Goal: Task Accomplishment & Management: Complete application form

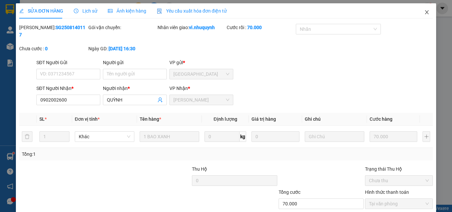
click at [424, 13] on icon "close" at bounding box center [426, 12] width 5 height 5
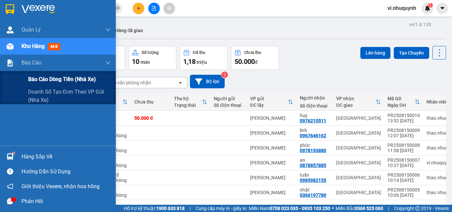
click at [38, 76] on span "Báo cáo dòng tiền (nhà xe)" at bounding box center [62, 79] width 68 height 8
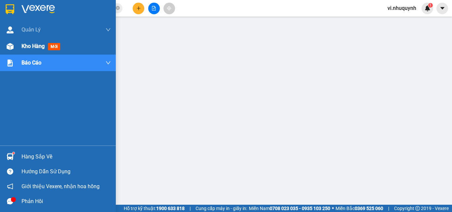
click at [31, 45] on span "Kho hàng" at bounding box center [33, 46] width 23 height 6
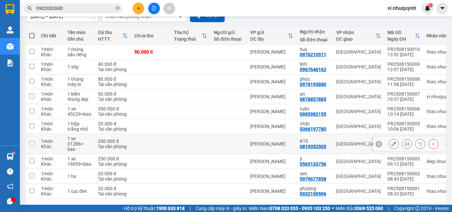
scroll to position [90, 0]
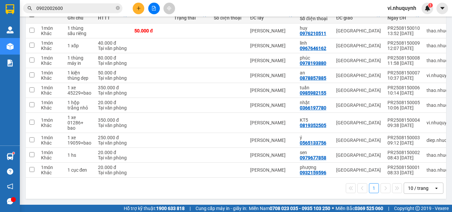
click at [90, 10] on input "0902002600" at bounding box center [75, 8] width 78 height 7
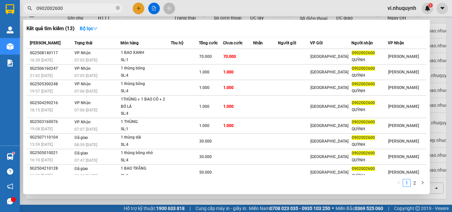
click at [89, 10] on input "0902002600" at bounding box center [75, 8] width 78 height 7
type input "0"
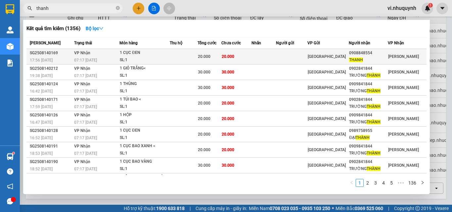
type input "thanh"
click at [373, 57] on div "THANH" at bounding box center [368, 60] width 38 height 7
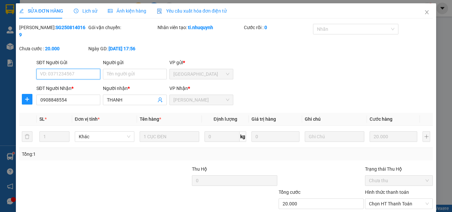
type input "0908848554"
type input "THANH"
type input "20.000"
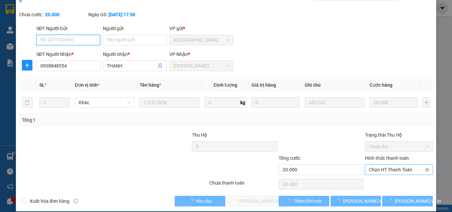
click at [371, 165] on span "Chọn HT Thanh Toán" at bounding box center [399, 170] width 60 height 10
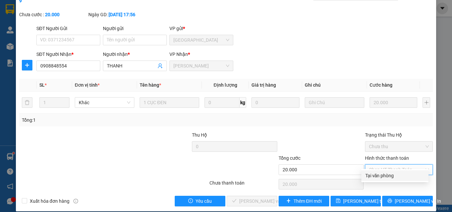
click at [374, 176] on div "Tại văn phòng" at bounding box center [394, 175] width 59 height 7
type input "0"
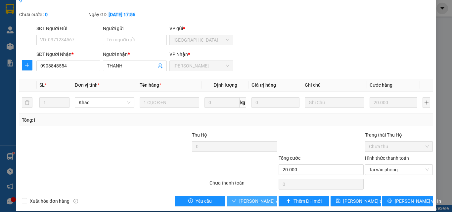
click at [251, 198] on span "[PERSON_NAME] và [PERSON_NAME] hàng" at bounding box center [271, 201] width 64 height 7
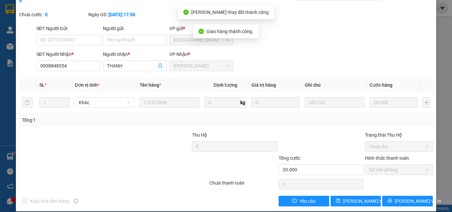
scroll to position [0, 0]
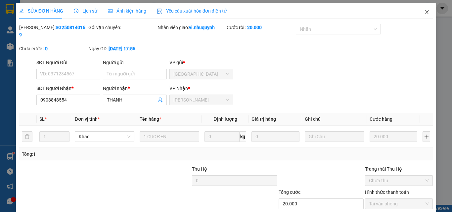
drag, startPoint x: 423, startPoint y: 13, endPoint x: 427, endPoint y: 7, distance: 7.4
click at [424, 13] on icon "close" at bounding box center [426, 12] width 5 height 5
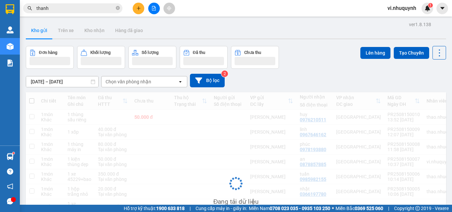
click at [396, 10] on span "vi.nhuquynh" at bounding box center [401, 8] width 39 height 8
drag, startPoint x: 396, startPoint y: 19, endPoint x: 389, endPoint y: 22, distance: 7.3
click at [396, 20] on span "Đăng xuất" at bounding box center [406, 20] width 28 height 7
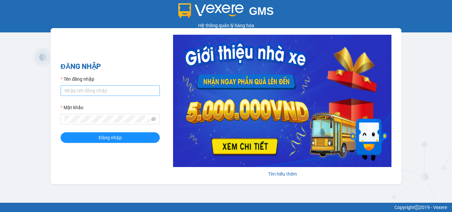
drag, startPoint x: 88, startPoint y: 100, endPoint x: 93, endPoint y: 95, distance: 7.5
click at [92, 95] on form "Tên đăng nhập Mật khẩu Đăng nhập" at bounding box center [110, 109] width 99 height 68
click at [93, 95] on input "Tên đăng nhập" at bounding box center [110, 90] width 99 height 11
type input "thu.nhuquynh"
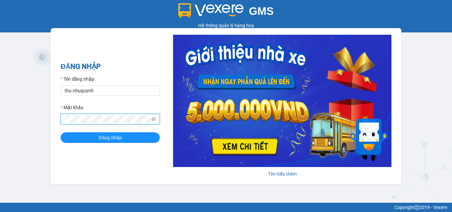
click at [61, 132] on button "Đăng nhập" at bounding box center [110, 137] width 99 height 11
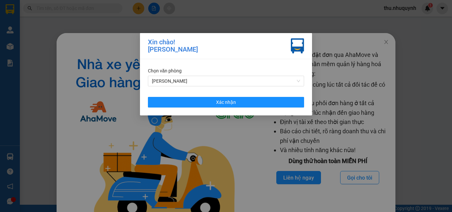
click at [271, 90] on div "Chọn văn [PERSON_NAME] [PERSON_NAME]" at bounding box center [226, 87] width 172 height 56
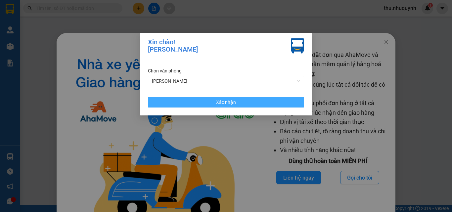
drag, startPoint x: 273, startPoint y: 100, endPoint x: 315, endPoint y: 86, distance: 44.6
click at [273, 100] on button "Xác nhận" at bounding box center [226, 102] width 156 height 11
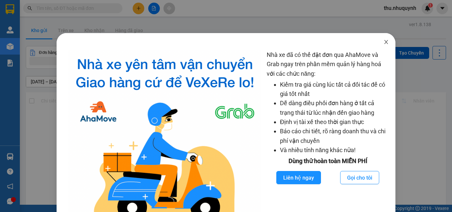
click at [384, 41] on icon "close" at bounding box center [386, 41] width 5 height 5
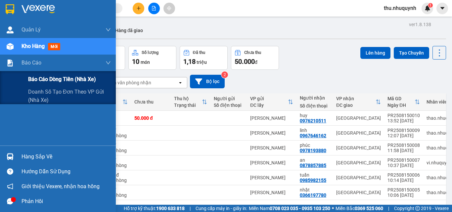
click at [41, 76] on span "Báo cáo dòng tiền (nhà xe)" at bounding box center [62, 79] width 68 height 8
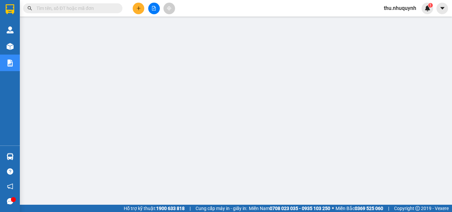
click at [86, 9] on input "text" at bounding box center [75, 8] width 78 height 7
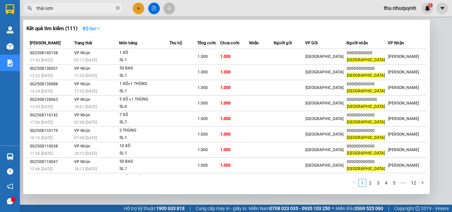
type input "thái sơn"
click at [87, 27] on strong "Bộ lọc" at bounding box center [92, 28] width 18 height 5
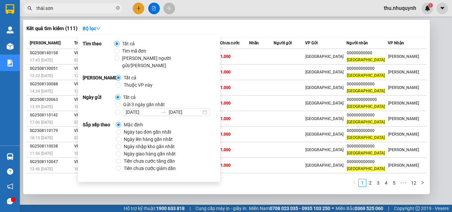
click at [138, 143] on span "Ngày nhập kho gần nhất" at bounding box center [149, 146] width 56 height 7
click at [121, 144] on input "Ngày nhập kho gần nhất" at bounding box center [118, 146] width 5 height 5
radio input "true"
radio input "false"
click at [253, 22] on div "Kết quả [PERSON_NAME] ( 111 ) Bộ lọc Ngày nhập kho gần nhất Mã ĐH Trạng thái Mó…" at bounding box center [226, 107] width 407 height 174
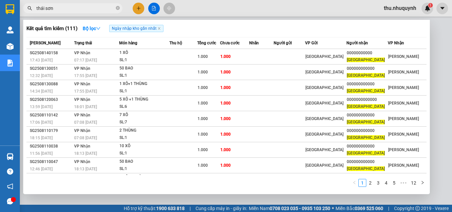
click at [136, 7] on div at bounding box center [226, 106] width 452 height 212
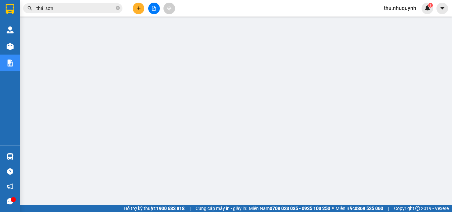
click at [136, 7] on icon "plus" at bounding box center [138, 8] width 5 height 5
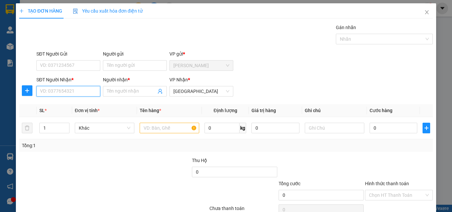
click at [57, 91] on input "SĐT Người Nhận *" at bounding box center [68, 91] width 64 height 11
click at [157, 132] on input "text" at bounding box center [170, 128] width 60 height 11
type input "2 THÙNG"
click at [53, 92] on input "SĐT Người Nhận *" at bounding box center [68, 91] width 64 height 11
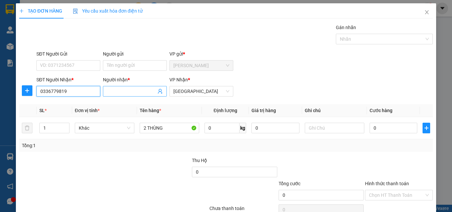
type input "0336779819"
click at [124, 94] on input "Người nhận *" at bounding box center [131, 91] width 49 height 7
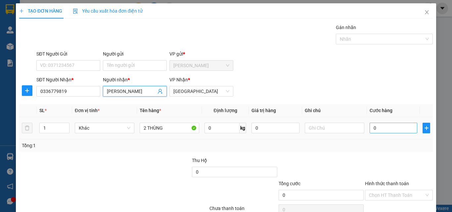
type input "[PERSON_NAME]"
click at [386, 129] on input "0" at bounding box center [394, 128] width 48 height 11
type input "6"
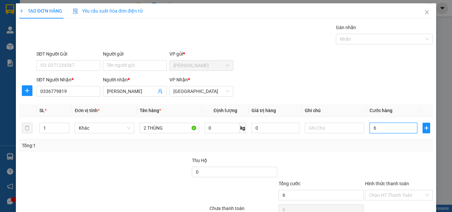
type input "60"
type input "60.000"
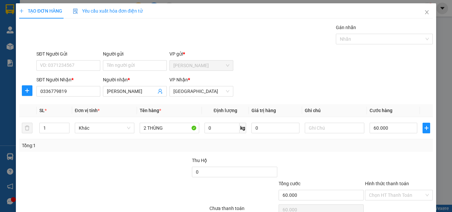
click at [403, 152] on div "Transit Pickup Surcharge Ids Transit Deliver Surcharge Ids Transit Deliver Surc…" at bounding box center [226, 128] width 414 height 208
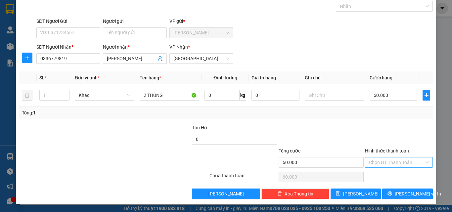
click at [385, 164] on input "Hình thức thanh toán" at bounding box center [396, 163] width 55 height 10
click at [382, 175] on div "Tại văn phòng" at bounding box center [394, 175] width 59 height 7
type input "0"
click at [396, 196] on button "[PERSON_NAME] và In" at bounding box center [407, 194] width 51 height 11
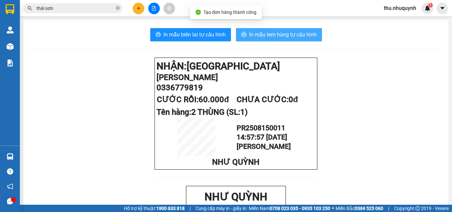
drag, startPoint x: 276, startPoint y: 30, endPoint x: 264, endPoint y: 48, distance: 21.3
click at [276, 31] on span "In mẫu tem hàng tự cấu hình" at bounding box center [283, 34] width 68 height 8
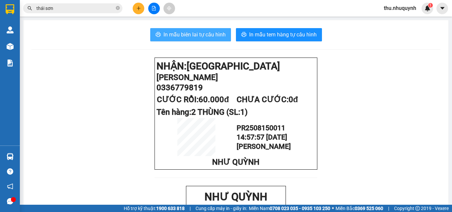
drag, startPoint x: 212, startPoint y: 33, endPoint x: 231, endPoint y: 39, distance: 20.3
click at [211, 33] on span "In mẫu biên lai tự cấu hình" at bounding box center [195, 34] width 62 height 8
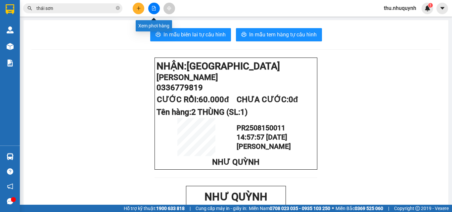
click at [158, 9] on button at bounding box center [154, 9] width 12 height 12
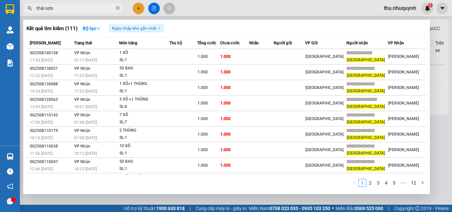
click at [60, 7] on input "thái sơn" at bounding box center [75, 8] width 78 height 7
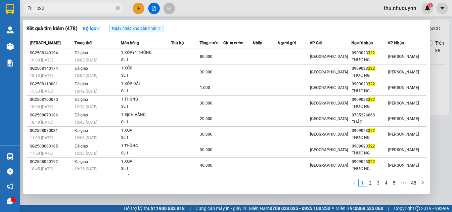
type input "322"
click at [58, 10] on input "322" at bounding box center [75, 8] width 78 height 7
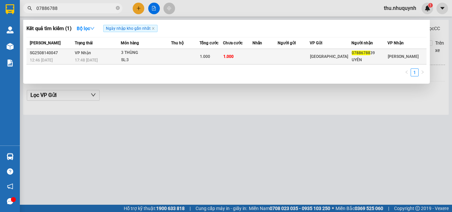
type input "07886788"
click at [194, 57] on td at bounding box center [185, 57] width 28 height 16
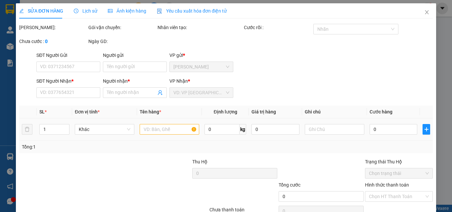
type input "0788678839"
type input "UYÊN"
type input "1.000"
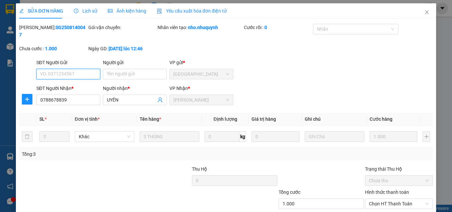
scroll to position [34, 0]
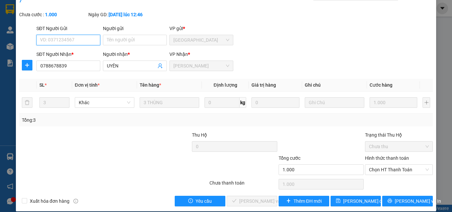
drag, startPoint x: 383, startPoint y: 159, endPoint x: 380, endPoint y: 168, distance: 9.3
click at [380, 168] on div "Hình thức thanh toán Chọn HT Thanh Toán" at bounding box center [399, 166] width 68 height 23
click at [370, 184] on div "Total Paid Fee 0 Total UnPaid Fee 1.000 Cash Collection Total Fee Mã ĐH: SG2508…" at bounding box center [226, 98] width 414 height 217
click at [396, 165] on span "Chọn HT Thanh Toán" at bounding box center [399, 170] width 60 height 10
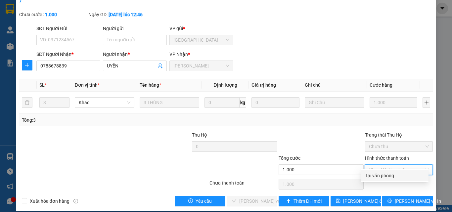
click at [375, 179] on div "Tại văn phòng" at bounding box center [394, 175] width 59 height 7
type input "0"
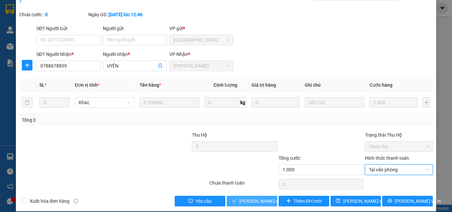
click at [261, 198] on span "[PERSON_NAME] và Giao hàng" at bounding box center [283, 201] width 89 height 7
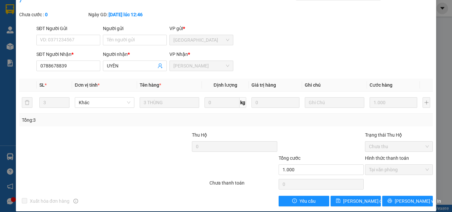
scroll to position [0, 0]
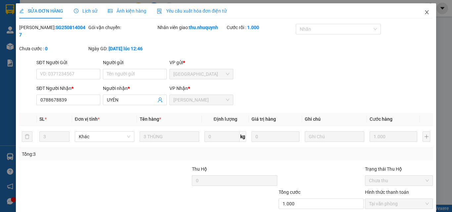
click at [425, 14] on icon "close" at bounding box center [427, 12] width 4 height 4
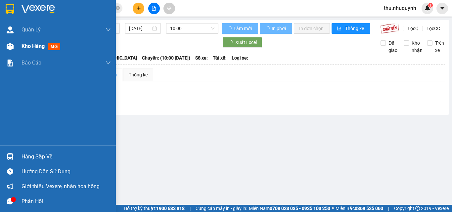
click at [40, 46] on span "Kho hàng" at bounding box center [33, 46] width 23 height 6
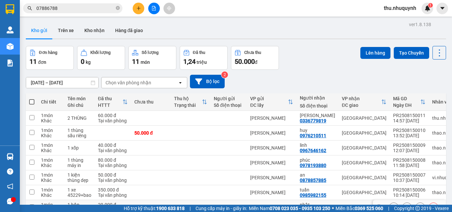
scroll to position [90, 0]
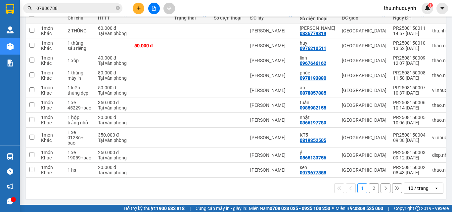
click at [410, 188] on div "10 / trang" at bounding box center [418, 188] width 21 height 7
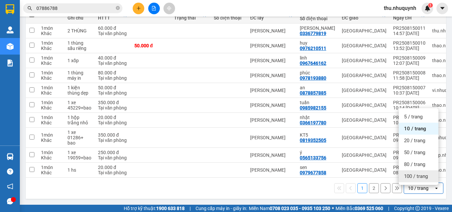
click at [416, 170] on div "100 / trang" at bounding box center [419, 176] width 40 height 12
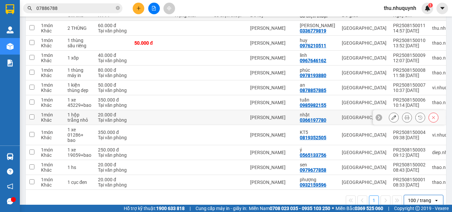
scroll to position [24, 0]
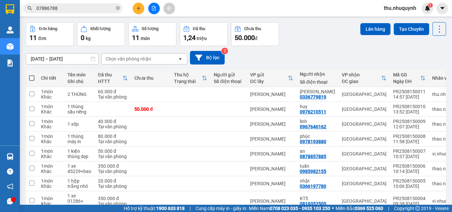
click at [315, 38] on div "Đơn hàng 11 đơn Khối lượng 0 kg Số lượng 11 món Đã thu 1,24 triệu Chưa thu 50.0…" at bounding box center [236, 34] width 420 height 24
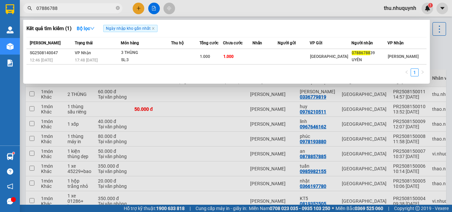
click at [83, 7] on input "07886788" at bounding box center [75, 8] width 78 height 7
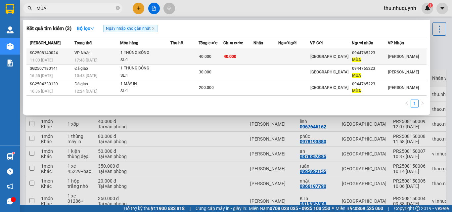
type input "MÙA"
click at [278, 57] on td at bounding box center [266, 57] width 25 height 16
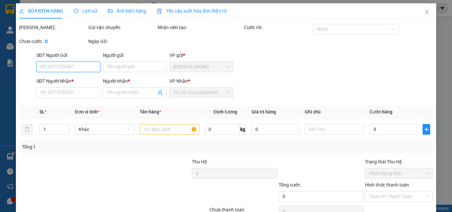
type input "0944765223"
type input "MÙA"
type input "40.000"
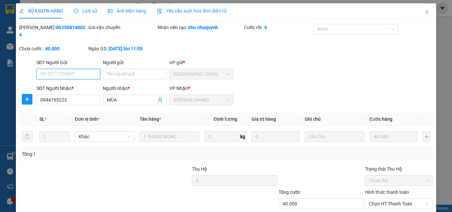
scroll to position [34, 0]
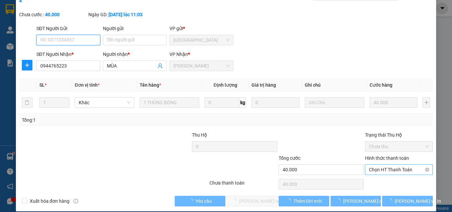
click at [380, 165] on span "Chọn HT Thanh Toán" at bounding box center [399, 170] width 60 height 10
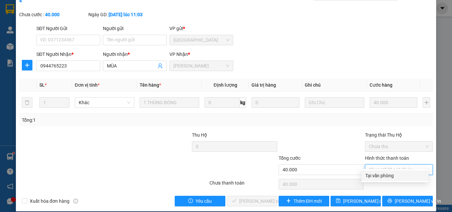
drag, startPoint x: 372, startPoint y: 178, endPoint x: 348, endPoint y: 183, distance: 24.7
click at [372, 178] on div "Tại văn phòng" at bounding box center [394, 175] width 59 height 7
type input "0"
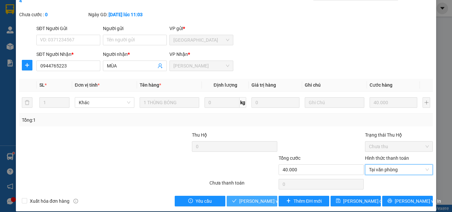
click at [263, 198] on span "[PERSON_NAME] và Giao hàng" at bounding box center [283, 201] width 89 height 7
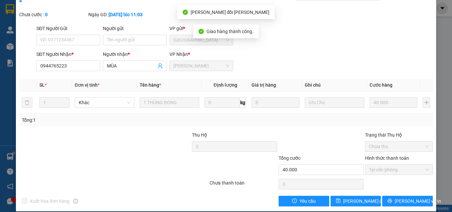
scroll to position [0, 0]
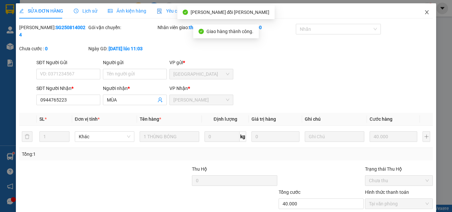
click at [424, 14] on icon "close" at bounding box center [426, 12] width 5 height 5
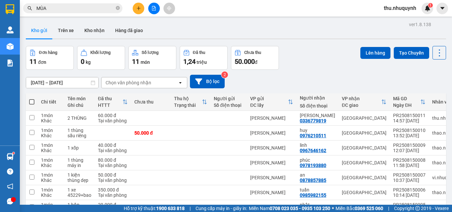
click at [60, 11] on input "MÙA" at bounding box center [75, 8] width 78 height 7
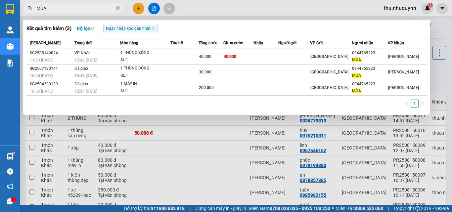
click at [60, 11] on input "MÙA" at bounding box center [75, 8] width 78 height 7
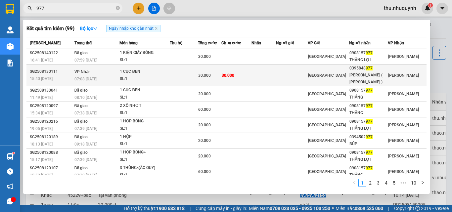
type input "977"
click at [243, 70] on td "30.000" at bounding box center [236, 76] width 30 height 22
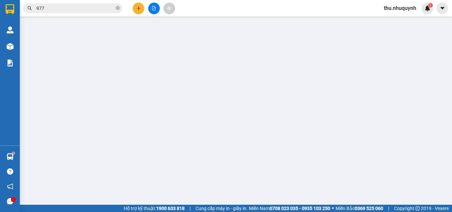
type input "0395848977"
type input "LÀNH KHÁNH ( MỸ TƯỜNG )"
type input "30.000"
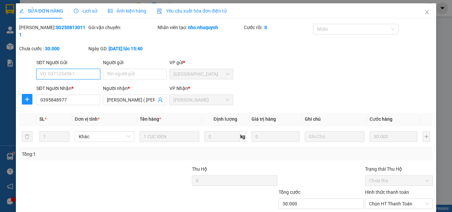
scroll to position [34, 0]
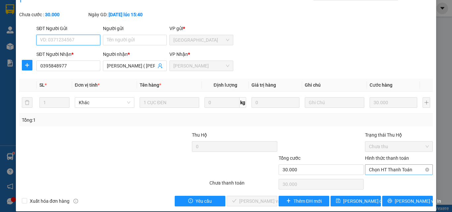
drag, startPoint x: 380, startPoint y: 158, endPoint x: 380, endPoint y: 163, distance: 4.7
click at [380, 165] on span "Chọn HT Thanh Toán" at bounding box center [399, 170] width 60 height 10
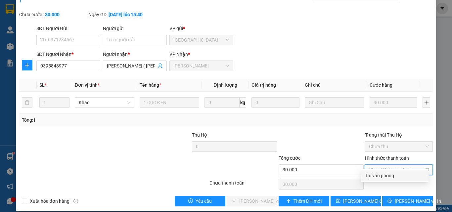
click at [379, 165] on span "Chọn HT Thanh Toán" at bounding box center [399, 170] width 60 height 10
drag, startPoint x: 371, startPoint y: 180, endPoint x: 318, endPoint y: 187, distance: 54.0
click at [371, 180] on div "Tại văn phòng" at bounding box center [394, 175] width 67 height 11
type input "0"
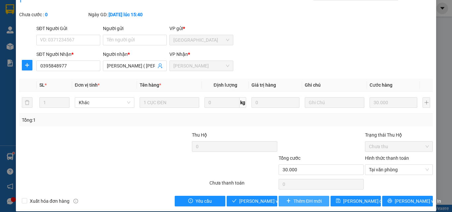
click at [294, 198] on span "Thêm ĐH mới" at bounding box center [308, 201] width 28 height 7
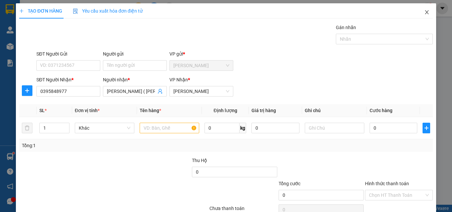
click at [420, 9] on span "Close" at bounding box center [427, 12] width 19 height 19
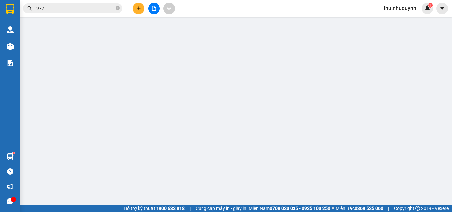
type input "0395848977"
type input "LÀNH KHÁNH ( MỸ TƯỜNG )"
type input "30.000"
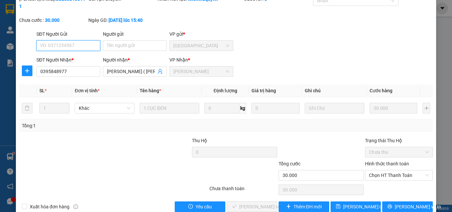
scroll to position [34, 0]
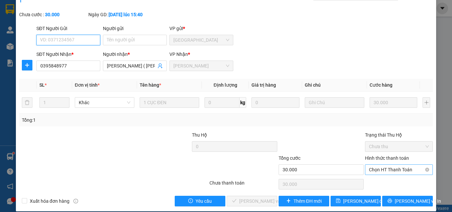
drag, startPoint x: 403, startPoint y: 161, endPoint x: 400, endPoint y: 164, distance: 4.7
click at [400, 165] on span "Chọn HT Thanh Toán" at bounding box center [399, 170] width 60 height 10
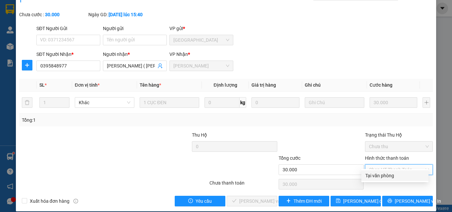
drag, startPoint x: 386, startPoint y: 175, endPoint x: 291, endPoint y: 187, distance: 96.2
click at [372, 178] on div "Tại văn phòng" at bounding box center [394, 175] width 59 height 7
type input "0"
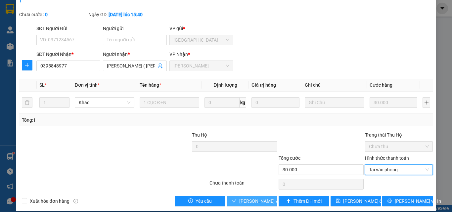
click at [256, 198] on span "[PERSON_NAME] và Giao hàng" at bounding box center [283, 201] width 89 height 7
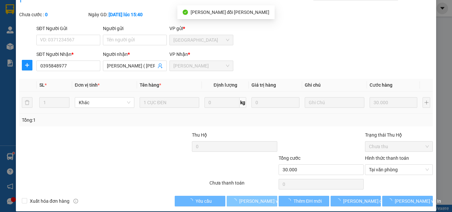
scroll to position [0, 0]
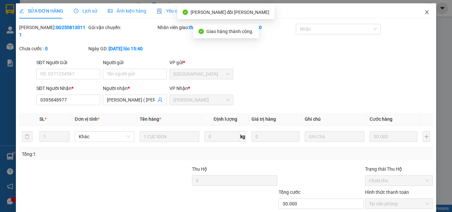
click at [424, 13] on icon "close" at bounding box center [426, 12] width 5 height 5
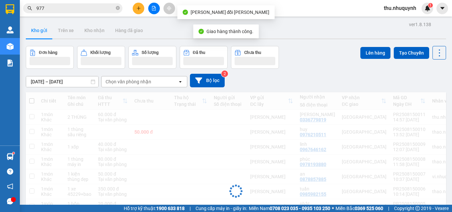
click at [56, 7] on input "977" at bounding box center [75, 8] width 78 height 7
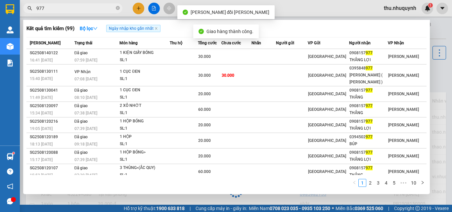
click at [56, 7] on input "977" at bounding box center [75, 8] width 78 height 7
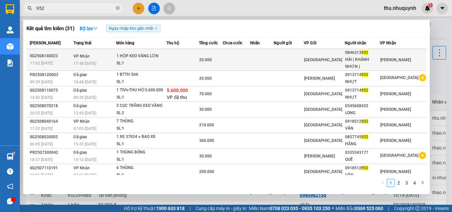
type input "952"
click at [265, 66] on td at bounding box center [262, 60] width 24 height 22
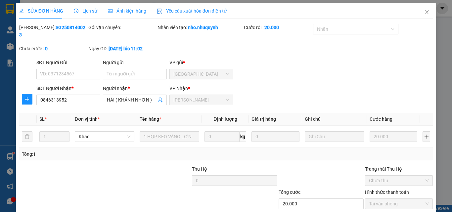
type input "0846313952"
type input "HẢI ( KHÁNH NHƠN )"
type input "20.000"
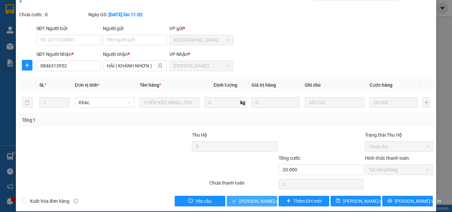
click at [255, 199] on button "[PERSON_NAME] và Giao hàng" at bounding box center [252, 201] width 51 height 11
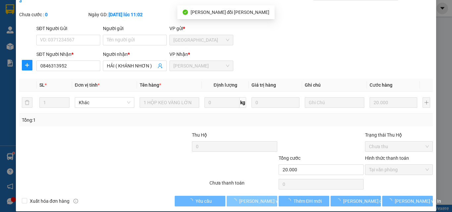
scroll to position [0, 0]
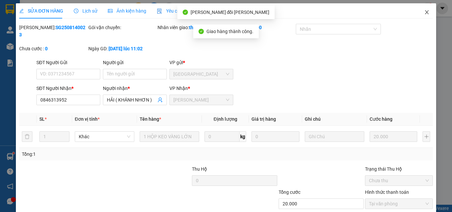
click at [423, 9] on span "Close" at bounding box center [427, 12] width 19 height 19
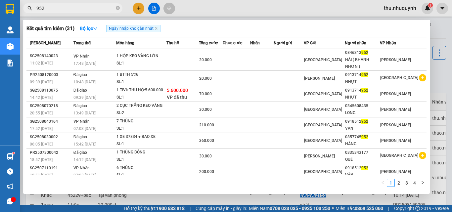
click at [50, 6] on span "952" at bounding box center [72, 8] width 99 height 10
click at [50, 7] on input "952" at bounding box center [75, 8] width 78 height 7
click at [53, 8] on input "952" at bounding box center [75, 8] width 78 height 7
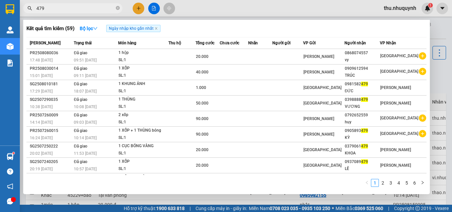
click at [73, 6] on input "479" at bounding box center [75, 8] width 78 height 7
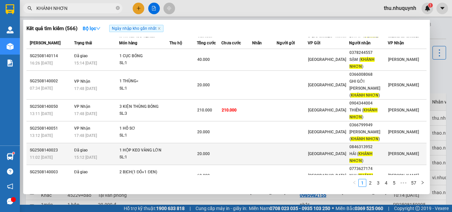
scroll to position [100, 0]
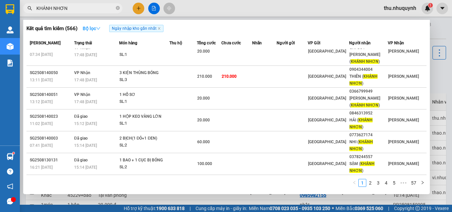
type input "KHÁNH NHƠN"
click at [96, 26] on strong "Bộ lọc" at bounding box center [92, 28] width 18 height 5
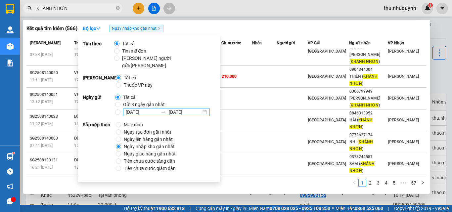
click at [131, 109] on input "[DATE]" at bounding box center [142, 112] width 32 height 7
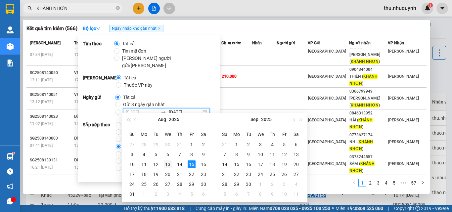
type input "13/08/2025"
click at [166, 165] on div "13" at bounding box center [168, 165] width 8 height 8
type input "13/08/2025"
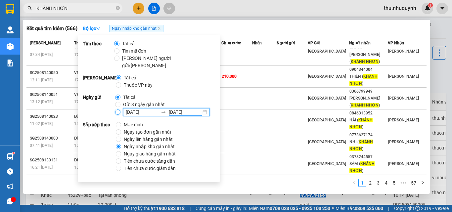
click at [118, 110] on input "13/08/2025 13/08/2025" at bounding box center [117, 112] width 5 height 5
radio input "true"
radio input "false"
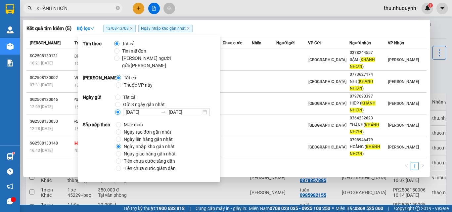
scroll to position [0, 0]
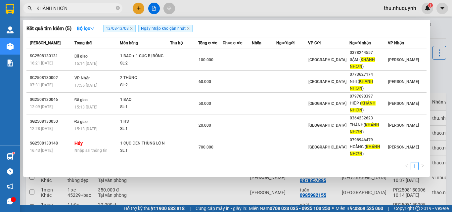
click at [274, 30] on div "Kết quả tìm kiếm ( 5 ) Bộ lọc 13/08 - 13/08 Ngày nhập kho gần nhất" at bounding box center [226, 28] width 400 height 11
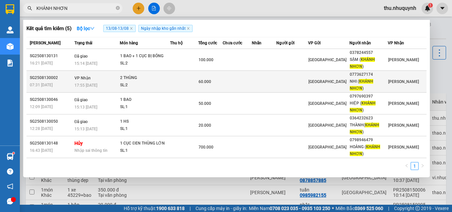
click at [160, 87] on div "SL: 2" at bounding box center [145, 85] width 50 height 7
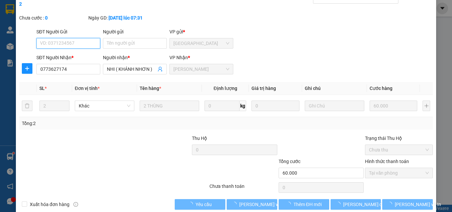
type input "0773627174"
type input "NHI ( KHÁNH NHƠN )"
type input "60.000"
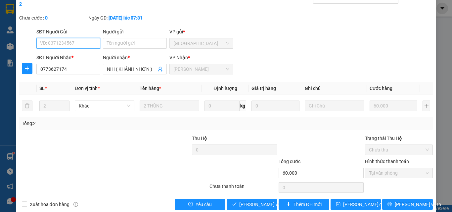
scroll to position [34, 0]
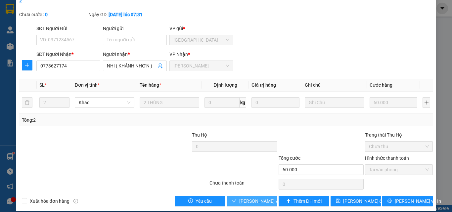
drag, startPoint x: 258, startPoint y: 196, endPoint x: 261, endPoint y: 177, distance: 19.2
click at [258, 198] on span "[PERSON_NAME] và Giao hàng" at bounding box center [283, 201] width 89 height 7
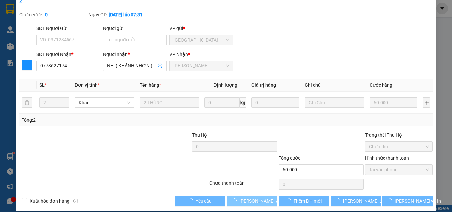
scroll to position [0, 0]
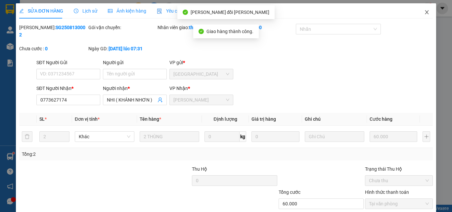
click at [424, 14] on icon "close" at bounding box center [426, 12] width 5 height 5
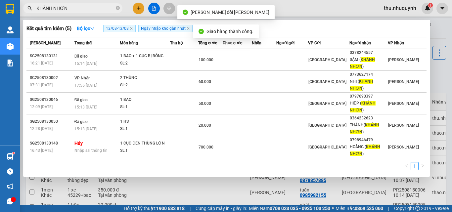
click at [53, 8] on input "KHÁNH NHƠN" at bounding box center [75, 8] width 78 height 7
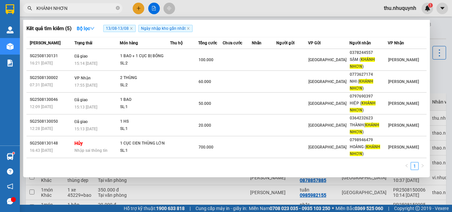
click at [73, 9] on input "KHÁNH NHƠN" at bounding box center [75, 8] width 78 height 7
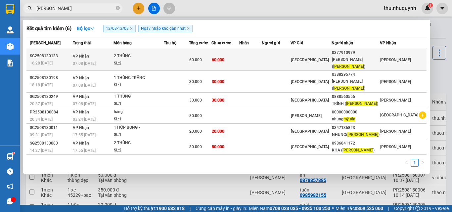
type input "MỸ TÂN"
click at [262, 58] on td at bounding box center [250, 60] width 23 height 22
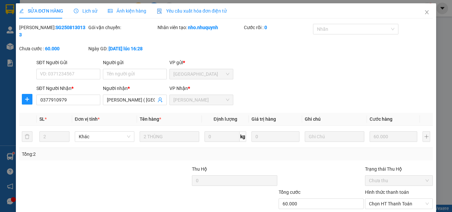
type input "0377910979"
type input "KIM TUYẾN ( MỸ TÂN )"
type input "60.000"
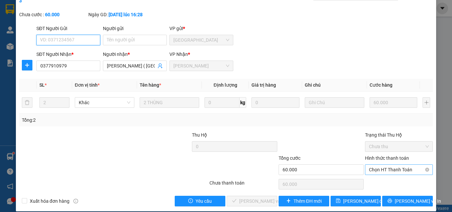
click at [379, 165] on span "Chọn HT Thanh Toán" at bounding box center [399, 170] width 60 height 10
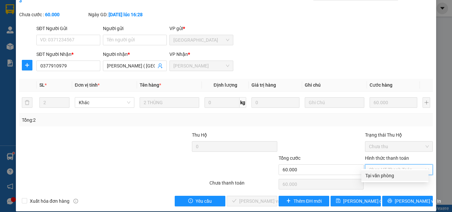
click at [361, 176] on div "Tại văn phòng" at bounding box center [394, 175] width 67 height 11
type input "0"
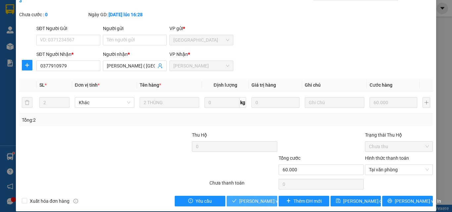
drag, startPoint x: 246, startPoint y: 190, endPoint x: 276, endPoint y: 137, distance: 60.3
click at [247, 188] on div "Total Paid Fee 0 Total UnPaid Fee 60.000 Cash Collection Total Fee Mã ĐH: SG250…" at bounding box center [226, 98] width 414 height 217
drag, startPoint x: 252, startPoint y: 200, endPoint x: 252, endPoint y: 195, distance: 4.6
click at [252, 199] on div "SỬA ĐƠN HÀNG Lịch sử Ảnh kiện hàng Yêu cầu xuất hóa đơn điện tử Total Paid Fee …" at bounding box center [226, 90] width 420 height 242
click at [252, 198] on span "[PERSON_NAME] và Giao hàng" at bounding box center [283, 201] width 89 height 7
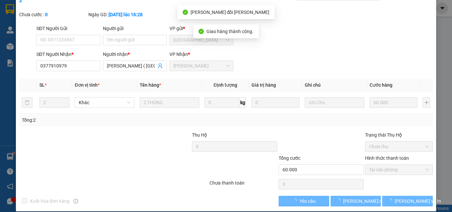
scroll to position [0, 0]
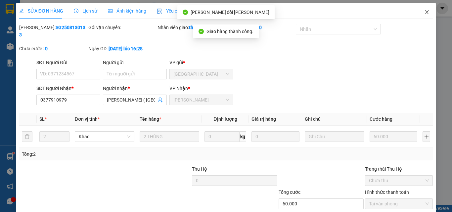
click at [425, 12] on icon "close" at bounding box center [427, 12] width 4 height 4
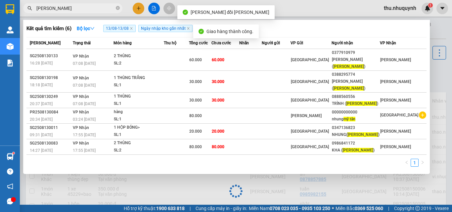
click at [82, 5] on input "MỸ TÂN" at bounding box center [75, 8] width 78 height 7
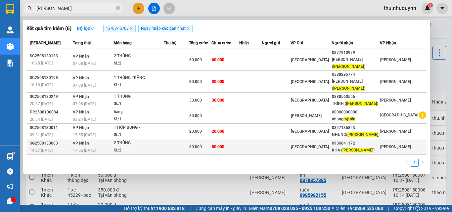
click at [331, 143] on div "[GEOGRAPHIC_DATA]" at bounding box center [311, 146] width 40 height 7
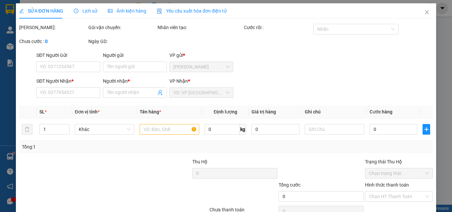
type input "0986841172"
type input "KHA ( MỸ TÂN )"
type input "80.000"
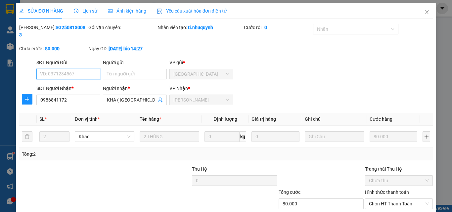
scroll to position [34, 0]
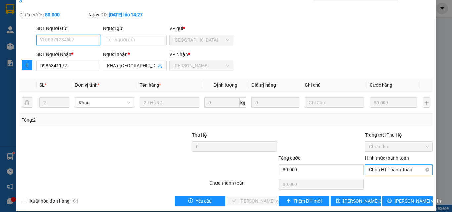
click at [388, 166] on span "Chọn HT Thanh Toán" at bounding box center [399, 170] width 60 height 10
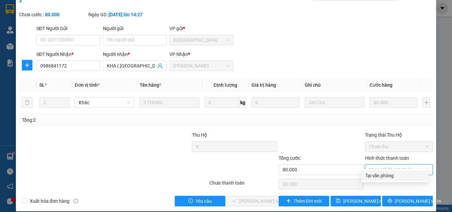
click at [387, 176] on div "Tại văn phòng" at bounding box center [394, 175] width 59 height 7
type input "0"
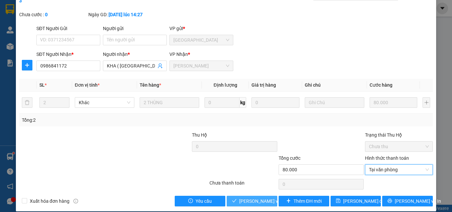
drag, startPoint x: 252, startPoint y: 193, endPoint x: 270, endPoint y: 155, distance: 42.2
click at [253, 198] on span "[PERSON_NAME] và Giao hàng" at bounding box center [283, 201] width 89 height 7
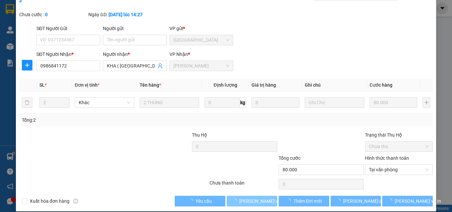
scroll to position [0, 0]
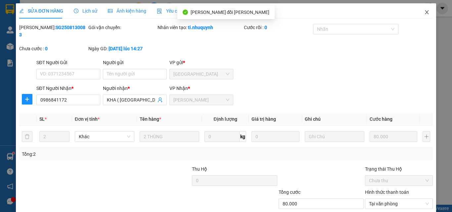
click at [424, 10] on icon "close" at bounding box center [426, 12] width 5 height 5
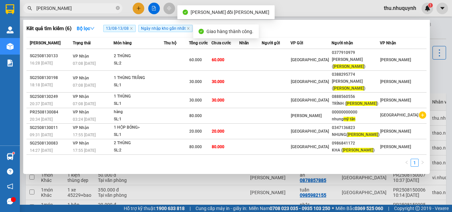
click at [77, 8] on input "MỸ TÂN" at bounding box center [75, 8] width 78 height 7
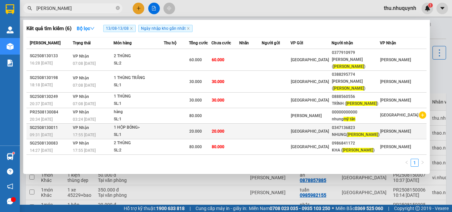
click at [331, 128] on div "[GEOGRAPHIC_DATA]" at bounding box center [311, 131] width 40 height 7
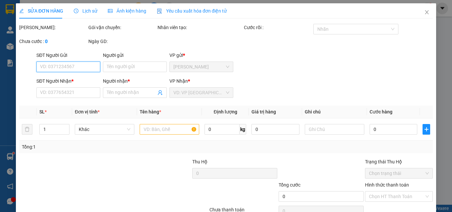
type input "0347136823"
type input "NHUNG(MỸ TÂN)"
type input "20.000"
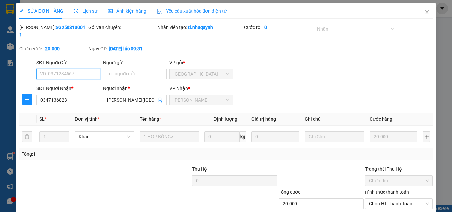
scroll to position [34, 0]
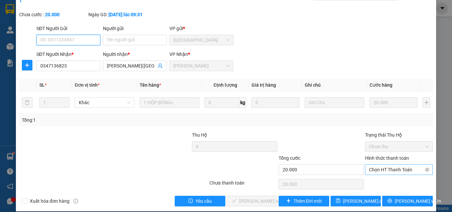
click at [385, 165] on span "Chọn HT Thanh Toán" at bounding box center [399, 170] width 60 height 10
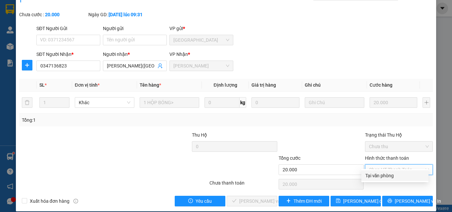
click at [368, 178] on div "Tại văn phòng" at bounding box center [394, 175] width 59 height 7
type input "0"
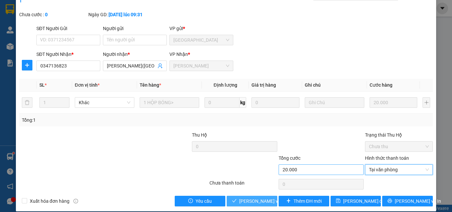
drag, startPoint x: 250, startPoint y: 195, endPoint x: 285, endPoint y: 166, distance: 45.2
click at [251, 198] on span "[PERSON_NAME] và Giao hàng" at bounding box center [283, 201] width 89 height 7
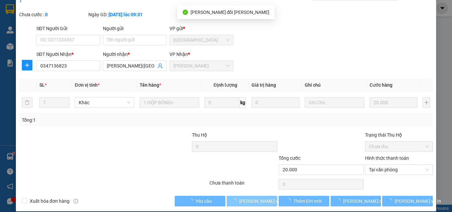
scroll to position [0, 0]
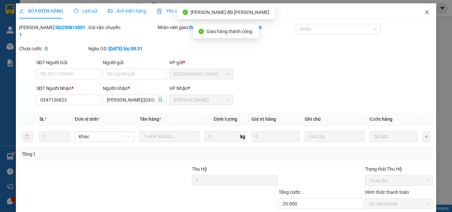
click at [424, 11] on icon "close" at bounding box center [426, 12] width 5 height 5
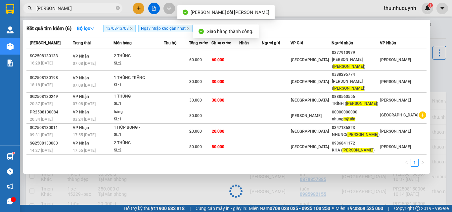
click at [70, 11] on input "MỸ TÂN" at bounding box center [75, 8] width 78 height 7
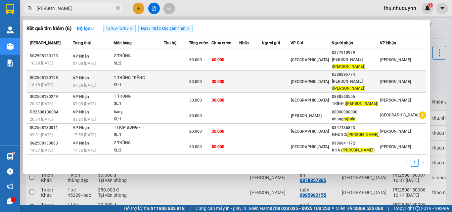
click at [204, 81] on div "30.000" at bounding box center [200, 81] width 22 height 7
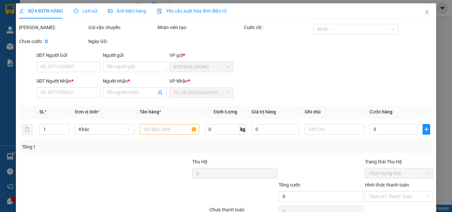
type input "0388295774"
type input "THIỆN MỸ(MỸ TÂN)"
type input "30.000"
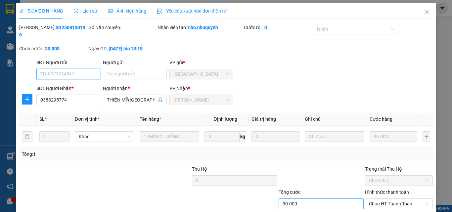
scroll to position [34, 0]
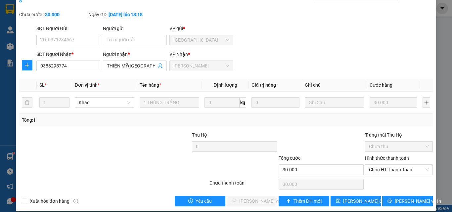
click at [387, 168] on div "Hình thức thanh toán Chọn HT Thanh Toán" at bounding box center [399, 166] width 68 height 23
click at [381, 167] on span "Chọn HT Thanh Toán" at bounding box center [399, 170] width 60 height 10
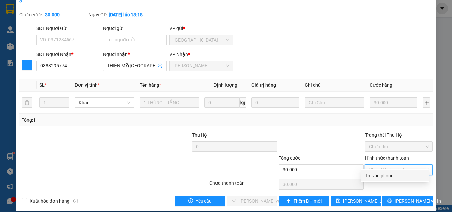
click at [376, 176] on div "Tại văn phòng" at bounding box center [394, 175] width 59 height 7
type input "0"
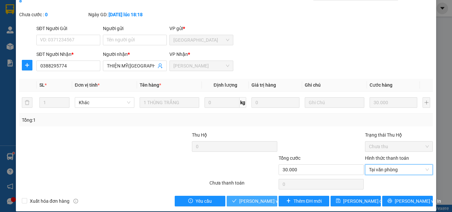
click at [259, 198] on span "[PERSON_NAME] và Giao hàng" at bounding box center [283, 201] width 89 height 7
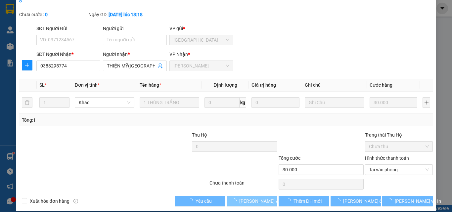
scroll to position [0, 0]
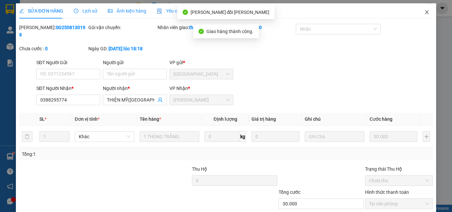
click at [424, 13] on icon "close" at bounding box center [426, 12] width 5 height 5
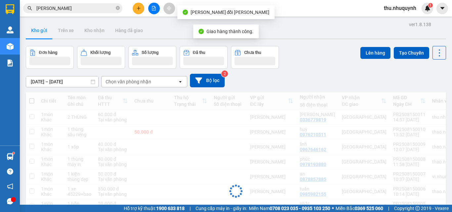
click at [65, 11] on input "MỸ TÂN" at bounding box center [75, 8] width 78 height 7
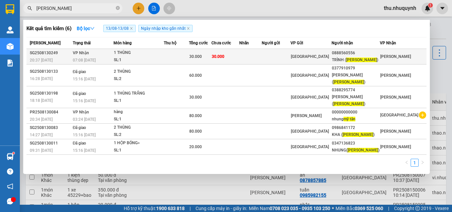
click at [174, 51] on td at bounding box center [176, 57] width 25 height 16
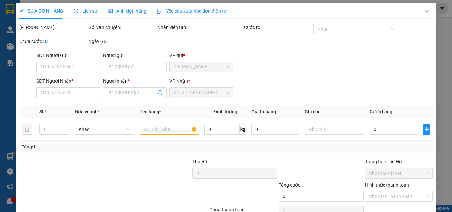
type input "0888560556"
type input "TRÌNH ( MỸ TÂN )"
type input "30.000"
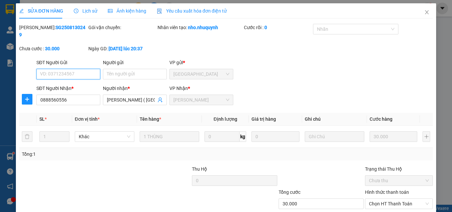
scroll to position [34, 0]
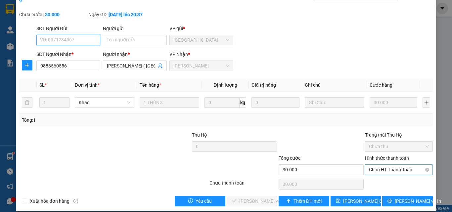
click at [384, 165] on span "Chọn HT Thanh Toán" at bounding box center [399, 170] width 60 height 10
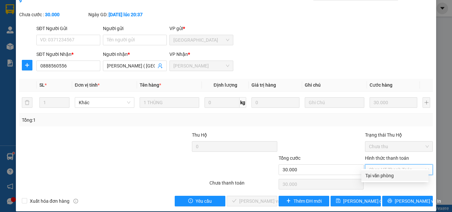
drag, startPoint x: 381, startPoint y: 177, endPoint x: 362, endPoint y: 182, distance: 19.7
click at [381, 177] on div "Tại văn phòng" at bounding box center [394, 175] width 59 height 7
type input "0"
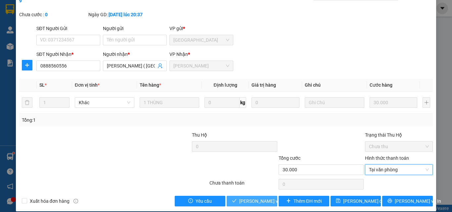
click at [253, 198] on span "[PERSON_NAME] và Giao hàng" at bounding box center [283, 201] width 89 height 7
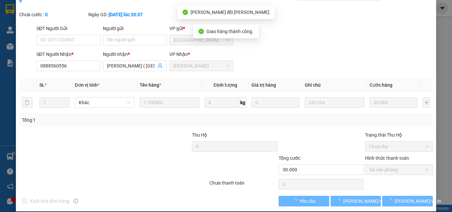
scroll to position [0, 0]
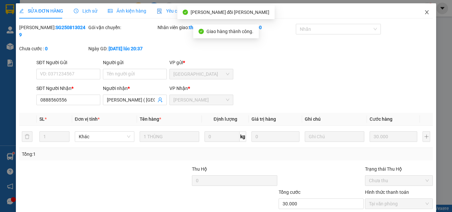
drag, startPoint x: 422, startPoint y: 13, endPoint x: 67, endPoint y: 14, distance: 354.9
click at [424, 14] on icon "close" at bounding box center [426, 12] width 5 height 5
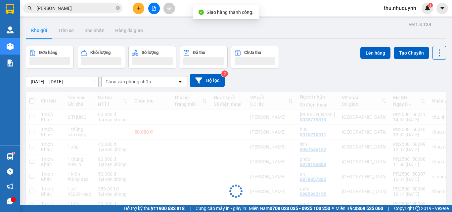
click at [83, 7] on input "MỸ TÂN" at bounding box center [75, 8] width 78 height 7
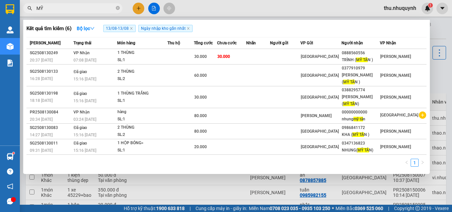
type input "M"
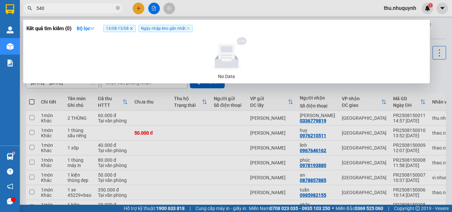
type input "540"
click at [132, 29] on icon "close" at bounding box center [131, 28] width 2 height 2
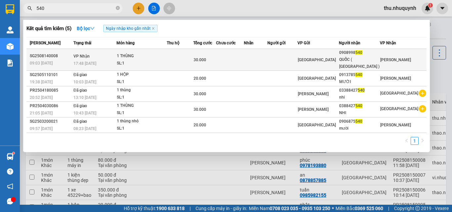
click at [339, 56] on div "[GEOGRAPHIC_DATA]" at bounding box center [318, 59] width 41 height 7
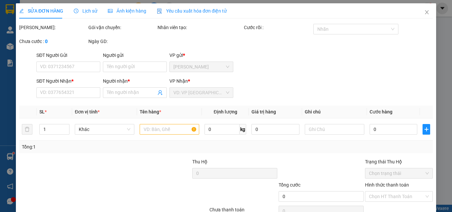
type input "0908998540"
type input "QUỐC ( MỸ TÂN )"
type input "30.000"
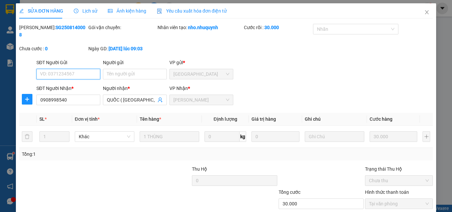
scroll to position [34, 0]
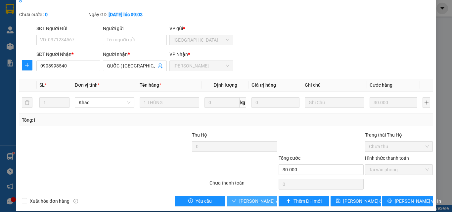
click at [248, 198] on span "[PERSON_NAME] và Giao hàng" at bounding box center [283, 201] width 89 height 7
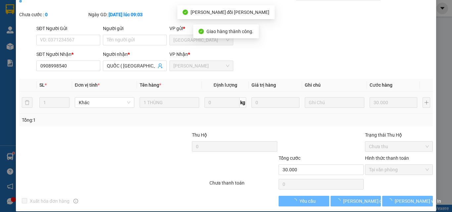
scroll to position [0, 0]
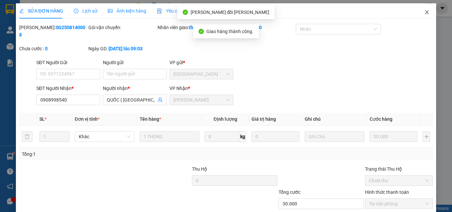
click at [424, 11] on icon "close" at bounding box center [426, 12] width 5 height 5
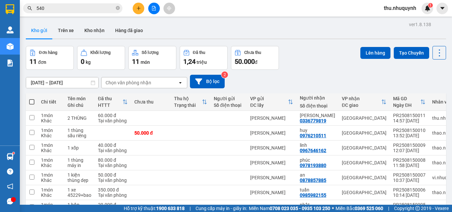
click at [72, 8] on input "540" at bounding box center [75, 8] width 78 height 7
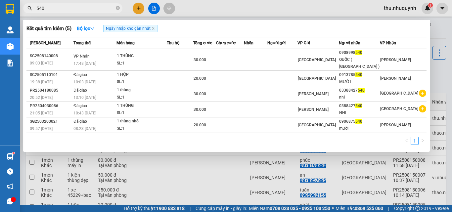
click at [72, 8] on input "540" at bounding box center [75, 8] width 78 height 7
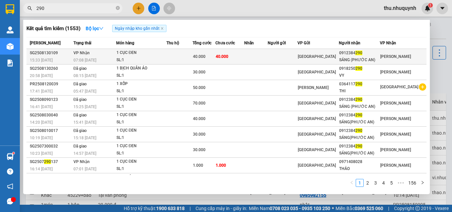
type input "290"
click at [339, 59] on div "[GEOGRAPHIC_DATA]" at bounding box center [318, 56] width 41 height 7
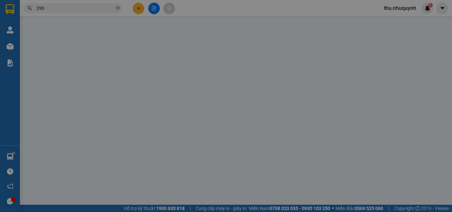
type input "0912384290"
type input "SÁNG (PHƯỚC AN)"
type input "40.000"
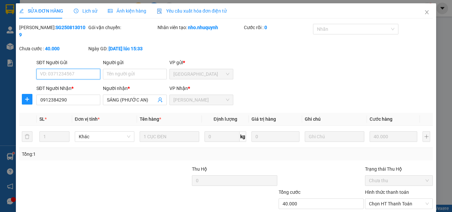
scroll to position [34, 0]
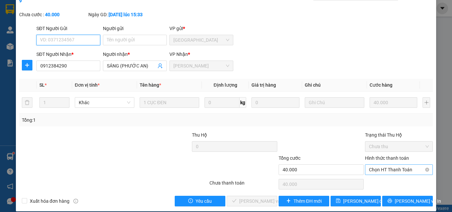
click at [375, 165] on span "Chọn HT Thanh Toán" at bounding box center [399, 170] width 60 height 10
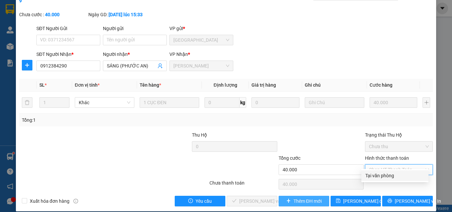
drag, startPoint x: 375, startPoint y: 168, endPoint x: 298, endPoint y: 196, distance: 82.1
click at [372, 173] on div "Tại văn phòng" at bounding box center [394, 175] width 59 height 7
type input "0"
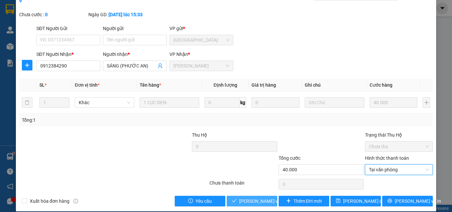
click at [265, 198] on span "[PERSON_NAME] và Giao hàng" at bounding box center [283, 201] width 89 height 7
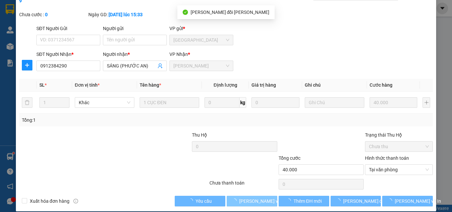
scroll to position [0, 0]
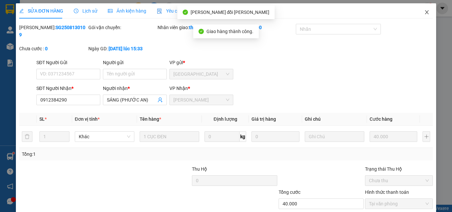
drag, startPoint x: 423, startPoint y: 11, endPoint x: 52, endPoint y: 9, distance: 371.4
click at [424, 12] on icon "close" at bounding box center [426, 12] width 5 height 5
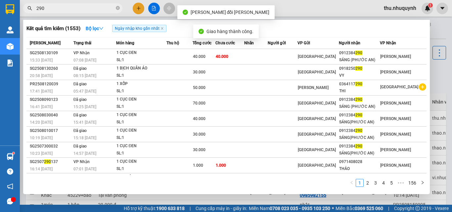
click at [54, 7] on input "290" at bounding box center [75, 8] width 78 height 7
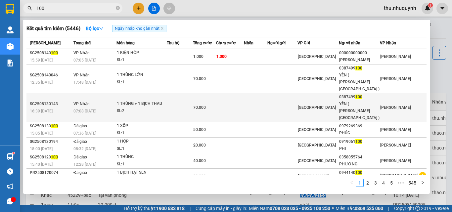
type input "100"
click at [204, 105] on span "70.000" at bounding box center [199, 107] width 13 height 5
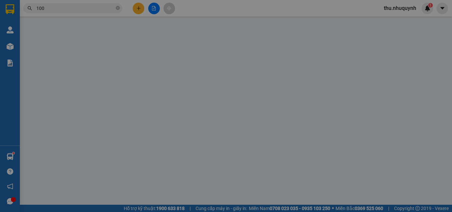
type input "0387499100"
type input "YẾN ( PHƯỚC AN )"
type input "70.000"
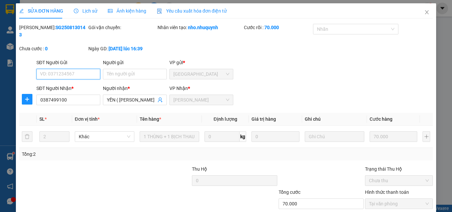
scroll to position [34, 0]
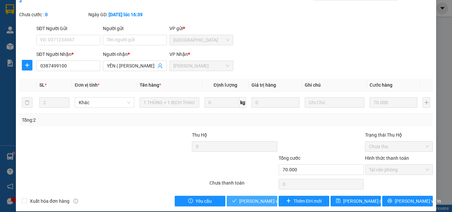
click at [251, 198] on span "[PERSON_NAME] và Giao hàng" at bounding box center [283, 201] width 89 height 7
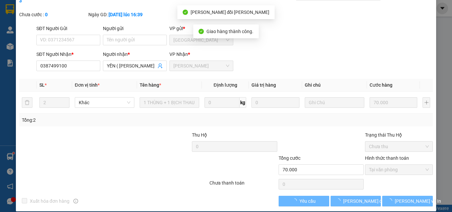
scroll to position [0, 0]
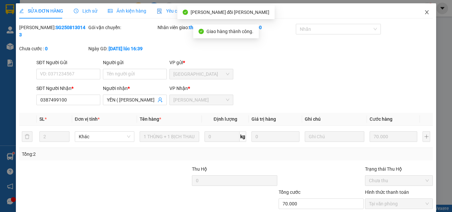
click at [419, 15] on span "Close" at bounding box center [427, 12] width 19 height 19
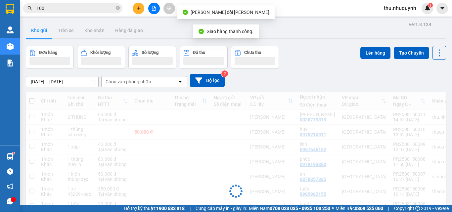
click at [69, 4] on span "100" at bounding box center [72, 8] width 99 height 10
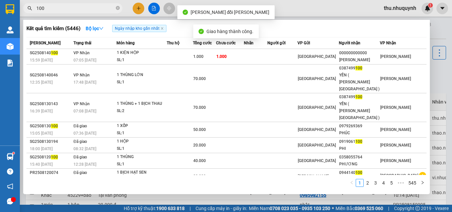
click at [68, 8] on input "100" at bounding box center [75, 8] width 78 height 7
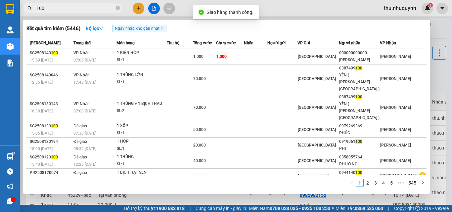
click at [68, 8] on input "100" at bounding box center [75, 8] width 78 height 7
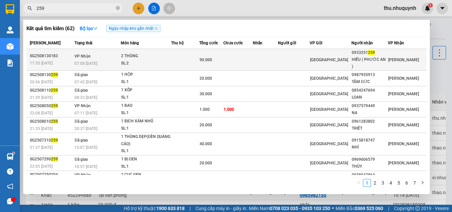
type input "259"
click at [187, 58] on td at bounding box center [185, 60] width 28 height 22
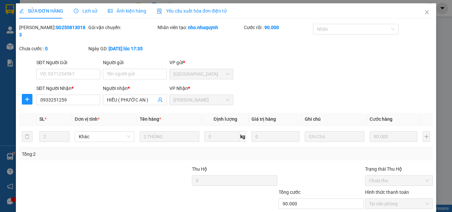
type input "0933251259"
type input "HIẾU ( PHƯỚC AN )"
type input "90.000"
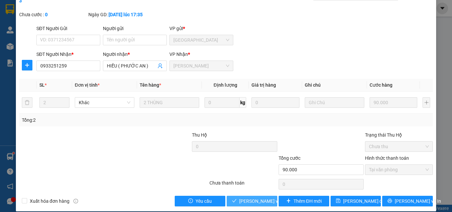
click at [262, 198] on span "[PERSON_NAME] và Giao hàng" at bounding box center [283, 201] width 89 height 7
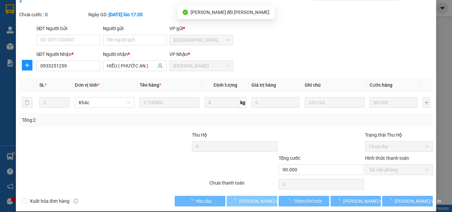
scroll to position [0, 0]
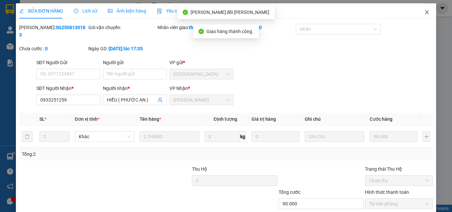
drag, startPoint x: 424, startPoint y: 13, endPoint x: 68, endPoint y: 8, distance: 356.6
click at [424, 13] on icon "close" at bounding box center [426, 12] width 5 height 5
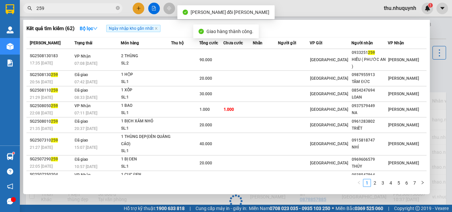
click at [79, 11] on input "259" at bounding box center [75, 8] width 78 height 7
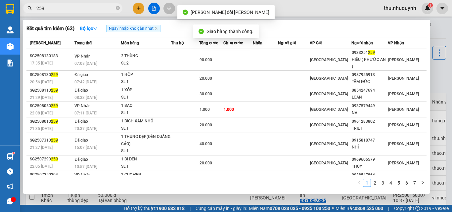
click at [79, 11] on input "259" at bounding box center [75, 8] width 78 height 7
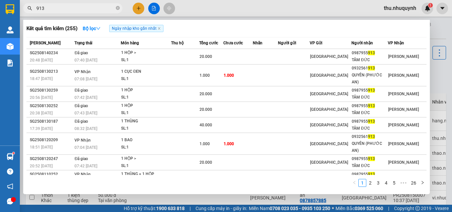
click at [60, 8] on input "913" at bounding box center [75, 8] width 78 height 7
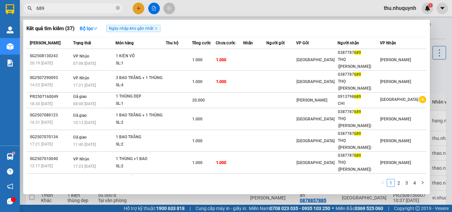
click at [61, 8] on input "689" at bounding box center [75, 8] width 78 height 7
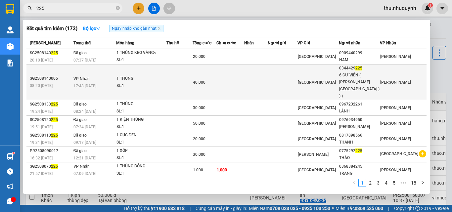
type input "225"
click at [193, 76] on td at bounding box center [180, 83] width 26 height 36
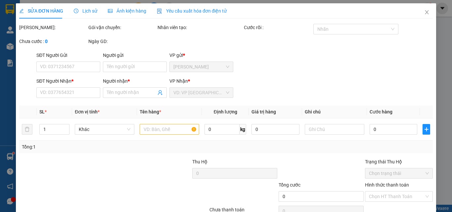
type input "0344429225"
type input "6 CƯ VIỄN ( PHƯỚC AN ) ) )"
type input "40.000"
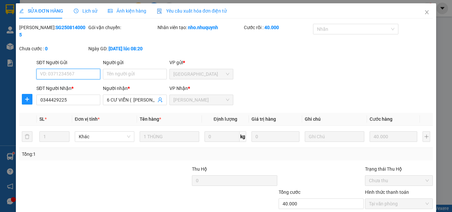
scroll to position [34, 0]
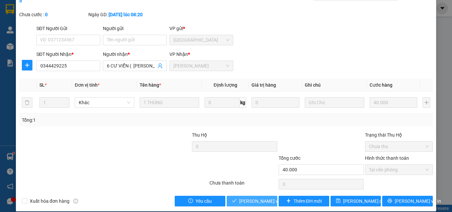
click at [234, 196] on button "[PERSON_NAME] và Giao hàng" at bounding box center [252, 201] width 51 height 11
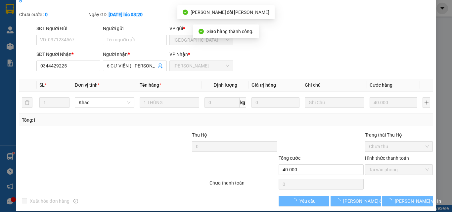
scroll to position [0, 0]
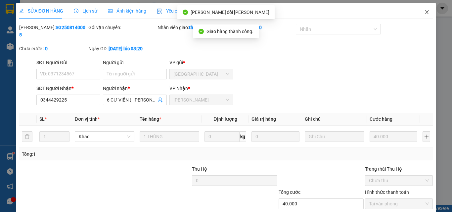
click at [418, 13] on span "Close" at bounding box center [427, 12] width 19 height 19
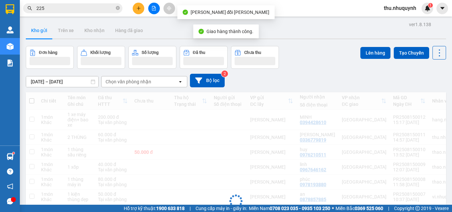
click at [64, 7] on input "225" at bounding box center [75, 8] width 78 height 7
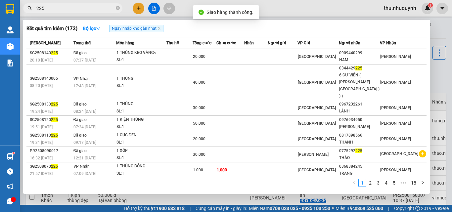
click at [63, 7] on input "225" at bounding box center [75, 8] width 78 height 7
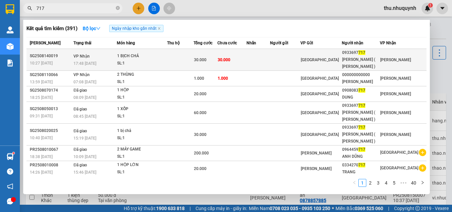
type input "717"
click at [300, 57] on td at bounding box center [285, 60] width 30 height 22
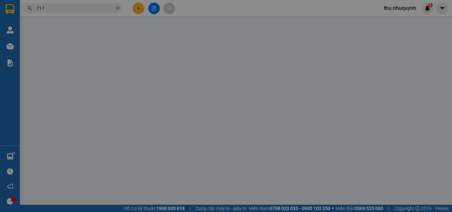
type input "0933697717"
type input "HOÀNG ( PHƯỚC THIỆN )"
type input "30.000"
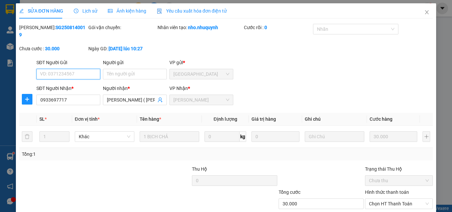
scroll to position [34, 0]
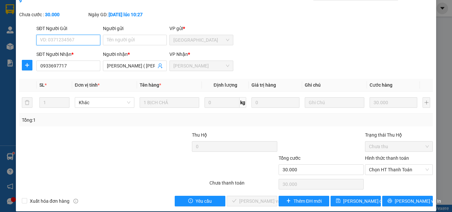
drag, startPoint x: 392, startPoint y: 159, endPoint x: 392, endPoint y: 171, distance: 12.6
click at [392, 165] on span "Chọn HT Thanh Toán" at bounding box center [399, 170] width 60 height 10
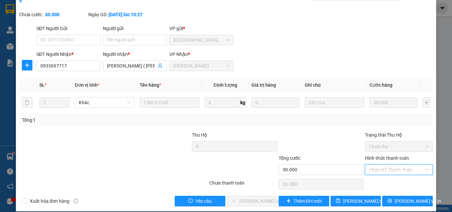
drag, startPoint x: 388, startPoint y: 177, endPoint x: 363, endPoint y: 183, distance: 25.7
click at [375, 181] on div "Tại văn phòng" at bounding box center [394, 175] width 67 height 11
type input "0"
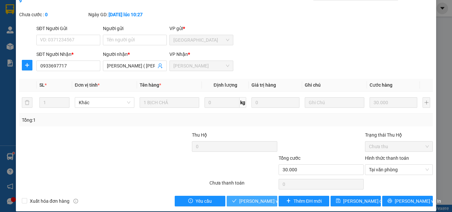
click at [252, 198] on span "[PERSON_NAME] và Giao hàng" at bounding box center [283, 201] width 89 height 7
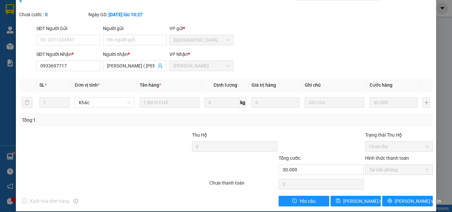
scroll to position [0, 0]
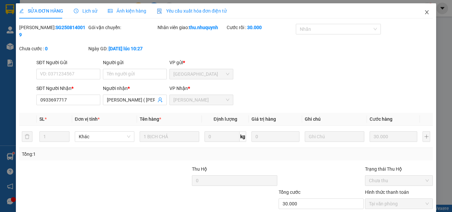
drag, startPoint x: 424, startPoint y: 11, endPoint x: 86, endPoint y: 7, distance: 338.3
click at [424, 10] on icon "close" at bounding box center [426, 12] width 5 height 5
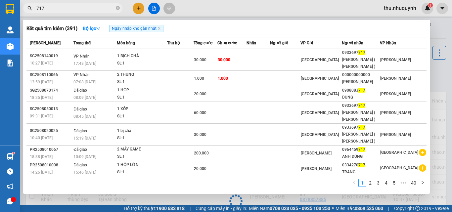
click at [86, 6] on input "717" at bounding box center [75, 8] width 78 height 7
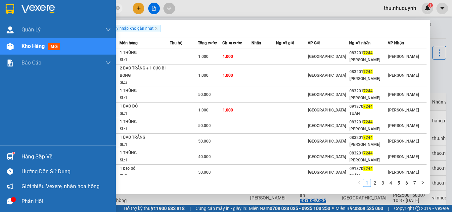
type input "7244"
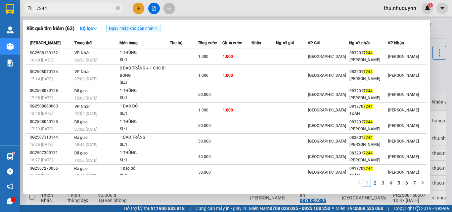
click at [222, 7] on div at bounding box center [226, 106] width 452 height 212
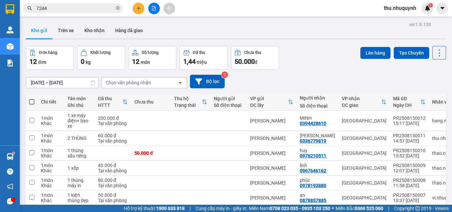
drag, startPoint x: 207, startPoint y: 16, endPoint x: 110, endPoint y: 2, distance: 98.0
click at [204, 16] on div "Kết quả tìm kiếm ( 63 ) Bộ lọc Ngày nhập kho gần nhất Mã ĐH Trạng thái Món hàng…" at bounding box center [226, 8] width 452 height 17
click at [141, 10] on button at bounding box center [139, 9] width 12 height 12
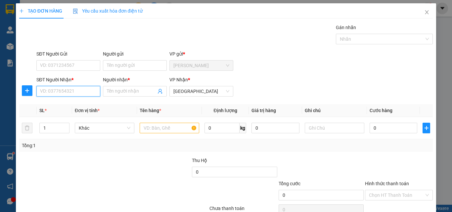
click at [79, 89] on input "SĐT Người Nhận *" at bounding box center [68, 91] width 64 height 11
type input "0908539411"
click at [87, 105] on div "0908539411 - THEO" at bounding box center [67, 104] width 55 height 7
type input "THEO"
type input "20.000"
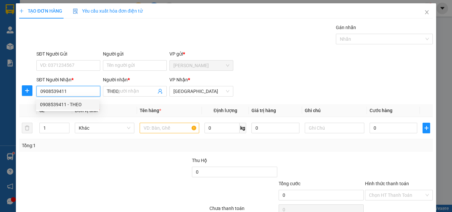
type input "20.000"
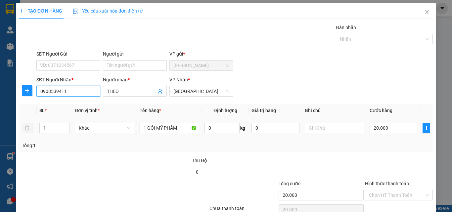
type input "0908539411"
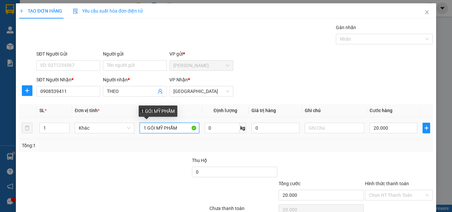
click at [181, 124] on input "1 GÓI MỸ PHẨM" at bounding box center [170, 128] width 60 height 11
type input "2 THÙNG + 1 BỊCH ĐEN <"
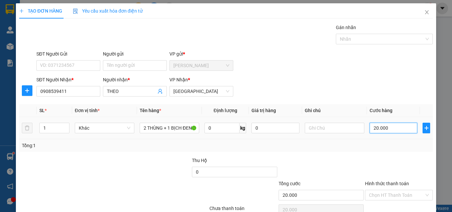
scroll to position [0, 0]
drag, startPoint x: 377, startPoint y: 129, endPoint x: 373, endPoint y: 123, distance: 7.3
click at [377, 128] on input "20.000" at bounding box center [394, 128] width 48 height 11
type input "7"
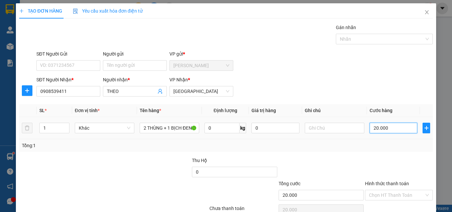
type input "7"
type input "70"
type input "70.000"
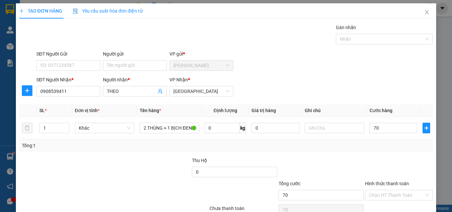
type input "70.000"
click at [364, 161] on div at bounding box center [398, 168] width 69 height 23
click at [318, 59] on div "SĐT Người Gửi VD: 0371234567 Người gửi Tên người gửi VP gửi * Phan Rang" at bounding box center [234, 61] width 399 height 23
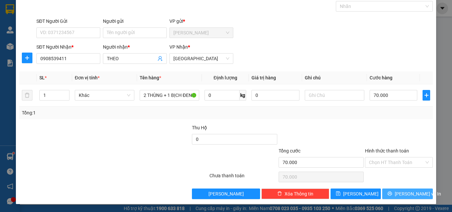
drag, startPoint x: 414, startPoint y: 193, endPoint x: 393, endPoint y: 180, distance: 25.4
click at [414, 193] on span "[PERSON_NAME] và In" at bounding box center [418, 193] width 46 height 7
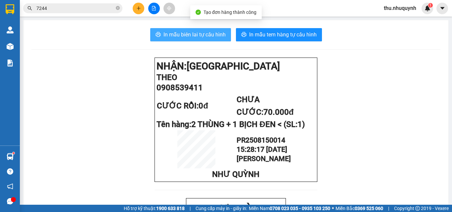
click at [201, 29] on button "In mẫu biên lai tự cấu hình" at bounding box center [190, 34] width 81 height 13
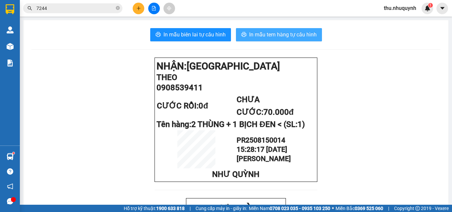
click at [277, 36] on span "In mẫu tem hàng tự cấu hình" at bounding box center [283, 34] width 68 height 8
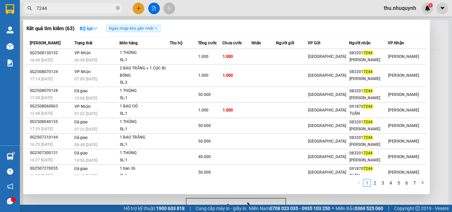
click at [84, 4] on span "7244" at bounding box center [72, 8] width 99 height 10
click at [83, 6] on input "7244" at bounding box center [75, 8] width 78 height 7
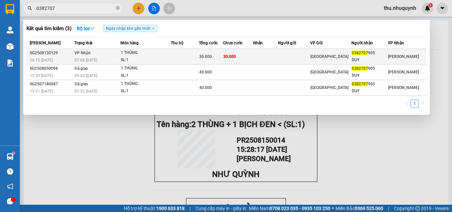
type input "0382707"
click at [341, 52] on td "[GEOGRAPHIC_DATA]" at bounding box center [330, 57] width 41 height 16
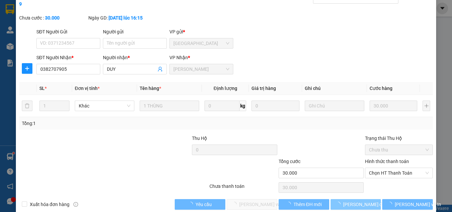
type input "0382707905"
type input "DUY"
type input "30.000"
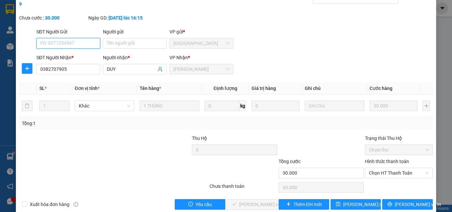
scroll to position [34, 0]
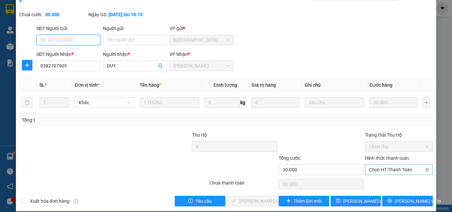
click at [388, 165] on span "Chọn HT Thanh Toán" at bounding box center [399, 170] width 60 height 10
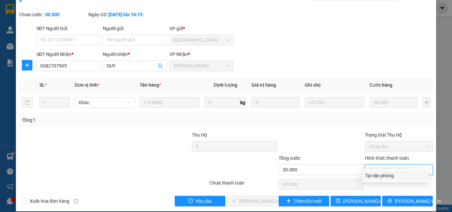
click at [385, 177] on div "Tại văn phòng" at bounding box center [394, 175] width 59 height 7
type input "0"
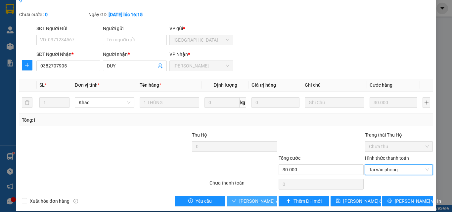
click at [263, 198] on span "[PERSON_NAME] và Giao hàng" at bounding box center [283, 201] width 89 height 7
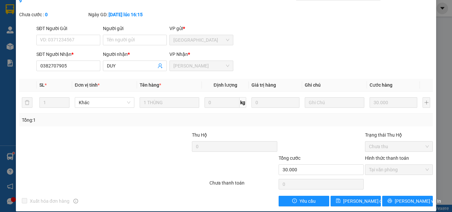
scroll to position [0, 0]
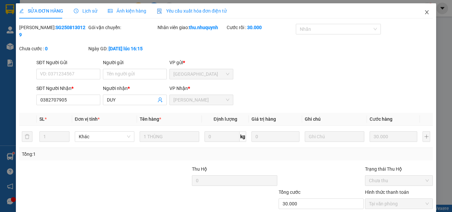
click at [424, 12] on icon "close" at bounding box center [426, 12] width 5 height 5
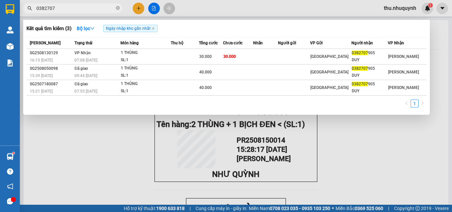
click at [81, 6] on input "0382707" at bounding box center [75, 8] width 78 height 7
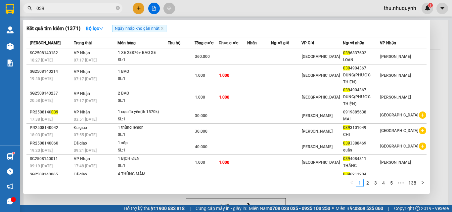
scroll to position [42, 0]
type input "0"
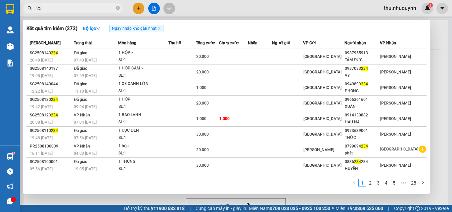
type input "2"
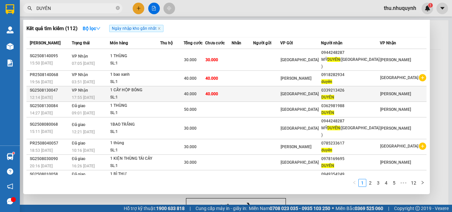
type input "DUYÊN"
click at [179, 94] on td at bounding box center [172, 94] width 24 height 16
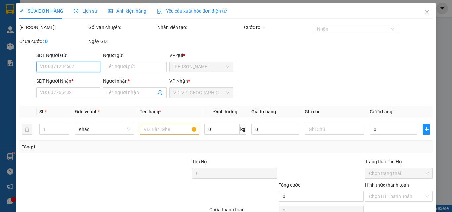
type input "0339213426"
type input "DUYÊN"
type input "40.000"
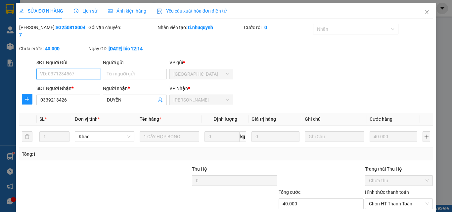
scroll to position [34, 0]
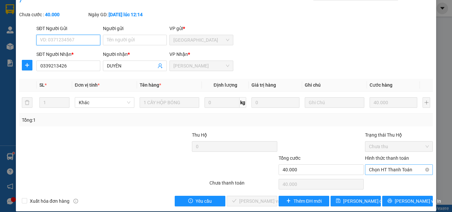
drag, startPoint x: 389, startPoint y: 162, endPoint x: 387, endPoint y: 168, distance: 6.2
click at [388, 165] on span "Chọn HT Thanh Toán" at bounding box center [399, 170] width 60 height 10
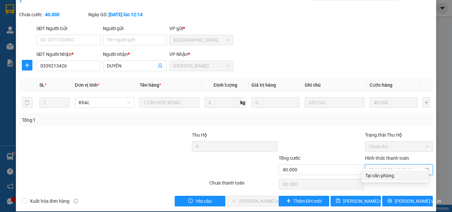
drag, startPoint x: 387, startPoint y: 168, endPoint x: 327, endPoint y: 184, distance: 61.5
click at [385, 173] on div "Tại văn phòng" at bounding box center [394, 175] width 59 height 7
type input "0"
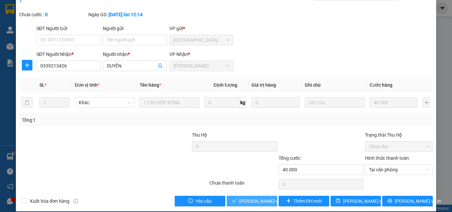
drag, startPoint x: 251, startPoint y: 199, endPoint x: 256, endPoint y: 193, distance: 7.5
click at [253, 198] on button "[PERSON_NAME] và Giao hàng" at bounding box center [252, 201] width 51 height 11
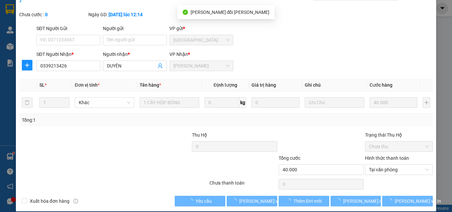
scroll to position [0, 0]
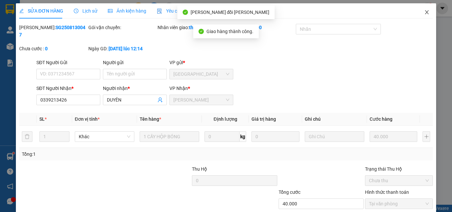
drag, startPoint x: 424, startPoint y: 12, endPoint x: 342, endPoint y: 1, distance: 82.2
click at [424, 12] on icon "close" at bounding box center [426, 12] width 5 height 5
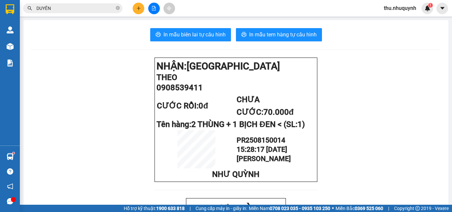
drag, startPoint x: 81, startPoint y: 5, endPoint x: 81, endPoint y: 11, distance: 6.3
click at [81, 5] on input "DUYÊN" at bounding box center [75, 8] width 78 height 7
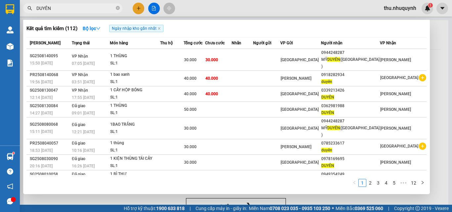
click at [81, 12] on input "DUYÊN" at bounding box center [75, 8] width 78 height 7
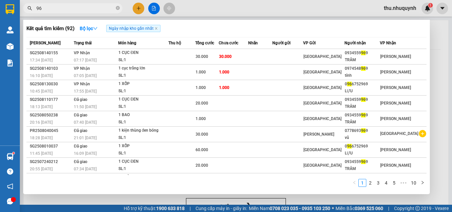
type input "9"
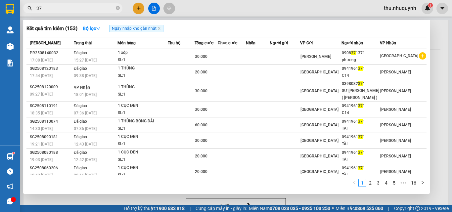
type input "3"
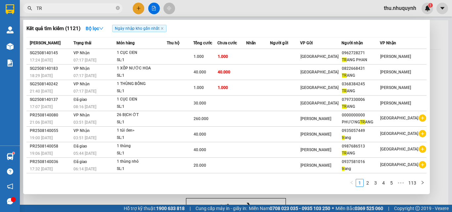
type input "T"
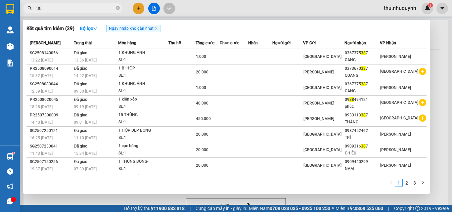
type input "3"
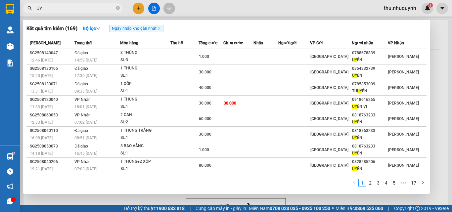
type input "U"
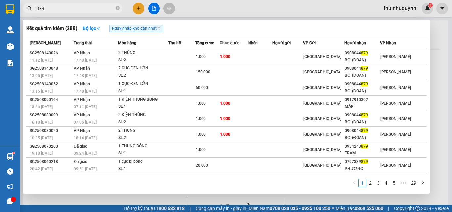
click at [72, 8] on input "879" at bounding box center [75, 8] width 78 height 7
click at [55, 14] on div at bounding box center [226, 106] width 452 height 212
click at [64, 5] on input "879" at bounding box center [75, 8] width 78 height 7
click at [49, 8] on input "879" at bounding box center [75, 8] width 78 height 7
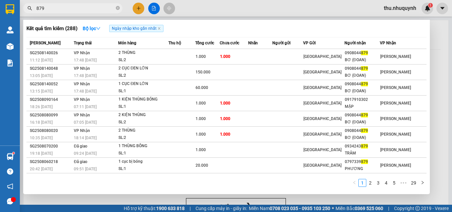
click at [49, 8] on input "879" at bounding box center [75, 8] width 78 height 7
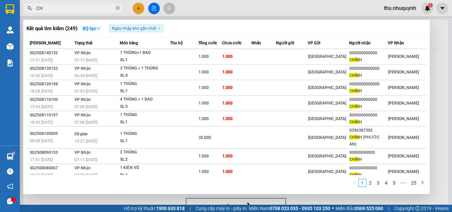
type input "C"
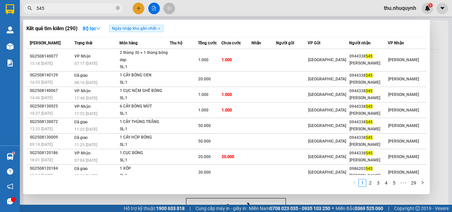
click at [89, 8] on input "545" at bounding box center [75, 8] width 78 height 7
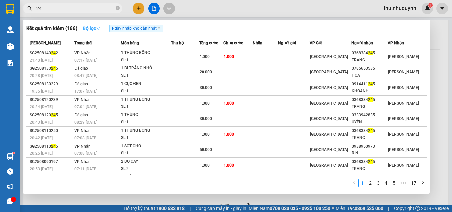
type input "2"
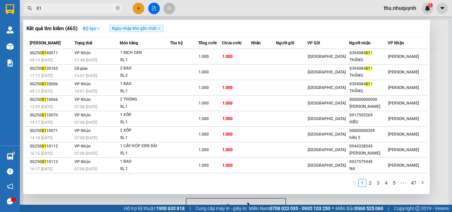
type input "8"
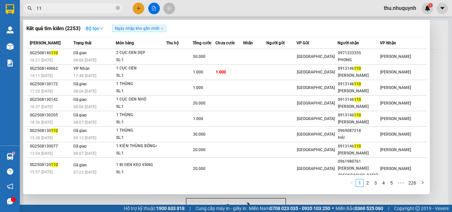
type input "1"
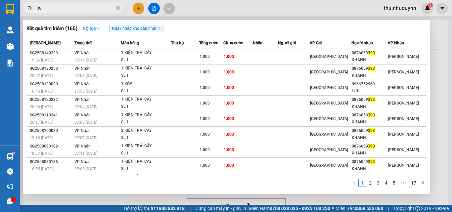
type input "3"
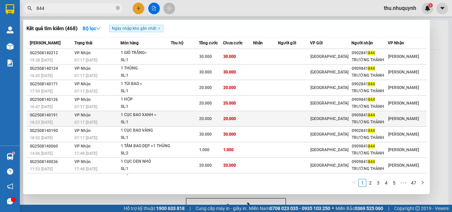
scroll to position [36, 0]
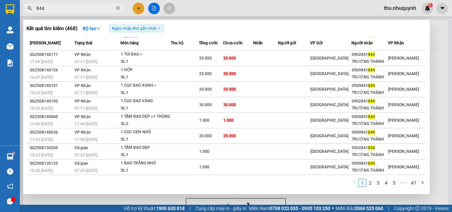
type input "844"
click at [96, 34] on div "Kết quả tìm kiếm ( 468 ) Bộ lọc Ngày nhập kho gần nhất Mã ĐH Trạng thái Món hàn…" at bounding box center [226, 107] width 407 height 174
click at [94, 28] on strong "Bộ lọc" at bounding box center [92, 28] width 18 height 5
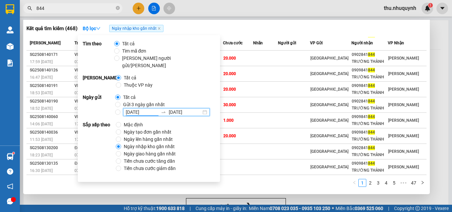
click at [126, 109] on input "13/08/2025" at bounding box center [142, 112] width 32 height 7
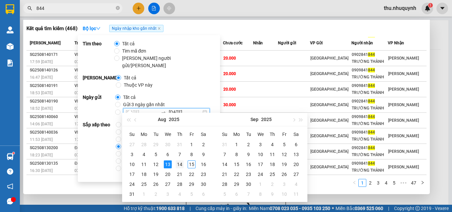
type input "14/08/2025"
click at [180, 164] on div "14" at bounding box center [180, 165] width 8 height 8
type input "14/08/2025"
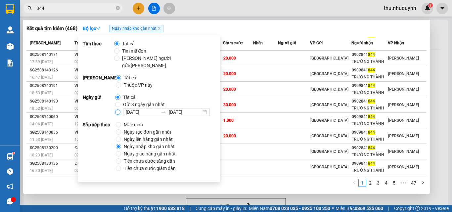
click at [117, 110] on input "14/08/2025 14/08/2025" at bounding box center [117, 112] width 5 height 5
radio input "true"
radio input "false"
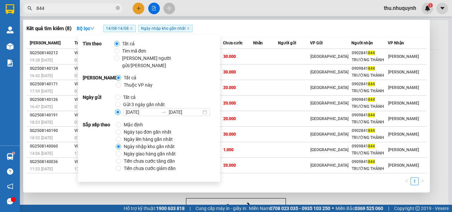
scroll to position [5, 0]
click at [311, 33] on div "Kết quả tìm kiếm ( 8 ) Bộ lọc 14/08 - 14/08 Ngày nhập kho gần nhất" at bounding box center [226, 28] width 400 height 11
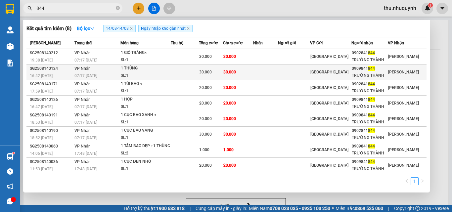
scroll to position [0, 0]
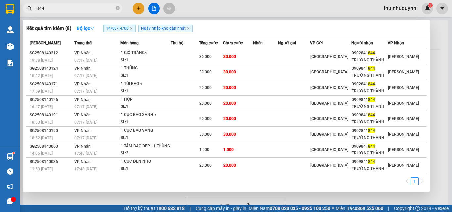
click at [103, 5] on input "844" at bounding box center [75, 8] width 78 height 7
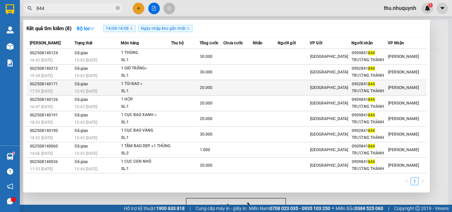
scroll to position [5, 0]
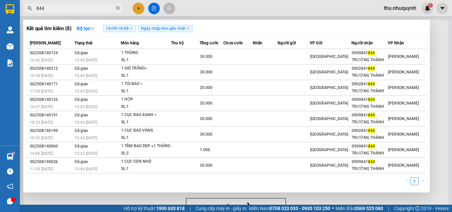
click at [76, 7] on input "844" at bounding box center [75, 8] width 78 height 7
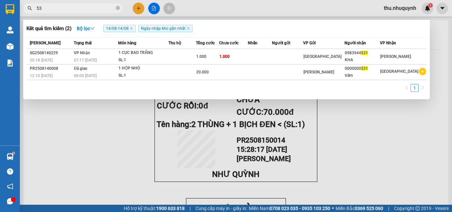
type input "5"
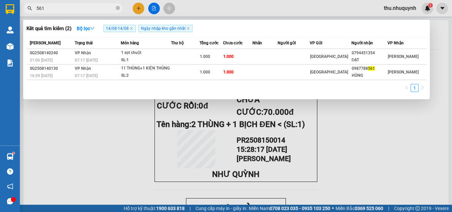
click at [65, 9] on input "561" at bounding box center [75, 8] width 78 height 7
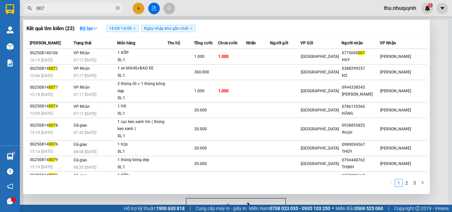
click at [62, 6] on input "007" at bounding box center [75, 8] width 78 height 7
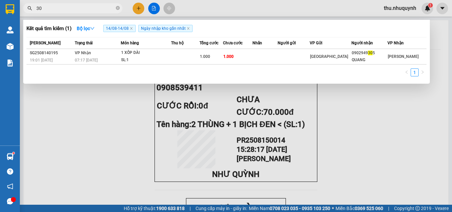
type input "3"
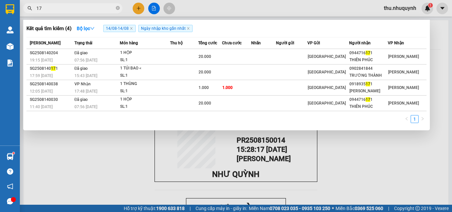
type input "1"
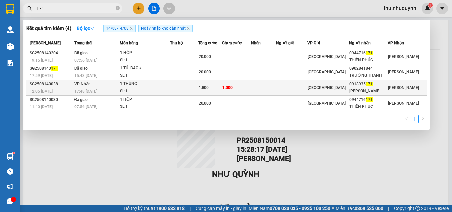
type input "171"
click at [157, 90] on div "SL: 1" at bounding box center [145, 91] width 50 height 7
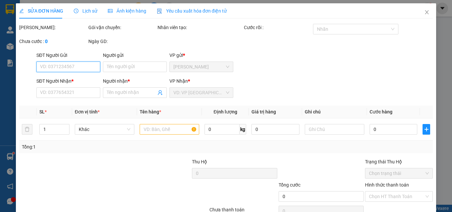
scroll to position [34, 0]
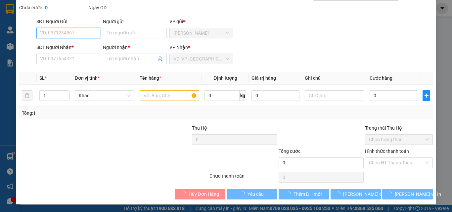
type input "0918935171"
type input "NGỌC MINH"
type input "1.000"
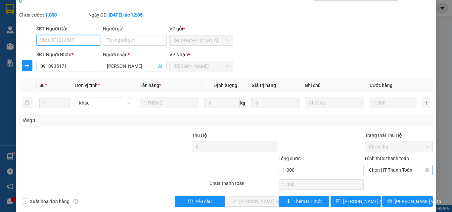
click at [401, 165] on span "Chọn HT Thanh Toán" at bounding box center [399, 170] width 60 height 10
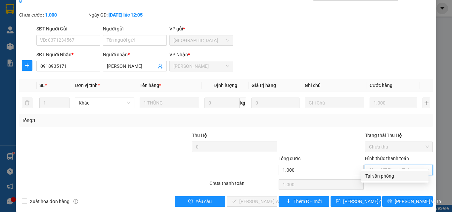
click at [387, 174] on div "Tại văn phòng" at bounding box center [394, 175] width 59 height 7
type input "0"
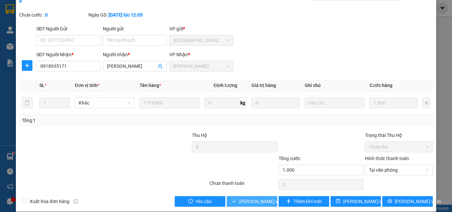
click at [266, 198] on span "[PERSON_NAME] và Giao hàng" at bounding box center [283, 201] width 89 height 7
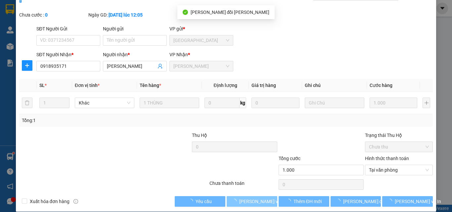
scroll to position [0, 0]
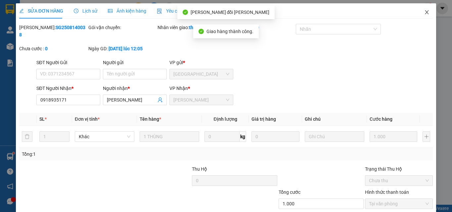
click at [424, 11] on icon "close" at bounding box center [426, 12] width 5 height 5
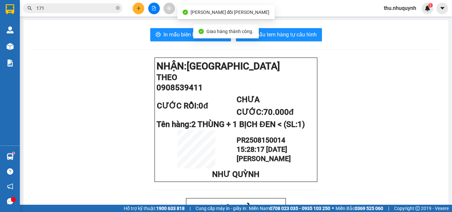
click at [92, 8] on input "171" at bounding box center [75, 8] width 78 height 7
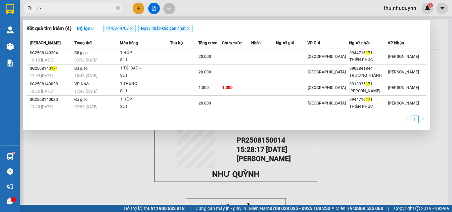
type input "1"
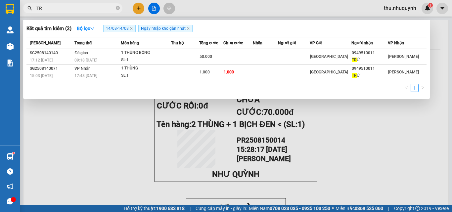
type input "T"
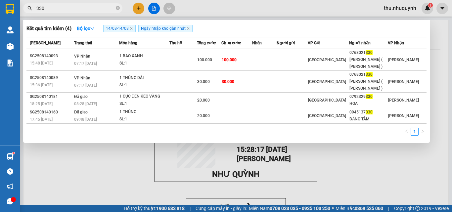
click at [54, 11] on input "330" at bounding box center [75, 8] width 78 height 7
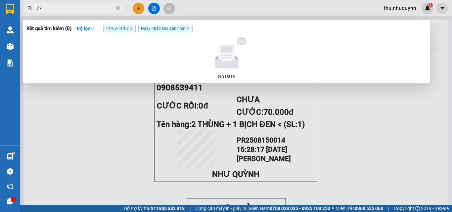
type input "7"
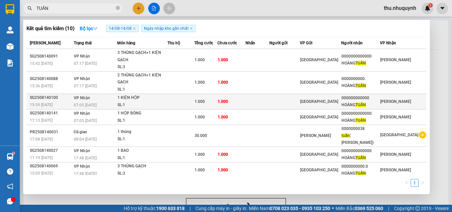
scroll to position [43, 0]
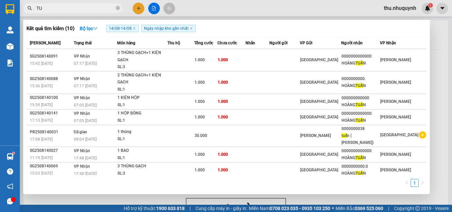
type input "T"
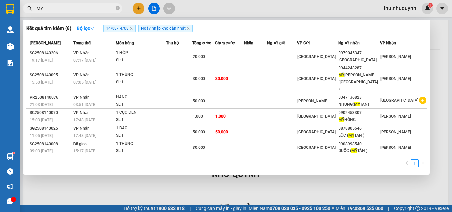
click at [61, 7] on input "MỸ" at bounding box center [75, 8] width 78 height 7
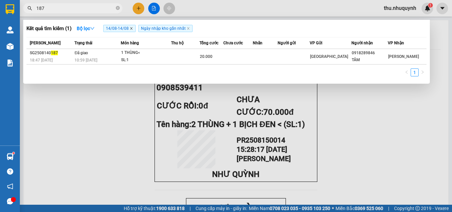
click at [132, 28] on icon "close" at bounding box center [131, 28] width 3 height 3
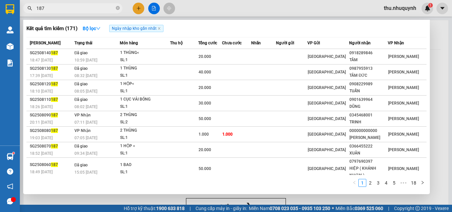
click at [58, 10] on input "187" at bounding box center [75, 8] width 78 height 7
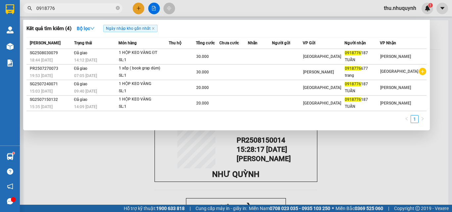
drag, startPoint x: 218, startPoint y: 24, endPoint x: 210, endPoint y: 22, distance: 7.8
click at [218, 24] on div "Kết quả tìm kiếm ( 4 ) Bộ lọc Ngày nhập kho gần nhất" at bounding box center [226, 28] width 400 height 11
click at [148, 10] on div at bounding box center [226, 106] width 452 height 212
click at [79, 11] on input "0918776" at bounding box center [75, 8] width 78 height 7
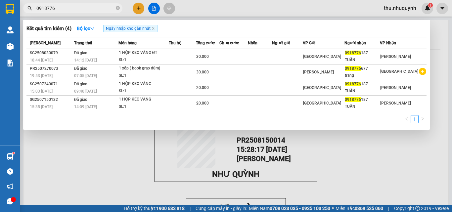
click at [79, 11] on input "0918776" at bounding box center [75, 8] width 78 height 7
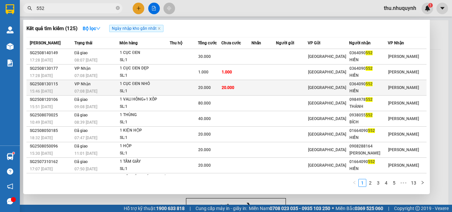
type input "552"
click at [273, 87] on td at bounding box center [264, 88] width 24 height 16
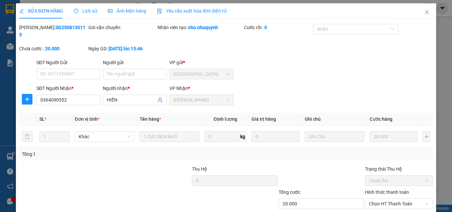
type input "0364090552"
type input "HIỀN"
type input "20.000"
drag, startPoint x: 372, startPoint y: 197, endPoint x: 371, endPoint y: 191, distance: 6.1
click at [372, 199] on span "Chọn HT Thanh Toán" at bounding box center [399, 204] width 60 height 10
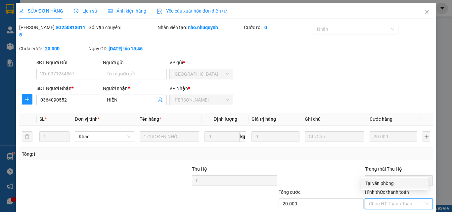
click at [374, 184] on div "Tại văn phòng" at bounding box center [394, 183] width 59 height 7
type input "0"
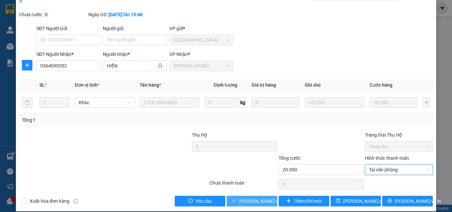
drag, startPoint x: 247, startPoint y: 192, endPoint x: 246, endPoint y: 183, distance: 8.3
click at [247, 188] on div "Total Paid Fee 0 Total UnPaid Fee 20.000 Cash Collection Total Fee Mã ĐH: SG250…" at bounding box center [226, 98] width 414 height 217
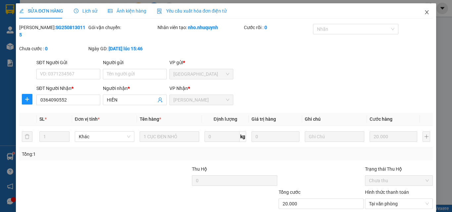
click at [424, 13] on icon "close" at bounding box center [426, 12] width 5 height 5
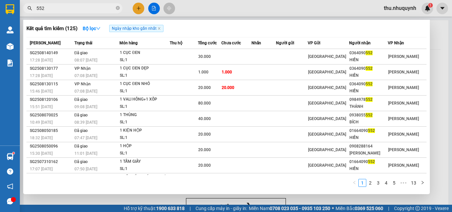
click at [94, 9] on input "552" at bounding box center [75, 8] width 78 height 7
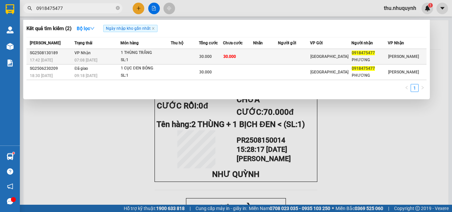
type input "0918475477"
click at [274, 56] on td at bounding box center [265, 57] width 25 height 16
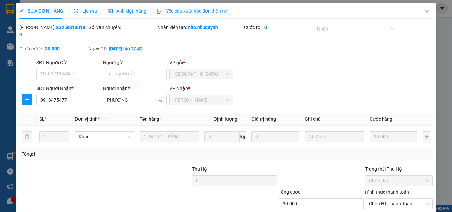
type input "0918475477"
type input "PHƯƠNG"
type input "30.000"
click at [66, 95] on input "0918475477" at bounding box center [68, 100] width 64 height 11
click at [66, 96] on input "0918475477" at bounding box center [68, 100] width 64 height 11
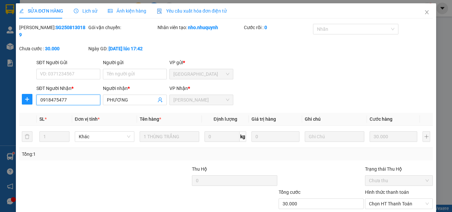
scroll to position [34, 0]
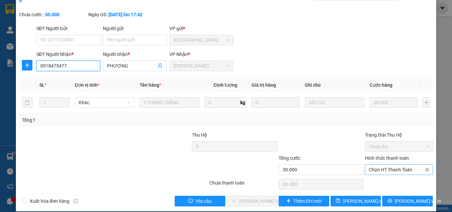
click at [396, 166] on span "Chọn HT Thanh Toán" at bounding box center [399, 170] width 60 height 10
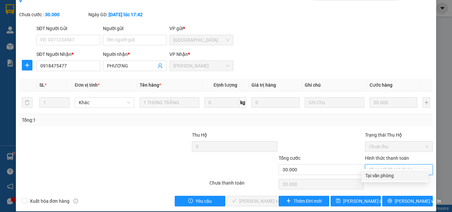
click at [396, 175] on div "Tại văn phòng" at bounding box center [394, 175] width 59 height 7
type input "0"
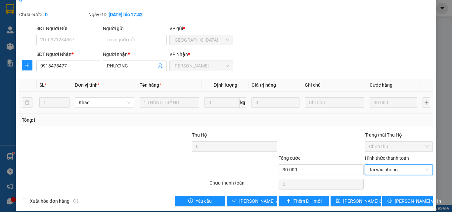
scroll to position [0, 0]
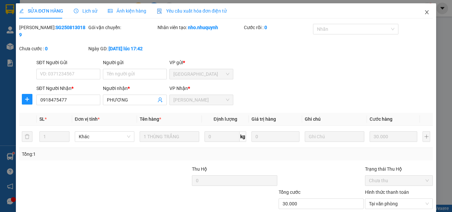
click at [426, 11] on span "Close" at bounding box center [427, 12] width 19 height 19
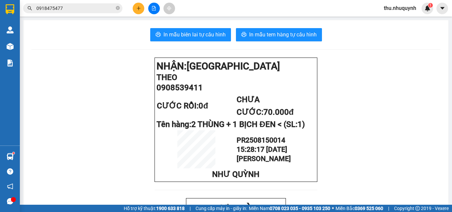
click at [78, 10] on input "0918475477" at bounding box center [75, 8] width 78 height 7
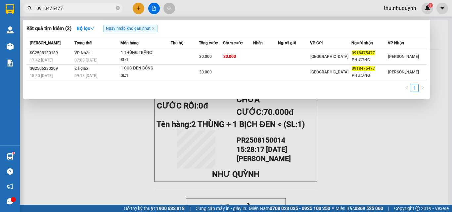
click at [78, 10] on input "0918475477" at bounding box center [75, 8] width 78 height 7
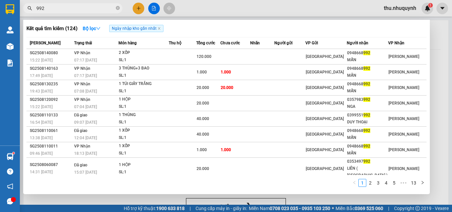
type input "992"
click at [140, 11] on div at bounding box center [226, 106] width 452 height 212
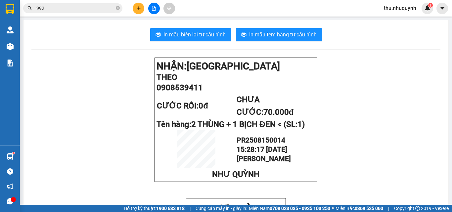
click at [140, 11] on button at bounding box center [139, 9] width 12 height 12
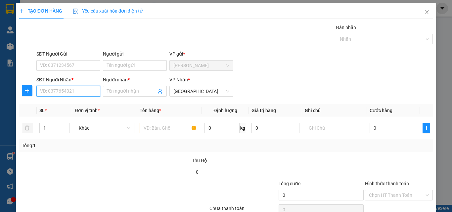
click at [71, 94] on input "SĐT Người Nhận *" at bounding box center [68, 91] width 64 height 11
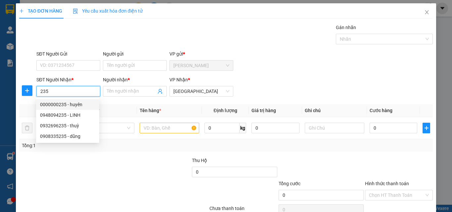
click at [77, 107] on div "0000000235 - huyên" at bounding box center [67, 104] width 55 height 7
type input "0000000235"
type input "huyên"
type input "60.000"
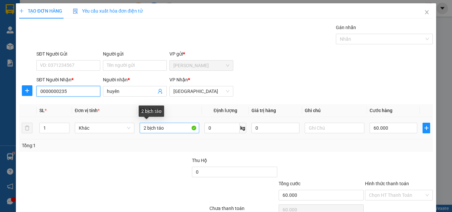
type input "0000000235"
click at [164, 128] on input "2 bịch táo" at bounding box center [170, 128] width 60 height 11
click at [164, 130] on input "2 bịch táo" at bounding box center [170, 128] width 60 height 11
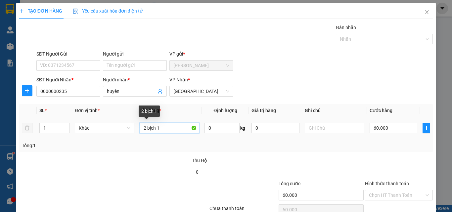
click at [163, 127] on input "2 bịch 1" at bounding box center [170, 128] width 60 height 11
type input "1 BỊCH TÁO"
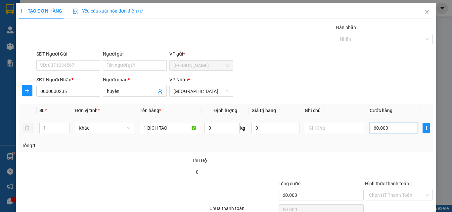
click at [385, 129] on input "60.000" at bounding box center [394, 128] width 48 height 11
type input "3"
type input "30"
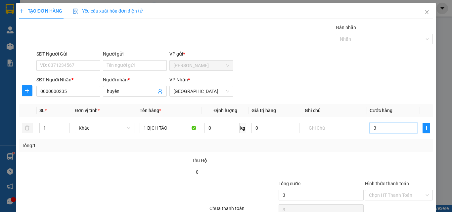
type input "30"
type input "30.000"
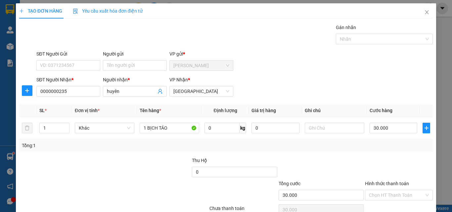
click at [360, 144] on div "Tổng: 1" at bounding box center [226, 145] width 409 height 7
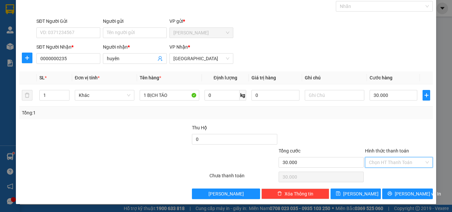
click at [401, 164] on input "Hình thức thanh toán" at bounding box center [396, 163] width 55 height 10
click at [399, 180] on div "Tại văn phòng" at bounding box center [394, 175] width 67 height 11
type input "0"
click at [396, 188] on div "Transit Pickup Surcharge Ids Transit Deliver Surcharge Ids Transit Deliver Surc…" at bounding box center [226, 95] width 414 height 208
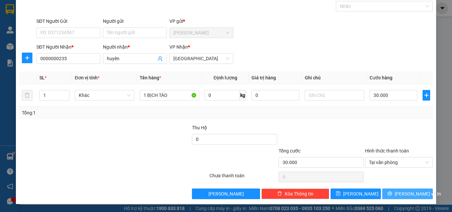
click at [396, 195] on button "[PERSON_NAME] và In" at bounding box center [407, 194] width 51 height 11
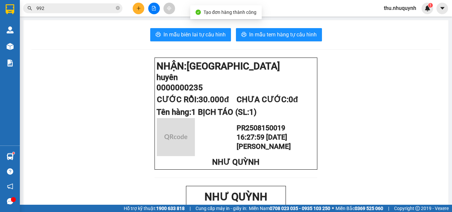
click at [233, 28] on div "In mẫu biên lai tự cấu hình In mẫu tem hàng tự cấu hình" at bounding box center [235, 34] width 409 height 13
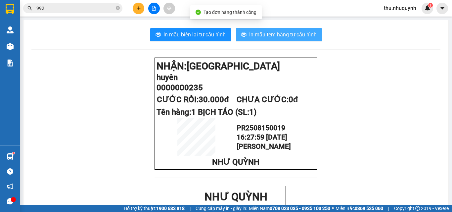
click at [262, 33] on span "In mẫu tem hàng tự cấu hình" at bounding box center [283, 34] width 68 height 8
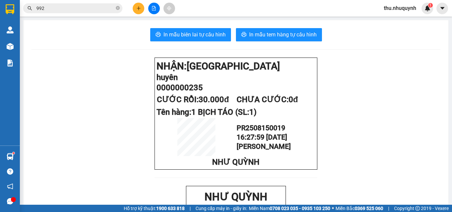
click at [190, 30] on span "In mẫu biên lai tự cấu hình" at bounding box center [195, 34] width 62 height 8
click at [61, 8] on input "992" at bounding box center [75, 8] width 78 height 7
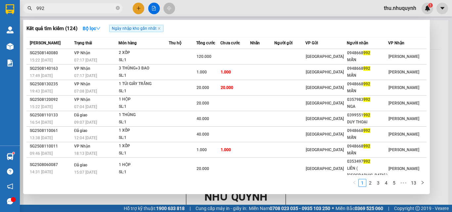
click at [61, 8] on input "992" at bounding box center [75, 8] width 78 height 7
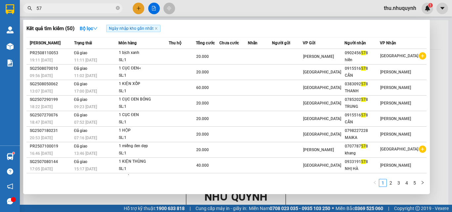
type input "5"
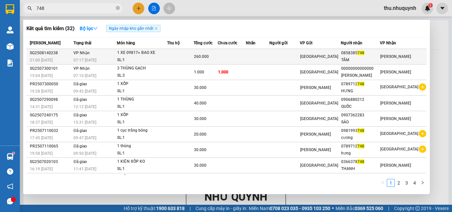
type input "748"
click at [237, 56] on td at bounding box center [232, 57] width 28 height 16
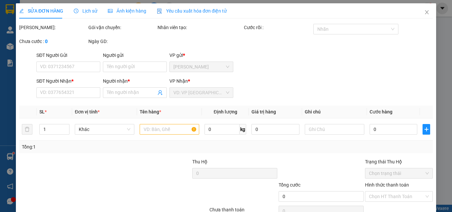
scroll to position [31, 0]
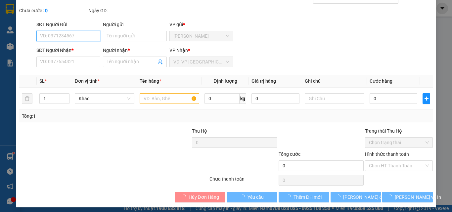
type input "0858385748"
type input "TÂM"
type input "260.000"
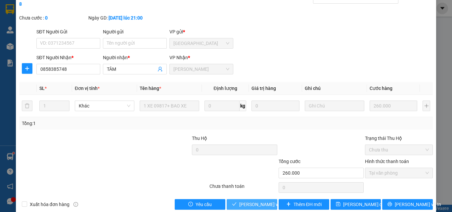
click at [265, 201] on span "[PERSON_NAME] và Giao hàng" at bounding box center [283, 204] width 89 height 7
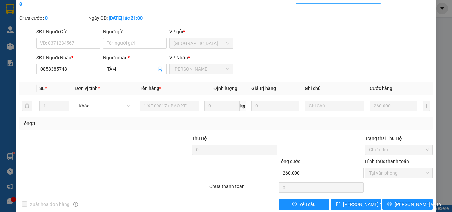
scroll to position [0, 0]
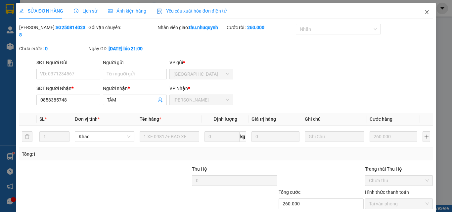
click at [425, 11] on icon "close" at bounding box center [427, 12] width 4 height 4
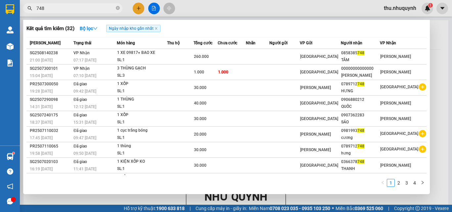
click at [81, 10] on input "748" at bounding box center [75, 8] width 78 height 7
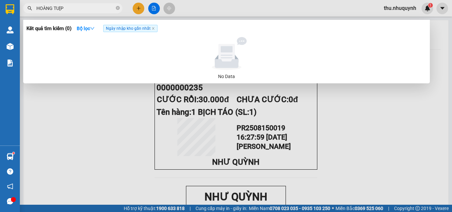
type input "HOÀNG TU[P"
click at [75, 8] on input "HOÀNG TU[P" at bounding box center [75, 8] width 78 height 7
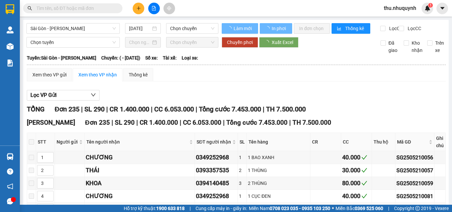
type input "21/05/2025"
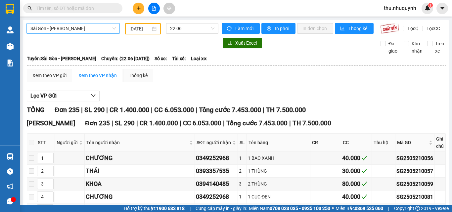
click at [63, 31] on span "Sài Gòn - Phan Rang" at bounding box center [72, 29] width 85 height 10
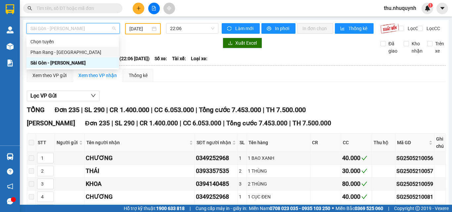
drag, startPoint x: 86, startPoint y: 54, endPoint x: 116, endPoint y: 45, distance: 31.6
click at [87, 54] on div "[PERSON_NAME] Rang - [GEOGRAPHIC_DATA]" at bounding box center [72, 52] width 84 height 7
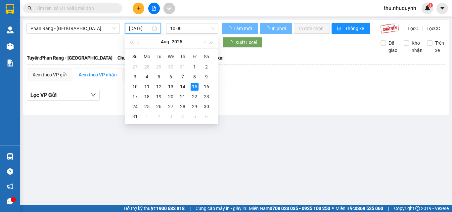
click at [150, 29] on input "[DATE]" at bounding box center [140, 28] width 22 height 7
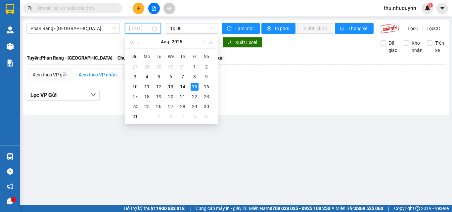
click at [175, 88] on td "13" at bounding box center [171, 87] width 12 height 10
type input "[DATE]"
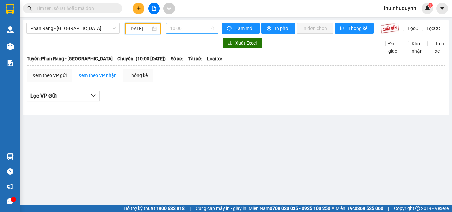
click at [195, 32] on span "10:00" at bounding box center [192, 29] width 44 height 10
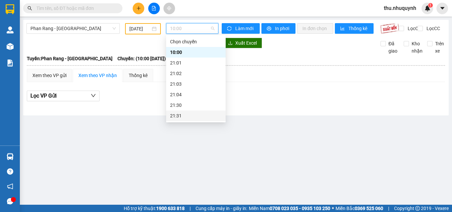
scroll to position [32, 0]
click at [190, 92] on div "22:00" at bounding box center [196, 94] width 52 height 7
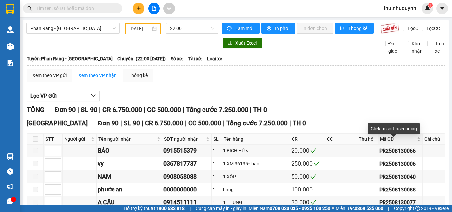
click at [412, 143] on div "Mã GD" at bounding box center [400, 138] width 41 height 7
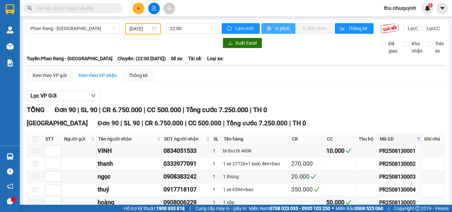
click at [284, 29] on span "In phơi" at bounding box center [282, 28] width 15 height 7
click at [53, 9] on input "text" at bounding box center [75, 8] width 78 height 7
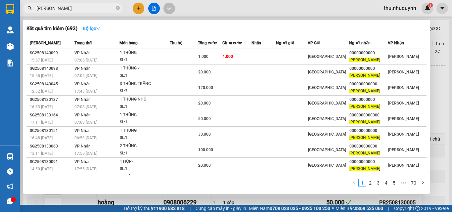
type input "cao mai"
click at [94, 29] on strong "Bộ lọc" at bounding box center [92, 28] width 18 height 5
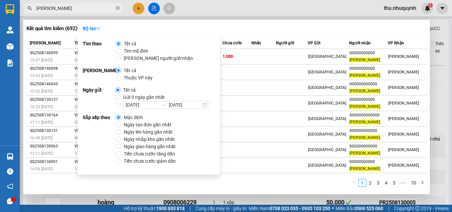
drag, startPoint x: 130, startPoint y: 106, endPoint x: 161, endPoint y: 138, distance: 44.2
click at [131, 108] on input "[DATE]" at bounding box center [142, 104] width 32 height 7
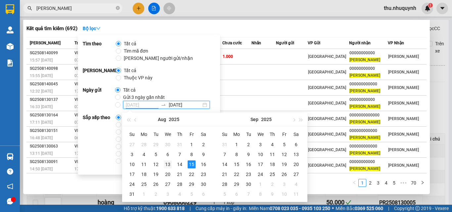
type input "[DATE]"
click at [168, 167] on div "13" at bounding box center [168, 165] width 8 height 8
type input "[DATE]"
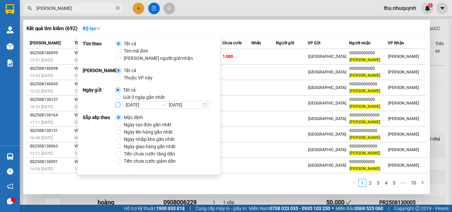
click at [118, 107] on input "[DATE] [DATE]" at bounding box center [117, 104] width 5 height 5
radio input "true"
radio input "false"
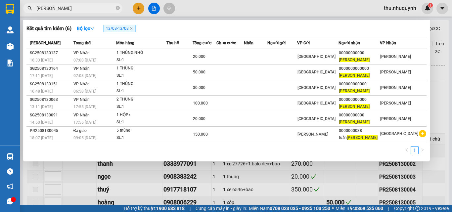
click at [287, 161] on div "Kết quả tìm kiếm ( 6 ) Bộ lọc 13/08 - 13/08 Mã ĐH Trạng thái Món hàng Thu hộ Tổ…" at bounding box center [226, 91] width 407 height 142
click at [54, 30] on h3 "Kết quả tìm kiếm ( 6 )" at bounding box center [48, 28] width 45 height 7
click at [88, 30] on strong "Bộ lọc" at bounding box center [86, 28] width 18 height 5
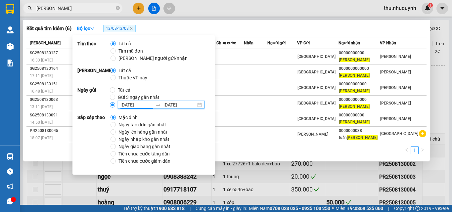
click at [142, 108] on input "[DATE]" at bounding box center [136, 104] width 32 height 7
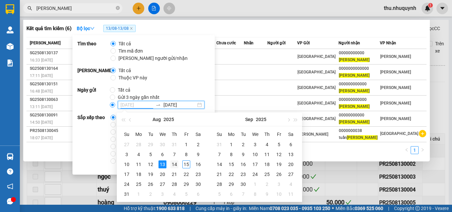
type input "[DATE]"
click at [178, 164] on div "14" at bounding box center [174, 165] width 8 height 8
type input "[DATE]"
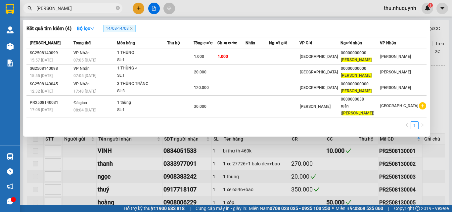
click at [337, 121] on div "1" at bounding box center [226, 127] width 400 height 12
click at [59, 124] on div "1" at bounding box center [226, 127] width 400 height 12
click at [208, 13] on div at bounding box center [226, 106] width 452 height 212
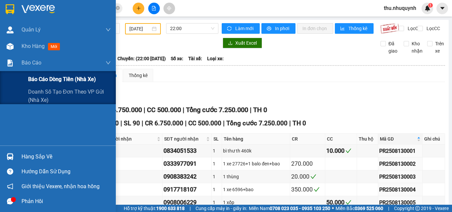
drag, startPoint x: 43, startPoint y: 73, endPoint x: 44, endPoint y: 78, distance: 5.7
click at [44, 74] on div "Báo cáo dòng tiền (nhà xe)" at bounding box center [69, 79] width 83 height 17
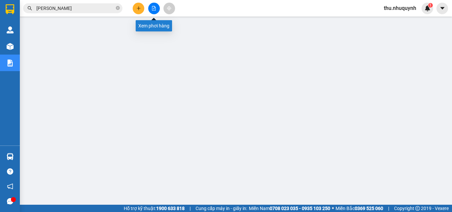
click at [158, 8] on button at bounding box center [154, 9] width 12 height 12
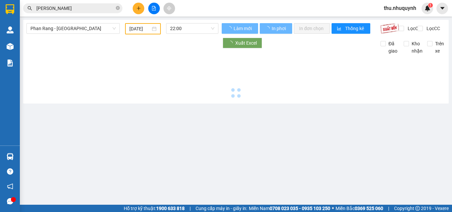
type input "[DATE]"
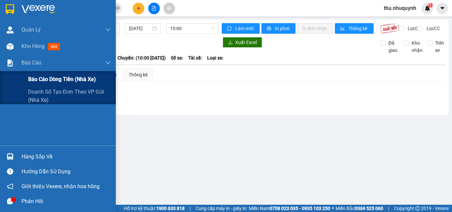
click at [49, 80] on span "Báo cáo dòng tiền (nhà xe)" at bounding box center [62, 79] width 68 height 8
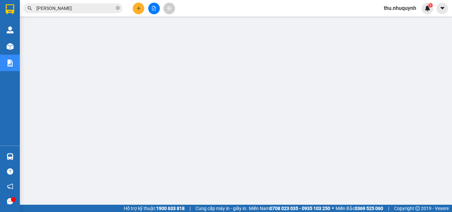
click at [154, 7] on icon "file-add" at bounding box center [154, 8] width 5 height 5
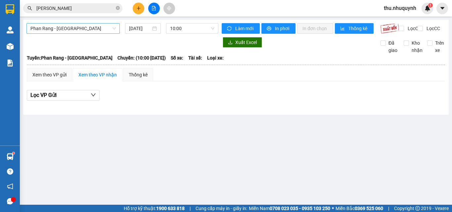
click at [84, 30] on span "[PERSON_NAME] Rang - [GEOGRAPHIC_DATA]" at bounding box center [72, 29] width 85 height 10
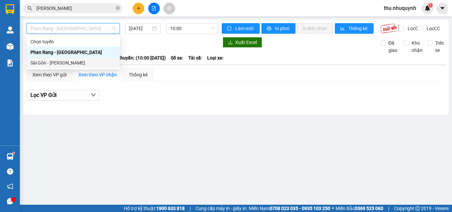
click at [67, 59] on div "Sài Gòn - Phan Rang" at bounding box center [72, 63] width 93 height 11
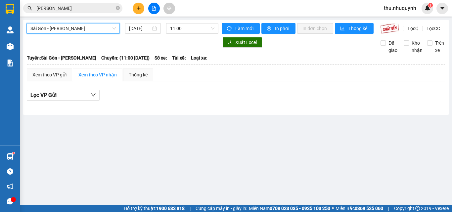
drag, startPoint x: 136, startPoint y: 27, endPoint x: 139, endPoint y: 34, distance: 7.3
click at [137, 30] on input "[DATE]" at bounding box center [140, 28] width 22 height 7
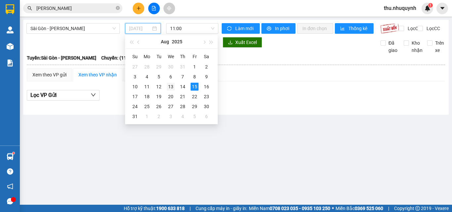
click at [169, 86] on div "13" at bounding box center [171, 87] width 8 height 8
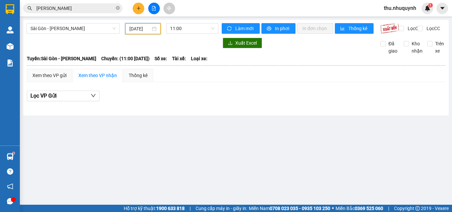
drag, startPoint x: 145, startPoint y: 28, endPoint x: 149, endPoint y: 35, distance: 7.6
click at [148, 34] on div "[DATE]" at bounding box center [143, 28] width 36 height 11
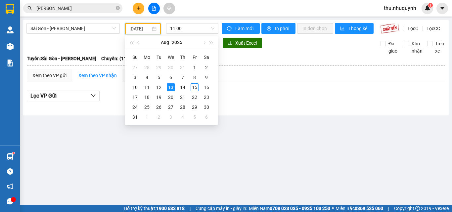
scroll to position [0, 2]
click at [180, 85] on div "14" at bounding box center [183, 87] width 8 height 8
type input "[DATE]"
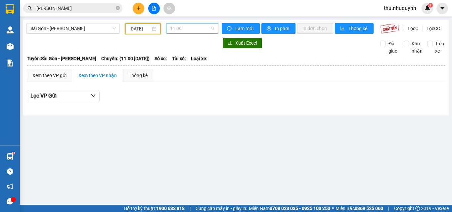
click at [184, 29] on span "11:00" at bounding box center [192, 29] width 44 height 10
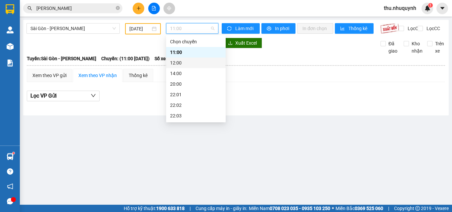
scroll to position [32, 0]
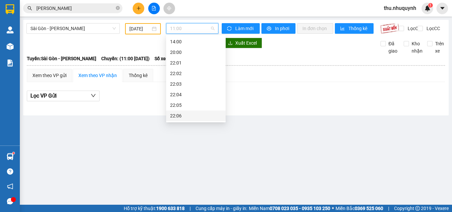
click at [182, 116] on div "22:06" at bounding box center [196, 115] width 52 height 7
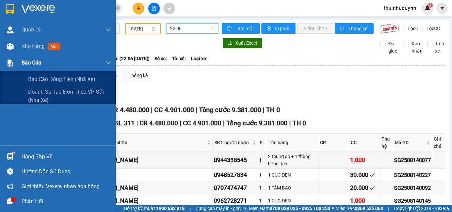
click at [5, 65] on div at bounding box center [10, 63] width 12 height 12
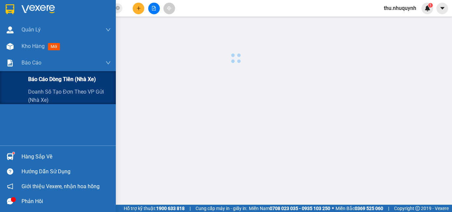
click at [36, 76] on span "Báo cáo dòng tiền (nhà xe)" at bounding box center [62, 79] width 68 height 8
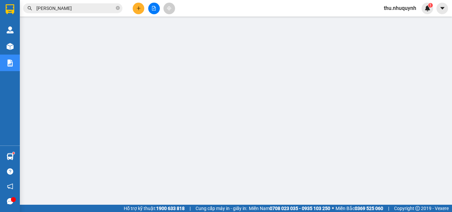
click at [155, 9] on icon "file-add" at bounding box center [154, 8] width 4 height 5
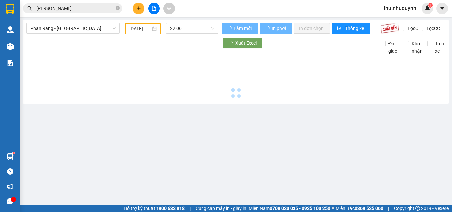
type input "[DATE]"
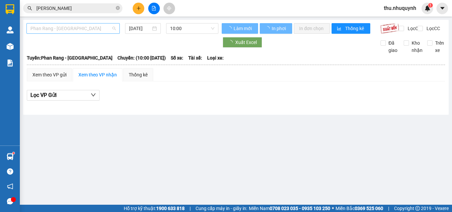
click at [96, 25] on span "[PERSON_NAME] Rang - [GEOGRAPHIC_DATA]" at bounding box center [72, 29] width 85 height 10
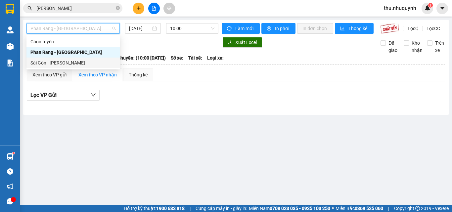
click at [78, 60] on div "Sài Gòn - Phan Rang" at bounding box center [72, 62] width 85 height 7
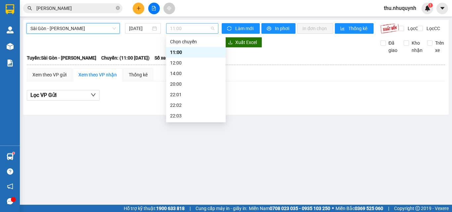
click at [180, 24] on span "11:00" at bounding box center [192, 29] width 44 height 10
click at [132, 34] on div "Sài Gòn - Phan Rang 15/08/2025 11:00" at bounding box center [122, 28] width 192 height 11
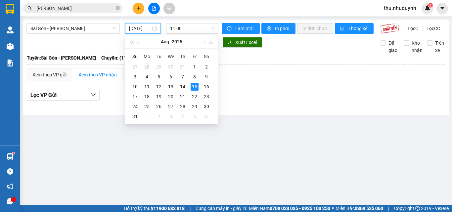
click at [144, 28] on input "[DATE]" at bounding box center [140, 28] width 22 height 7
click at [186, 88] on div "14" at bounding box center [183, 87] width 8 height 8
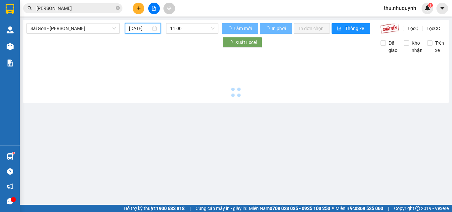
type input "[DATE]"
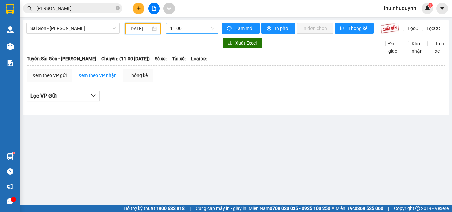
click at [199, 27] on span "11:00" at bounding box center [192, 29] width 44 height 10
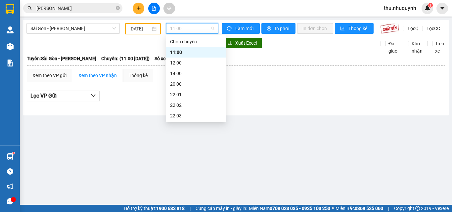
scroll to position [32, 0]
click at [192, 111] on div "22:06" at bounding box center [196, 116] width 60 height 11
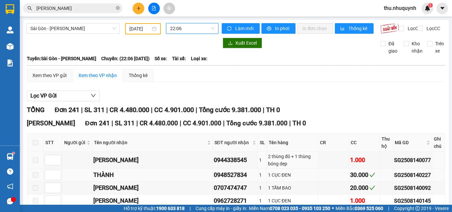
scroll to position [66, 0]
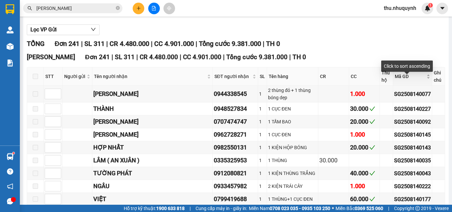
click at [409, 80] on span "Mã GD" at bounding box center [410, 76] width 30 height 7
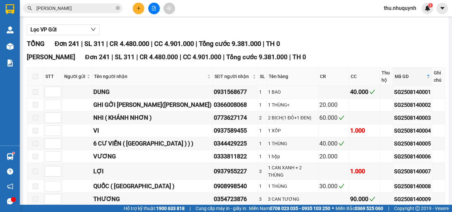
scroll to position [0, 0]
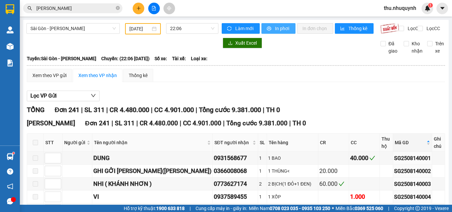
click at [280, 29] on span "In phơi" at bounding box center [282, 28] width 15 height 7
drag, startPoint x: 297, startPoint y: 113, endPoint x: 205, endPoint y: 8, distance: 139.9
click at [80, 11] on input "[PERSON_NAME]" at bounding box center [75, 8] width 78 height 7
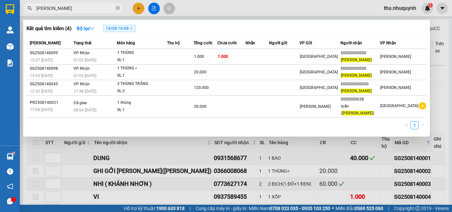
click at [80, 11] on input "[PERSON_NAME]" at bounding box center [75, 8] width 78 height 7
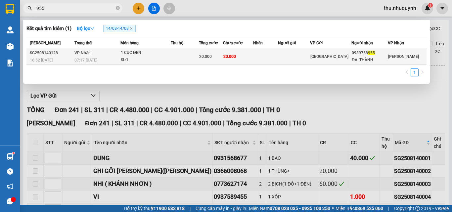
type input "955"
click at [143, 57] on div "SL: 1" at bounding box center [146, 60] width 50 height 7
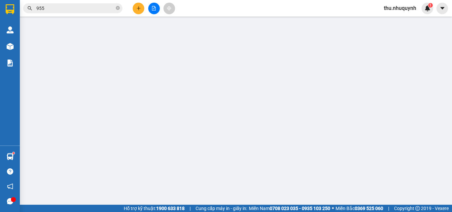
type input "0989758955"
type input "ĐẠI THÀNH"
type input "20.000"
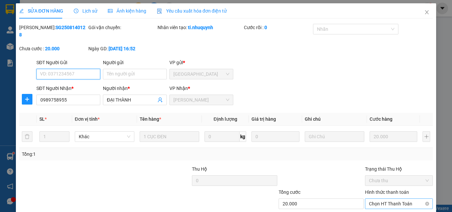
drag, startPoint x: 381, startPoint y: 167, endPoint x: 381, endPoint y: 171, distance: 4.6
click at [381, 199] on span "Chọn HT Thanh Toán" at bounding box center [399, 204] width 60 height 10
drag, startPoint x: 381, startPoint y: 171, endPoint x: 318, endPoint y: 188, distance: 65.0
click at [378, 206] on div "Tại văn phòng" at bounding box center [394, 209] width 59 height 7
type input "0"
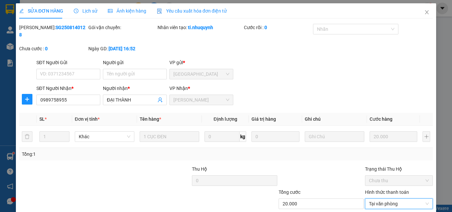
drag, startPoint x: 254, startPoint y: 195, endPoint x: 326, endPoint y: 195, distance: 71.5
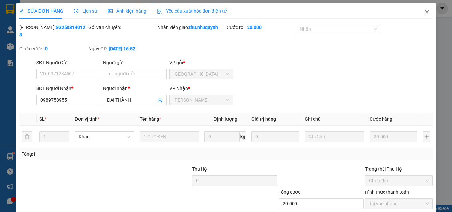
click at [424, 13] on icon "close" at bounding box center [426, 12] width 5 height 5
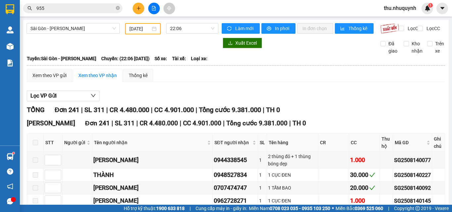
click at [147, 30] on input "[DATE]" at bounding box center [139, 28] width 21 height 7
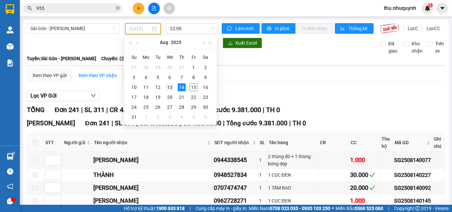
click at [172, 88] on div "13" at bounding box center [170, 87] width 8 height 8
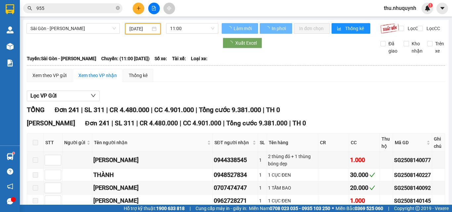
type input "[DATE]"
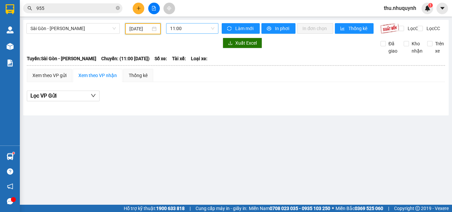
click at [190, 25] on span "11:00" at bounding box center [192, 29] width 44 height 10
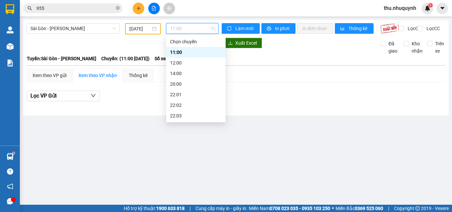
drag, startPoint x: 198, startPoint y: 114, endPoint x: 206, endPoint y: 110, distance: 9.6
click at [199, 144] on div "22:06" at bounding box center [196, 147] width 52 height 7
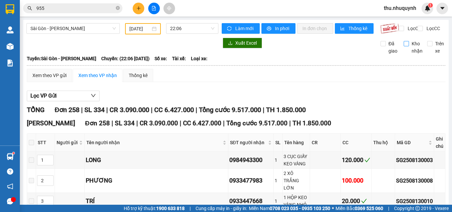
click at [404, 46] on input "Kho nhận" at bounding box center [406, 43] width 5 height 5
checkbox input "true"
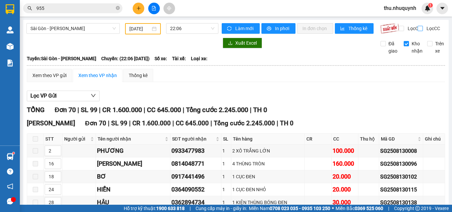
click at [418, 32] on label "Lọc CC" at bounding box center [430, 28] width 24 height 7
click at [418, 31] on input "Lọc CC" at bounding box center [421, 28] width 6 height 5
checkbox input "true"
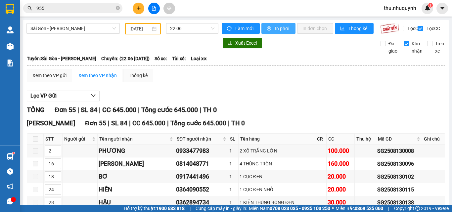
click at [276, 28] on span "In phơi" at bounding box center [282, 28] width 15 height 7
drag, startPoint x: 145, startPoint y: 26, endPoint x: 144, endPoint y: 39, distance: 12.6
click at [145, 26] on input "[DATE]" at bounding box center [139, 28] width 21 height 7
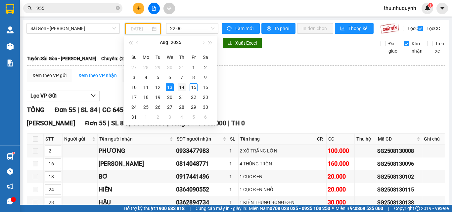
click at [183, 84] on div "14" at bounding box center [182, 87] width 8 height 8
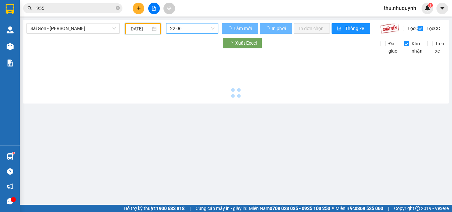
click at [192, 27] on span "22:06" at bounding box center [192, 29] width 44 height 10
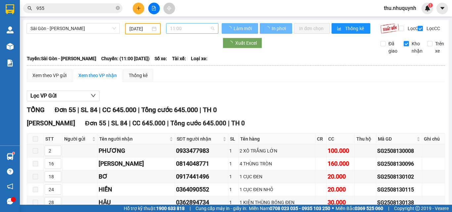
type input "[DATE]"
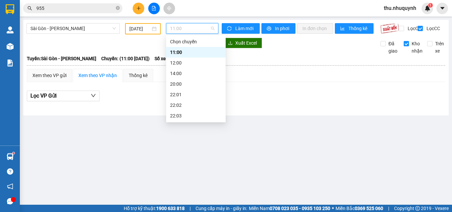
click at [185, 144] on div "22:06" at bounding box center [196, 147] width 52 height 7
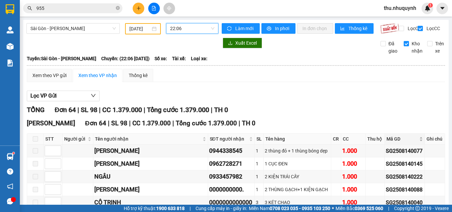
click at [409, 143] on div "Mã GD" at bounding box center [405, 138] width 36 height 7
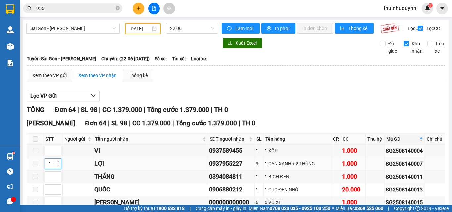
click at [54, 163] on span "Decrease Value" at bounding box center [57, 166] width 7 height 6
drag, startPoint x: 50, startPoint y: 68, endPoint x: 122, endPoint y: 83, distance: 73.6
type input "1"
click at [53, 185] on input at bounding box center [53, 190] width 16 height 10
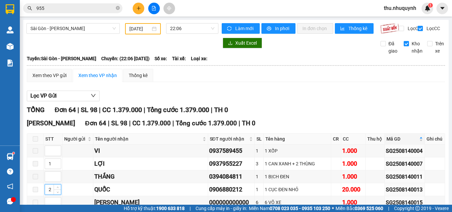
type input "2"
type input "3"
type input "4"
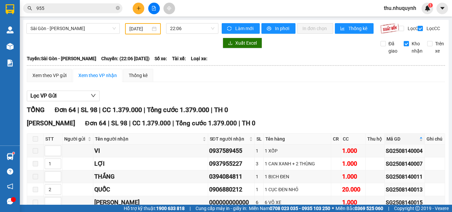
type input "5"
type input "6"
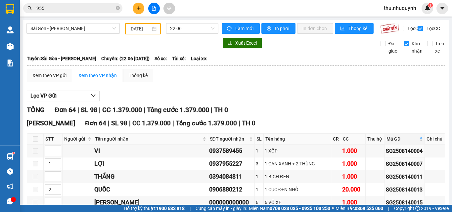
type input "7"
drag, startPoint x: 47, startPoint y: 124, endPoint x: 70, endPoint y: 129, distance: 22.7
type input "8"
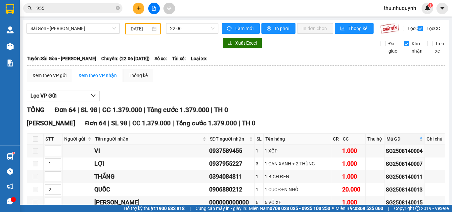
type input "9"
type input "10"
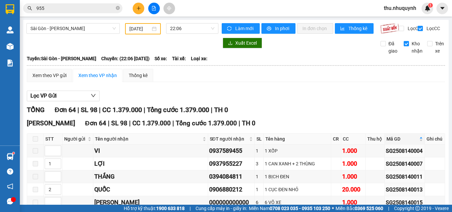
type input "11"
type input "12"
type input "13"
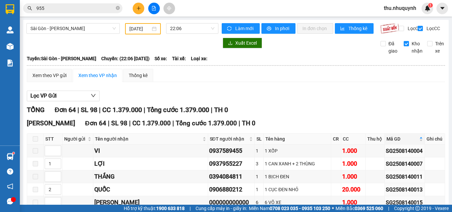
type input "14"
type input "15"
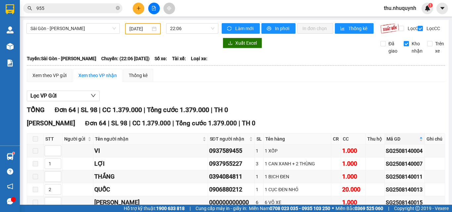
type input "16"
type input "17"
type input "18"
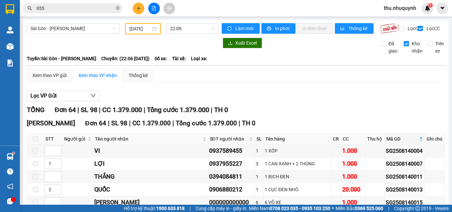
type input "19"
type input "20"
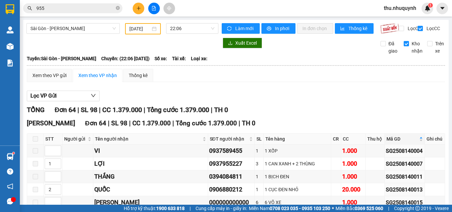
type input "21"
type input "22"
type input "23"
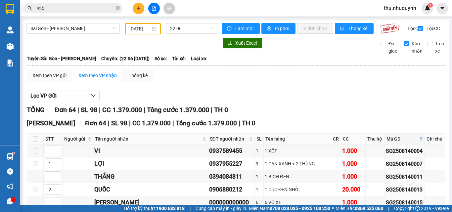
type input "24"
type input "25"
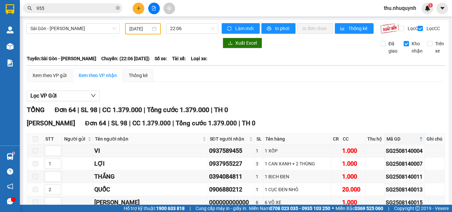
type input "26"
type input "27"
type input "28"
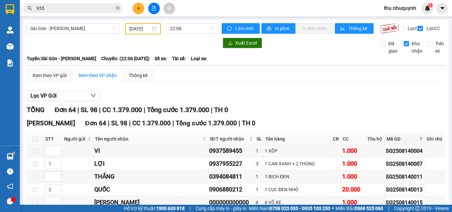
drag, startPoint x: 50, startPoint y: 131, endPoint x: 89, endPoint y: 137, distance: 39.5
type input "29"
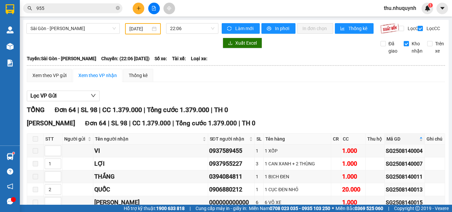
type input "30"
type input "31"
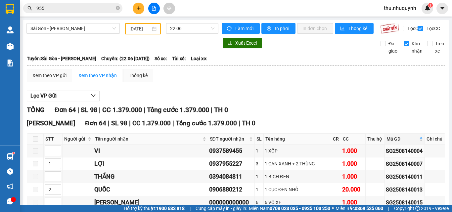
type input "32"
click at [402, 143] on span "Mã GD" at bounding box center [402, 138] width 31 height 7
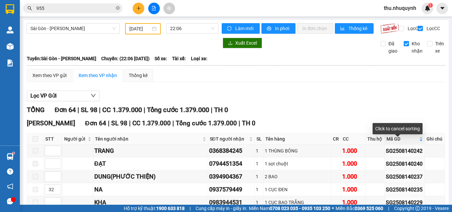
click at [400, 143] on span "Mã GD" at bounding box center [402, 138] width 31 height 7
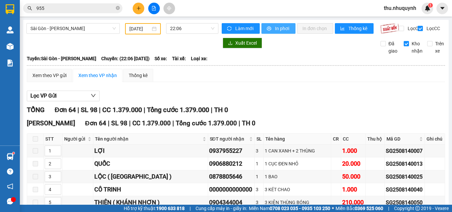
click at [271, 27] on button "In phơi" at bounding box center [279, 28] width 34 height 11
click at [77, 1] on div "Kết quả tìm kiếm ( 1 ) Bộ lọc 14/08 - 14/08 Mã ĐH Trạng thái Món hàng Thu hộ Tổ…" at bounding box center [226, 8] width 452 height 17
click at [72, 9] on input "955" at bounding box center [75, 8] width 78 height 7
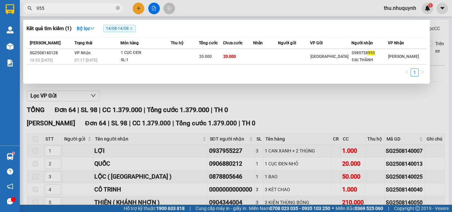
click at [72, 9] on input "955" at bounding box center [75, 8] width 78 height 7
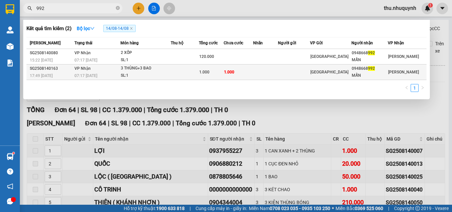
type input "992"
click at [194, 68] on td at bounding box center [185, 73] width 28 height 16
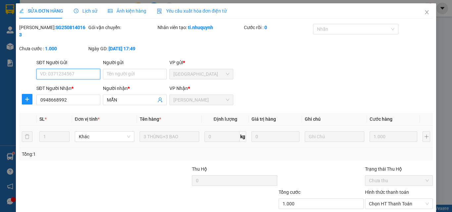
type input "0948668992"
type input "MẪN"
type input "1.000"
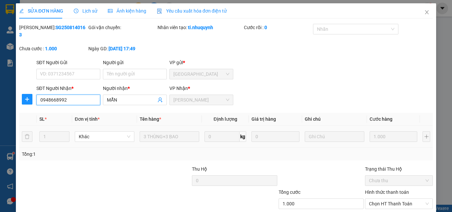
click at [75, 95] on input "0948668992" at bounding box center [68, 100] width 64 height 11
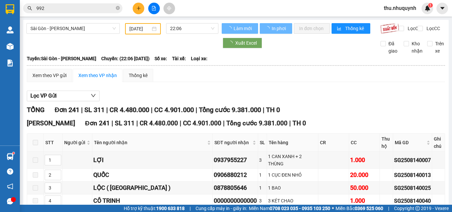
drag, startPoint x: 95, startPoint y: 3, endPoint x: 99, endPoint y: 15, distance: 12.7
click at [96, 11] on div "Kết quả tìm kiếm ( 2 ) Bộ lọc 14/08 - 14/08 Mã ĐH Trạng thái Món hàng Thu hộ Tổ…" at bounding box center [64, 9] width 129 height 12
click at [104, 3] on div "Kết quả tìm kiếm ( 2 ) Bộ lọc 14/08 - 14/08 Mã ĐH Trạng thái Món hàng Thu hộ Tổ…" at bounding box center [64, 9] width 129 height 12
click at [101, 8] on input "992" at bounding box center [75, 8] width 78 height 7
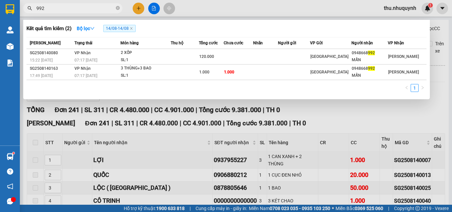
click at [101, 8] on input "992" at bounding box center [75, 8] width 78 height 7
click at [133, 28] on icon "close" at bounding box center [131, 28] width 3 height 3
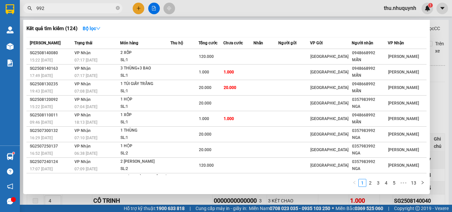
click at [91, 7] on input "992" at bounding box center [75, 8] width 78 height 7
click at [90, 7] on input "992" at bounding box center [75, 8] width 78 height 7
paste input "0948668992"
click at [89, 8] on input "9920948668992" at bounding box center [75, 8] width 78 height 7
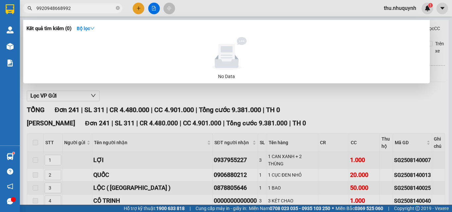
click at [89, 8] on input "9920948668992" at bounding box center [75, 8] width 78 height 7
paste input "text"
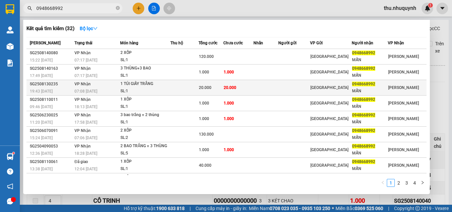
type input "0948668992"
click at [197, 92] on td at bounding box center [184, 88] width 28 height 16
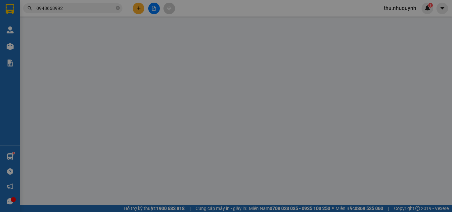
type input "0948668992"
type input "MẪN"
type input "20.000"
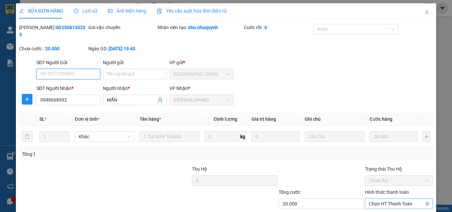
click at [405, 199] on span "Chọn HT Thanh Toán" at bounding box center [399, 204] width 60 height 10
click at [383, 205] on div "Tại văn phòng" at bounding box center [394, 210] width 67 height 11
type input "0"
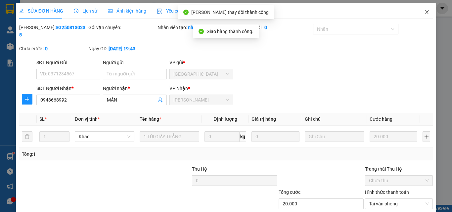
click at [425, 14] on icon "close" at bounding box center [427, 12] width 4 height 4
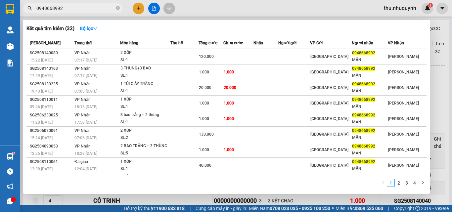
click at [88, 9] on input "0948668992" at bounding box center [75, 8] width 78 height 7
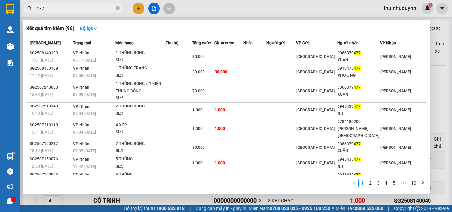
click at [68, 7] on input "477" at bounding box center [75, 8] width 78 height 7
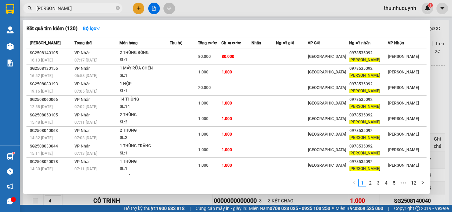
type input "VŨ SƠN"
click at [272, 30] on div "Kết quả tìm kiếm ( 120 ) Bộ lọc" at bounding box center [226, 28] width 400 height 11
click at [65, 5] on input "VŨ SƠN" at bounding box center [75, 8] width 78 height 7
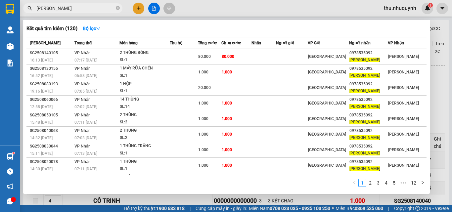
click at [136, 8] on div at bounding box center [226, 106] width 452 height 212
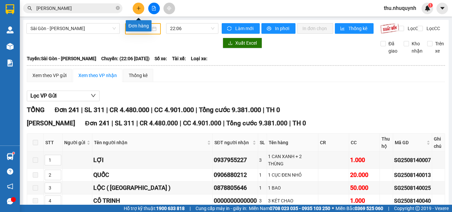
click at [143, 8] on button at bounding box center [139, 9] width 12 height 12
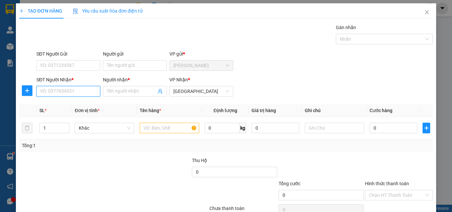
click at [68, 92] on input "SĐT Người Nhận *" at bounding box center [68, 91] width 64 height 11
click at [63, 90] on input "SĐT Người Nhận *" at bounding box center [68, 91] width 64 height 11
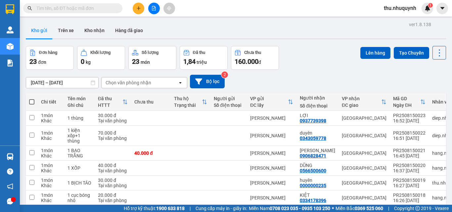
click at [86, 10] on input "text" at bounding box center [75, 8] width 78 height 7
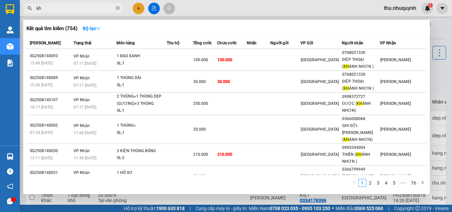
type input "k"
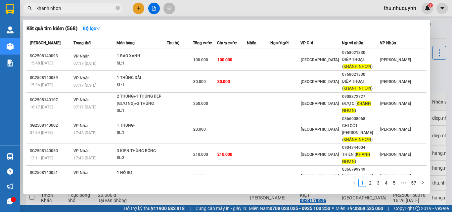
type input "khánh nhơn"
click at [83, 26] on strong "Bộ lọc" at bounding box center [92, 28] width 18 height 5
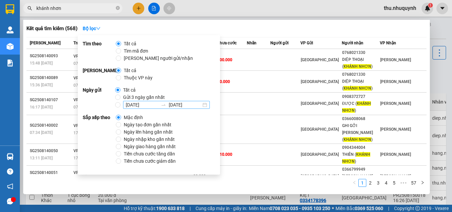
click at [133, 105] on input "[DATE]" at bounding box center [142, 104] width 32 height 7
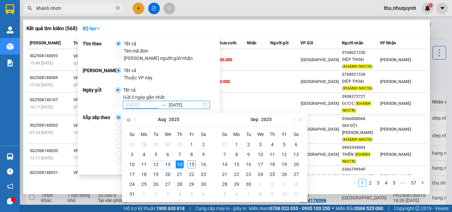
type input "[DATE]"
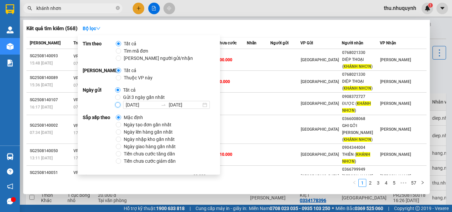
click at [115, 104] on input "[DATE] [DATE]" at bounding box center [117, 104] width 5 height 5
radio input "true"
radio input "false"
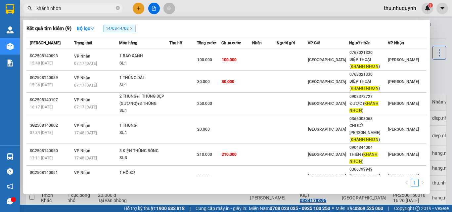
click at [291, 179] on div "1" at bounding box center [226, 185] width 400 height 12
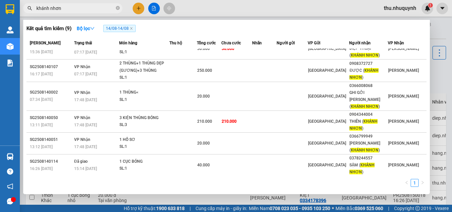
scroll to position [78, 0]
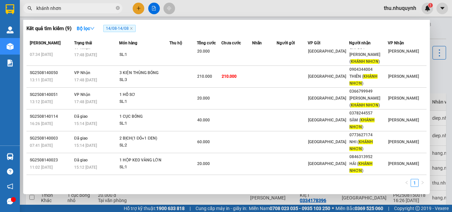
click at [82, 7] on input "khánh nhơn" at bounding box center [75, 8] width 78 height 7
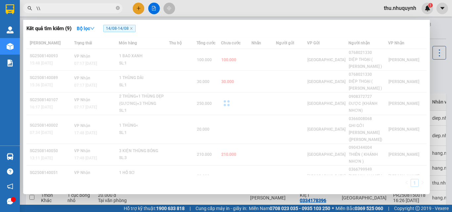
type input "\"
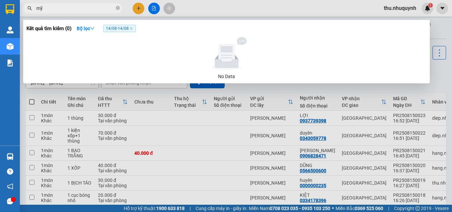
type input "m"
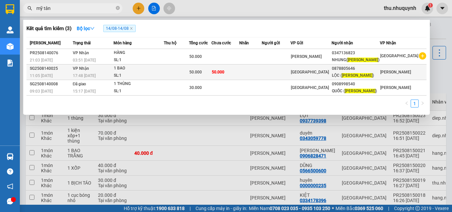
type input "mỹ tân"
click at [291, 75] on td at bounding box center [276, 73] width 29 height 16
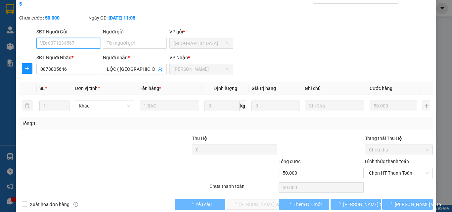
type input "0878805646"
type input "LỘC ( [GEOGRAPHIC_DATA] )"
type input "50.000"
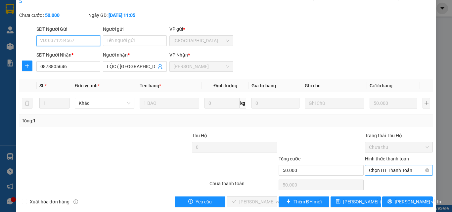
click at [377, 166] on span "Chọn HT Thanh Toán" at bounding box center [399, 171] width 60 height 10
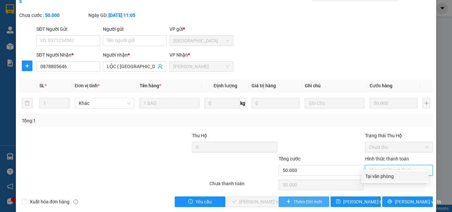
drag, startPoint x: 379, startPoint y: 175, endPoint x: 286, endPoint y: 197, distance: 95.7
click at [373, 178] on div "Tại văn phòng" at bounding box center [394, 176] width 59 height 7
type input "0"
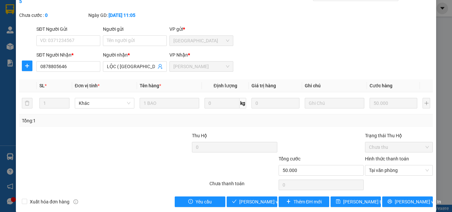
click at [263, 189] on div "Total Paid Fee 0 Total UnPaid Fee 50.000 Cash Collection Total Fee Mã ĐH: SG250…" at bounding box center [226, 98] width 414 height 217
click at [263, 198] on span "[PERSON_NAME] và [PERSON_NAME] hàng" at bounding box center [271, 201] width 64 height 7
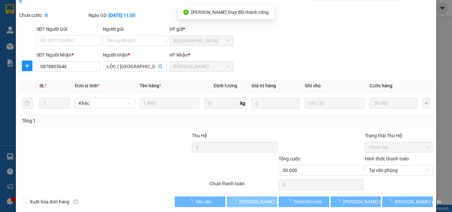
scroll to position [0, 0]
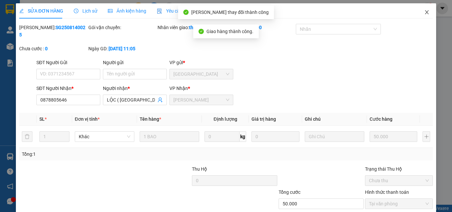
click at [424, 12] on icon "close" at bounding box center [426, 12] width 5 height 5
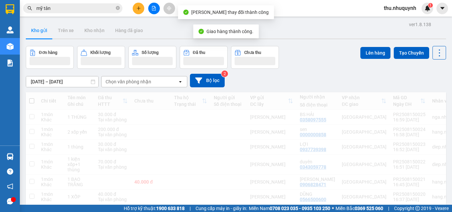
click at [66, 8] on input "mỹ tân" at bounding box center [75, 8] width 78 height 7
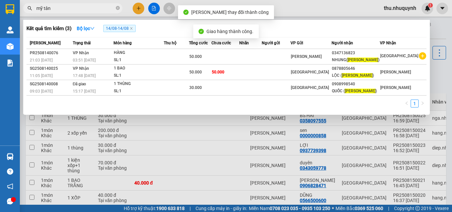
click at [66, 8] on input "mỹ tân" at bounding box center [75, 8] width 78 height 7
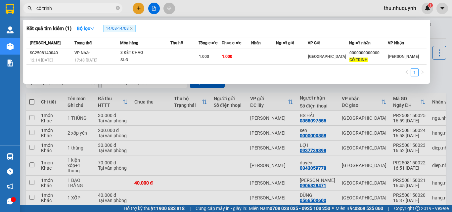
click at [95, 15] on div at bounding box center [226, 106] width 452 height 212
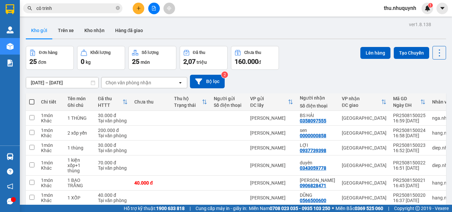
click at [94, 11] on input "cô trinh" at bounding box center [75, 8] width 78 height 7
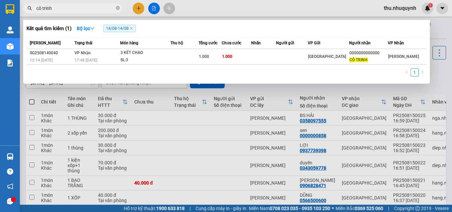
click at [94, 11] on input "cô trinh" at bounding box center [75, 8] width 78 height 7
drag, startPoint x: 94, startPoint y: 11, endPoint x: 118, endPoint y: 0, distance: 25.6
click at [95, 10] on input "cô trinh" at bounding box center [75, 8] width 78 height 7
type input "mỹ tường"
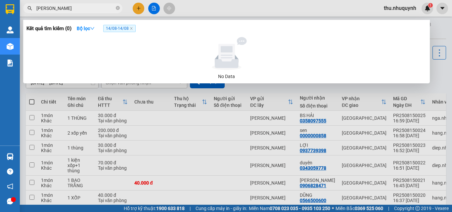
click at [102, 9] on input "mỹ tường" at bounding box center [75, 8] width 78 height 7
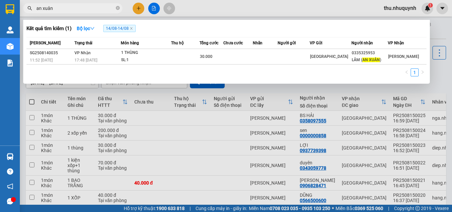
click at [91, 9] on input "an xuân" at bounding box center [75, 8] width 78 height 7
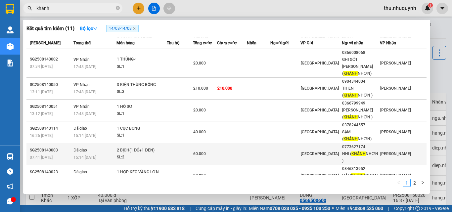
scroll to position [94, 0]
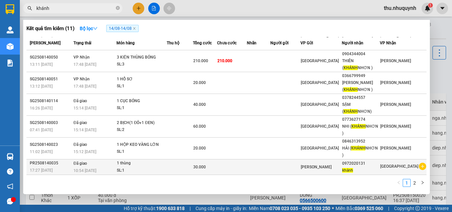
type input "khánh"
click at [298, 172] on td at bounding box center [285, 167] width 30 height 16
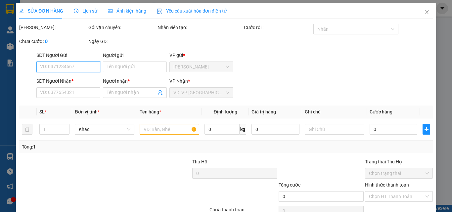
type input "0972020131"
type input "khánh"
type input "30.000"
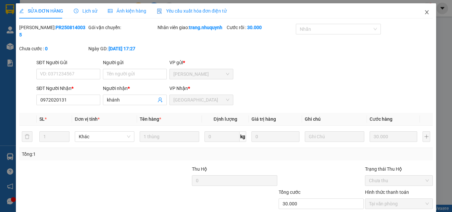
click at [424, 14] on icon "close" at bounding box center [426, 12] width 5 height 5
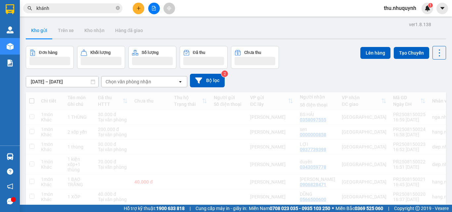
click at [61, 9] on input "khánh" at bounding box center [75, 8] width 78 height 7
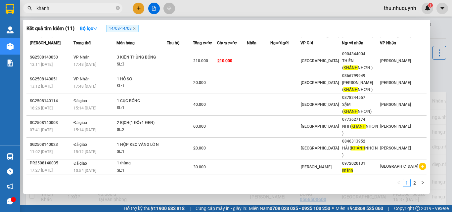
click at [61, 9] on input "khánh" at bounding box center [75, 8] width 78 height 7
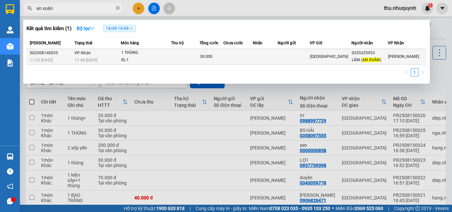
type input "an xuân"
click at [185, 63] on td at bounding box center [185, 57] width 28 height 16
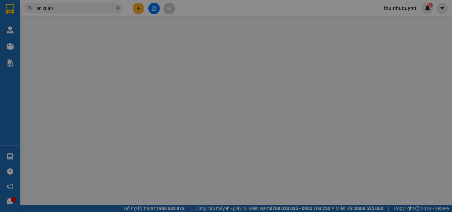
type input "0335325953"
type input "LÂM ( AN XUÂN )"
type input "30.000"
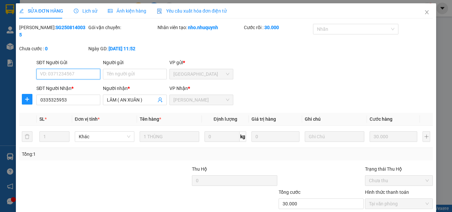
scroll to position [34, 0]
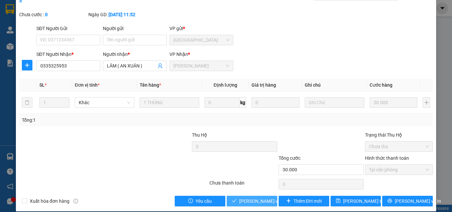
click at [265, 198] on span "[PERSON_NAME] và [PERSON_NAME] hàng" at bounding box center [271, 201] width 64 height 7
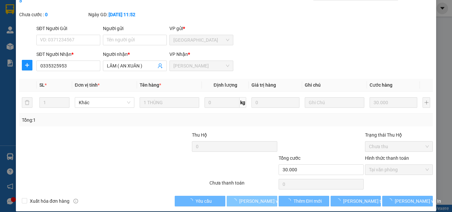
scroll to position [0, 0]
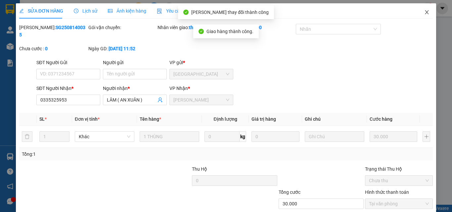
click at [424, 14] on icon "close" at bounding box center [426, 12] width 5 height 5
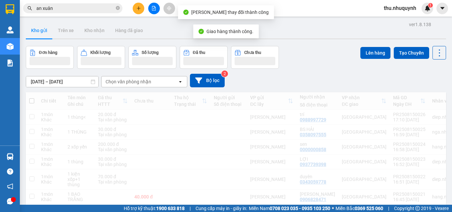
click at [68, 9] on input "an xuân" at bounding box center [75, 8] width 78 height 7
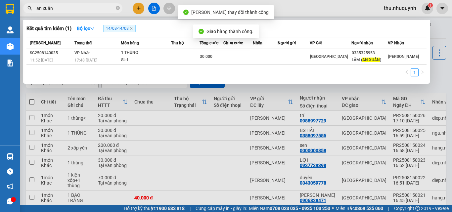
click at [68, 9] on input "an xuân" at bounding box center [75, 8] width 78 height 7
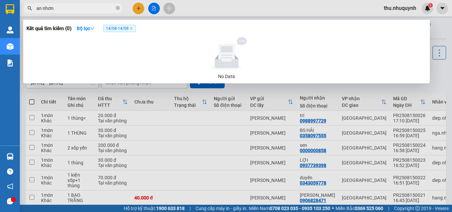
click at [62, 9] on input "an nhơn" at bounding box center [75, 8] width 78 height 7
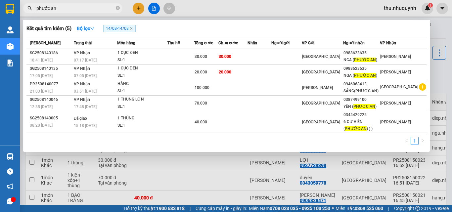
click at [77, 8] on input "phước an" at bounding box center [75, 8] width 78 height 7
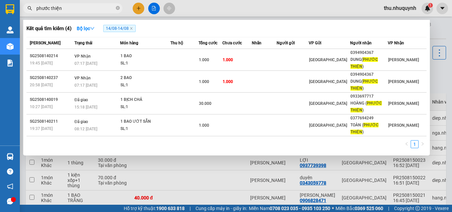
click at [79, 8] on input "phước thiện" at bounding box center [75, 8] width 78 height 7
click at [80, 8] on input "phước thiện" at bounding box center [75, 8] width 78 height 7
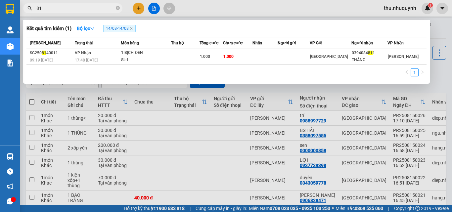
type input "8"
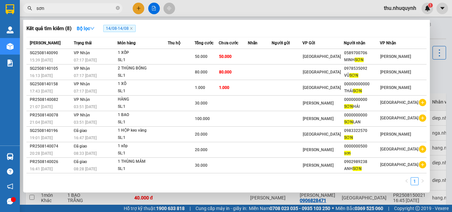
click at [74, 8] on input "sơn" at bounding box center [75, 8] width 78 height 7
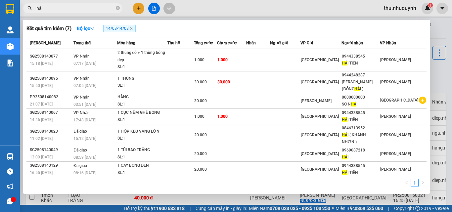
type input "h"
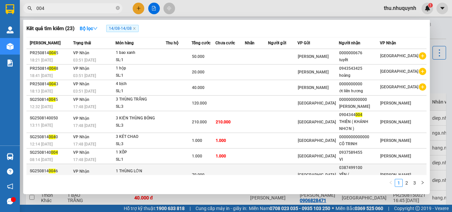
scroll to position [36, 0]
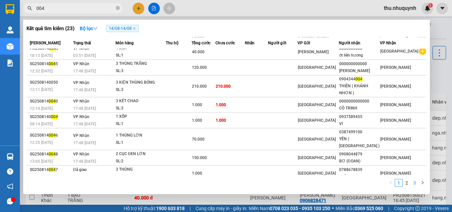
click at [415, 184] on link "3" at bounding box center [414, 182] width 7 height 7
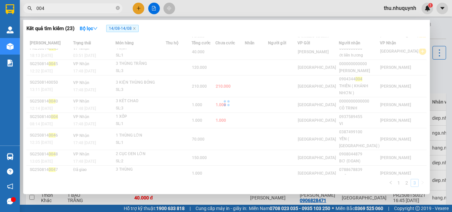
scroll to position [0, 0]
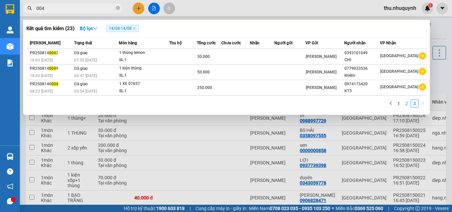
click at [405, 105] on link "2" at bounding box center [406, 103] width 7 height 7
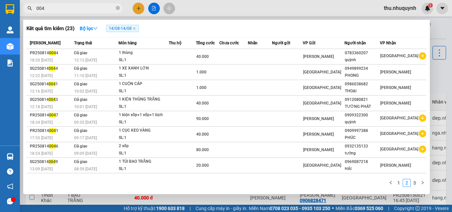
click at [81, 9] on input "004" at bounding box center [75, 8] width 78 height 7
click at [135, 28] on icon "close" at bounding box center [134, 28] width 2 height 2
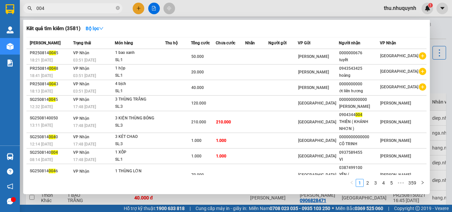
click at [83, 11] on input "004" at bounding box center [75, 8] width 78 height 7
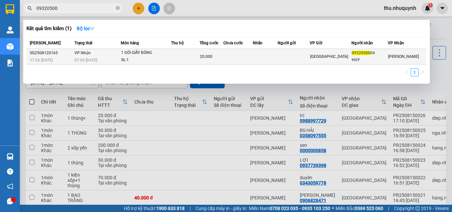
type input "09320500"
click at [175, 55] on td at bounding box center [185, 57] width 28 height 16
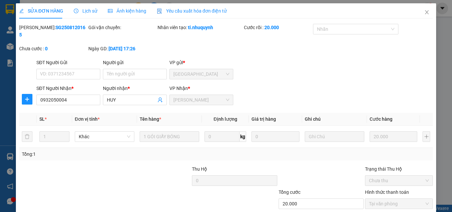
type input "0932050004"
type input "HUY"
type input "20.000"
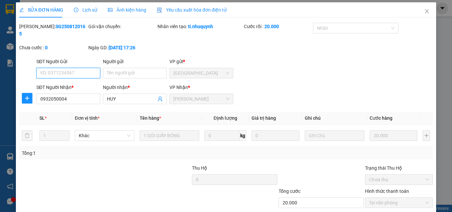
scroll to position [34, 0]
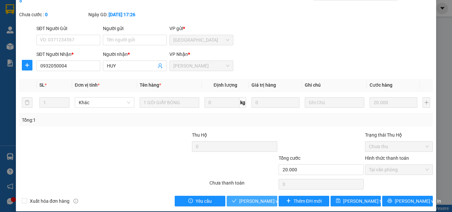
click at [264, 198] on span "[PERSON_NAME] và Giao hàng" at bounding box center [271, 201] width 64 height 7
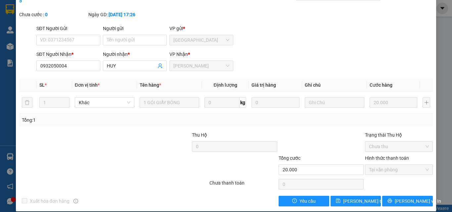
scroll to position [0, 0]
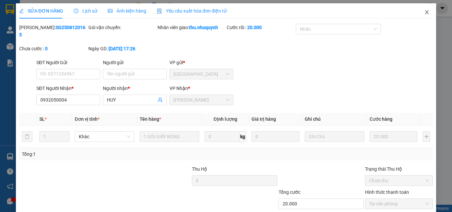
click at [425, 12] on icon "close" at bounding box center [427, 12] width 4 height 4
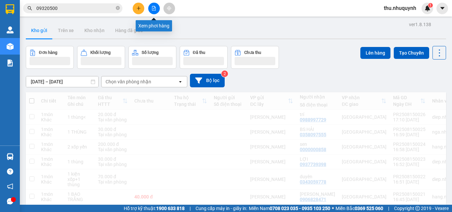
click at [155, 7] on icon "file-add" at bounding box center [154, 8] width 4 height 5
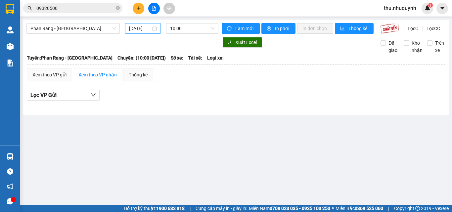
drag, startPoint x: 147, startPoint y: 28, endPoint x: 146, endPoint y: 32, distance: 3.7
click at [146, 28] on input "[DATE]" at bounding box center [140, 28] width 22 height 7
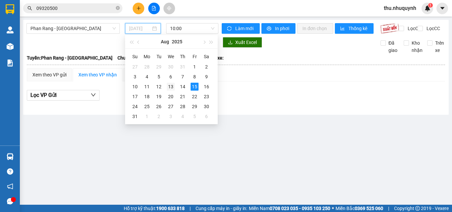
click at [169, 84] on div "13" at bounding box center [171, 87] width 8 height 8
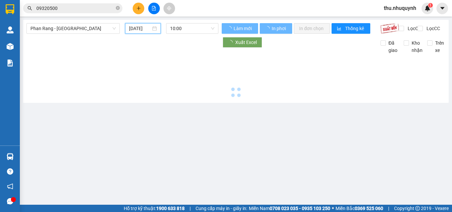
type input "[DATE]"
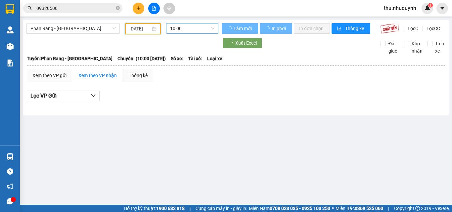
click at [210, 26] on span "10:00" at bounding box center [192, 29] width 44 height 10
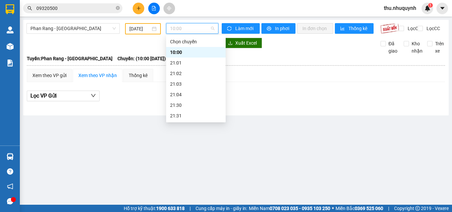
scroll to position [32, 0]
click at [189, 90] on div "22:00" at bounding box center [196, 94] width 60 height 11
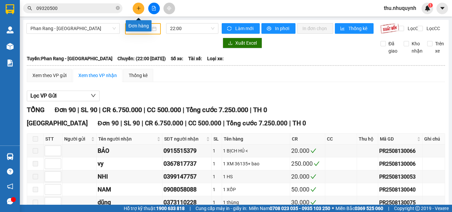
click at [139, 8] on icon "plus" at bounding box center [138, 8] width 5 height 5
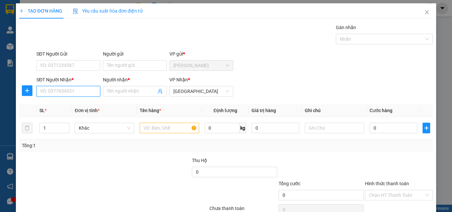
click at [77, 93] on input "SĐT Người Nhận *" at bounding box center [68, 91] width 64 height 11
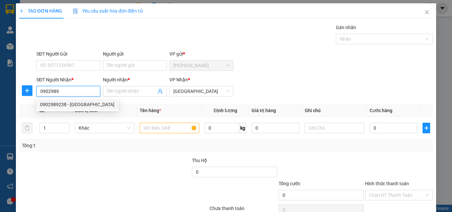
click at [79, 103] on div "0902989238 - ANH SƠN" at bounding box center [77, 104] width 74 height 7
type input "0902989238"
type input "ANH SƠN"
type input "30.000"
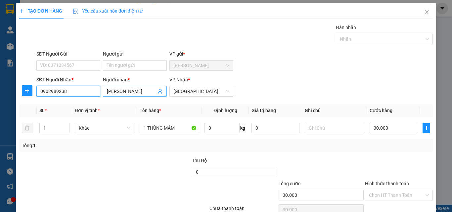
type input "0902989238"
drag, startPoint x: 130, startPoint y: 91, endPoint x: 75, endPoint y: 88, distance: 55.4
click at [78, 88] on div "SĐT Người Nhận * 0902989238 Người nhận * ANH SƠN ANH SƠN VP Nhận * Sài Gòn" at bounding box center [234, 87] width 399 height 23
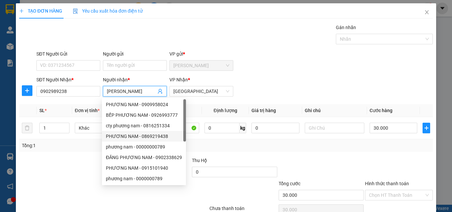
type input "[PERSON_NAME]"
drag, startPoint x: 201, startPoint y: 149, endPoint x: 196, endPoint y: 143, distance: 8.0
click at [201, 148] on div "Tổng: 1" at bounding box center [226, 145] width 414 height 13
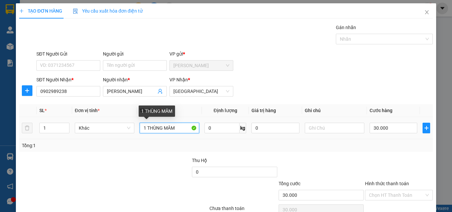
click at [181, 130] on input "1 THÙNG MÂM" at bounding box center [170, 128] width 60 height 11
click at [181, 131] on input "1 THÙNG MÂM" at bounding box center [170, 128] width 60 height 11
type input "1 BÁNH XE"
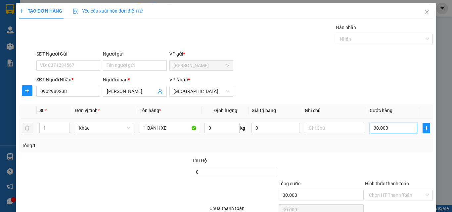
click at [383, 128] on input "30.000" at bounding box center [394, 128] width 48 height 11
type input "5"
type input "50"
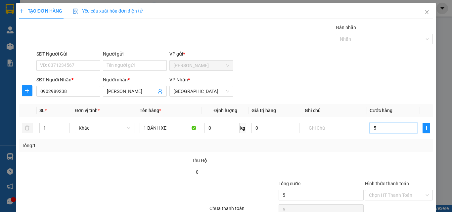
type input "50"
type input "50.000"
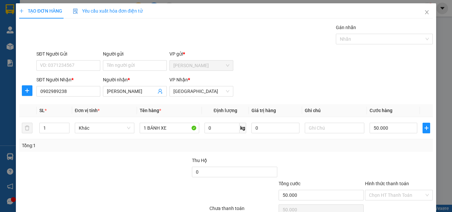
drag, startPoint x: 350, startPoint y: 153, endPoint x: 349, endPoint y: 145, distance: 7.6
click at [351, 151] on div "Transit Pickup Surcharge Ids Transit Deliver Surcharge Ids Transit Deliver Surc…" at bounding box center [226, 128] width 414 height 208
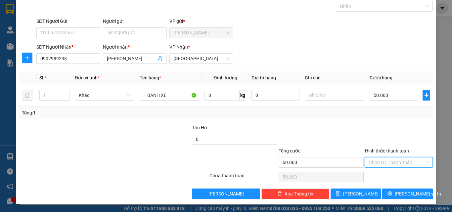
drag, startPoint x: 394, startPoint y: 167, endPoint x: 389, endPoint y: 175, distance: 10.6
click at [394, 166] on input "Hình thức thanh toán" at bounding box center [396, 163] width 55 height 10
click at [388, 176] on div "Tại văn phòng" at bounding box center [394, 175] width 59 height 7
type input "0"
click at [399, 198] on button "[PERSON_NAME] và In" at bounding box center [407, 194] width 51 height 11
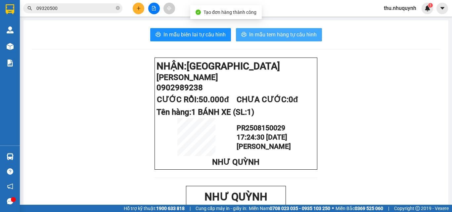
click at [279, 39] on button "In mẫu tem hàng tự cấu hình" at bounding box center [279, 34] width 86 height 13
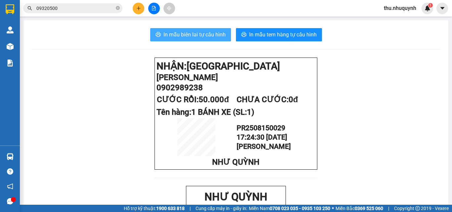
click at [206, 34] on span "In mẫu biên lai tự cấu hình" at bounding box center [195, 34] width 62 height 8
click at [87, 9] on input "09320500" at bounding box center [75, 8] width 78 height 7
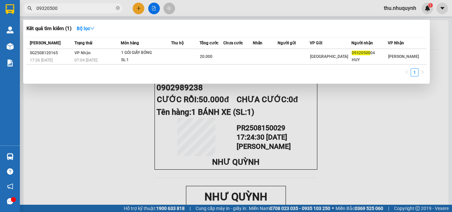
click at [87, 9] on input "09320500" at bounding box center [75, 8] width 78 height 7
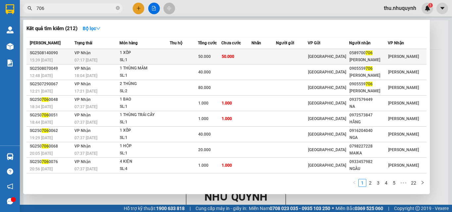
type input "706"
click at [363, 56] on div "0589700 706" at bounding box center [369, 53] width 38 height 7
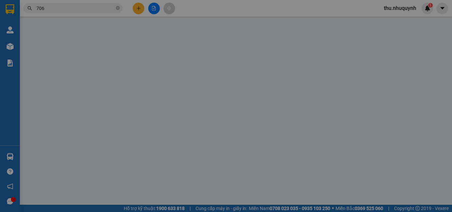
type input "0589700706"
type input "MINH SƠN"
type input "50.000"
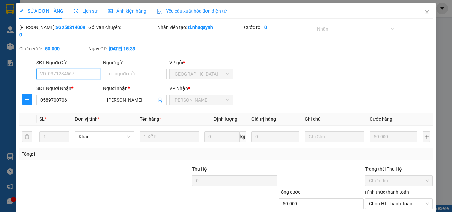
scroll to position [34, 0]
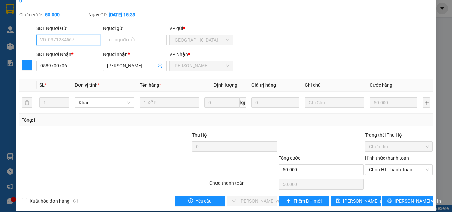
drag, startPoint x: 385, startPoint y: 161, endPoint x: 383, endPoint y: 171, distance: 10.5
click at [385, 165] on span "Chọn HT Thanh Toán" at bounding box center [399, 170] width 60 height 10
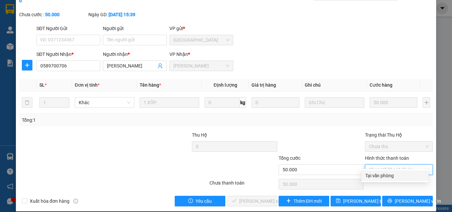
drag, startPoint x: 382, startPoint y: 179, endPoint x: 271, endPoint y: 196, distance: 112.6
click at [379, 178] on div "Tại văn phòng" at bounding box center [394, 175] width 59 height 7
type input "0"
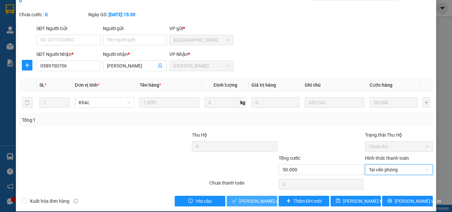
click at [252, 198] on span "[PERSON_NAME] và Giao hàng" at bounding box center [271, 201] width 64 height 7
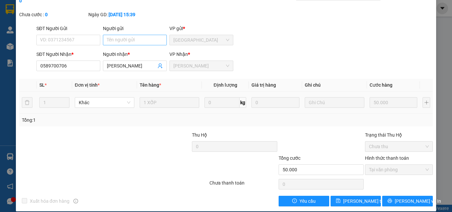
scroll to position [0, 0]
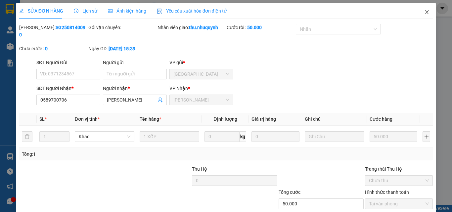
click at [424, 12] on icon "close" at bounding box center [426, 12] width 5 height 5
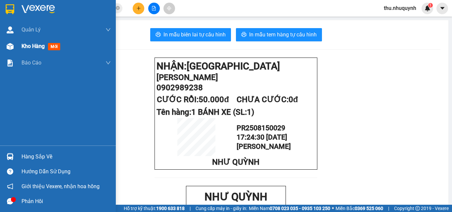
click at [31, 44] on span "Kho hàng" at bounding box center [33, 46] width 23 height 6
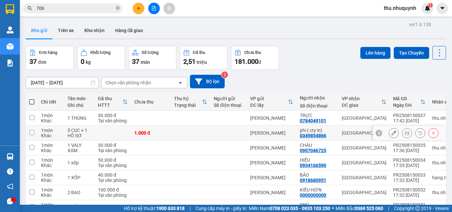
click at [392, 134] on icon at bounding box center [394, 133] width 5 height 5
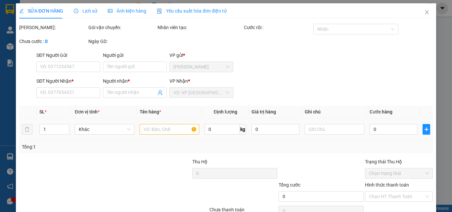
type input "0349854866"
type input "phi ( cty in)"
type input "1.000"
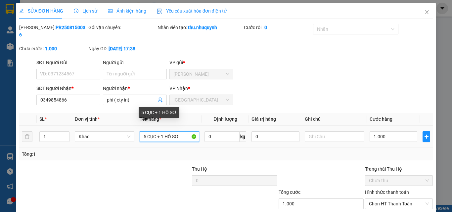
drag, startPoint x: 146, startPoint y: 128, endPoint x: 131, endPoint y: 135, distance: 16.5
click at [131, 135] on tr "1 Khác 5 CỤC + 1 HỒ SƠ 0 kg 0 1.000" at bounding box center [226, 137] width 414 height 22
click at [153, 131] on input "2 CỤC + 1 HỒ SƠ" at bounding box center [170, 136] width 60 height 11
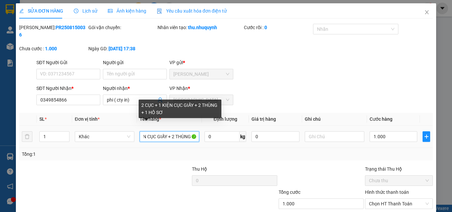
scroll to position [34, 0]
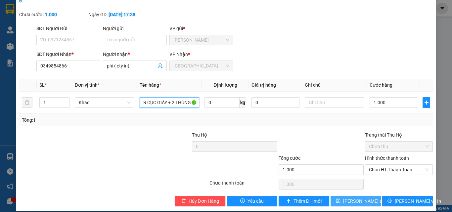
type input "2 CỤC + 1 KIỆN CỤC GIẤY + 2 THÙNG + 1 HỒ SƠ"
click at [349, 198] on span "[PERSON_NAME] thay đổi" at bounding box center [369, 201] width 53 height 7
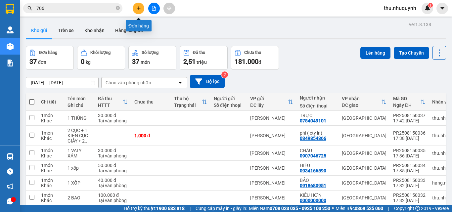
click at [141, 12] on button at bounding box center [139, 9] width 12 height 12
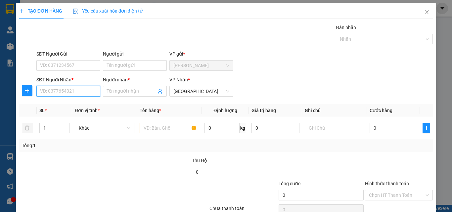
click at [45, 88] on input "SĐT Người Nhận *" at bounding box center [68, 91] width 64 height 11
type input "0945913131"
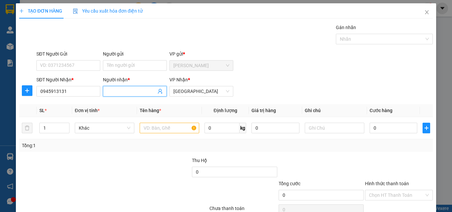
click at [128, 88] on input "Người nhận *" at bounding box center [131, 91] width 49 height 7
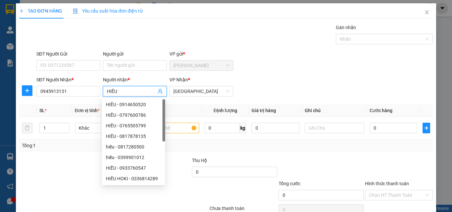
type input "HIẾU"
click at [260, 158] on div "Thu Hộ" at bounding box center [234, 160] width 85 height 7
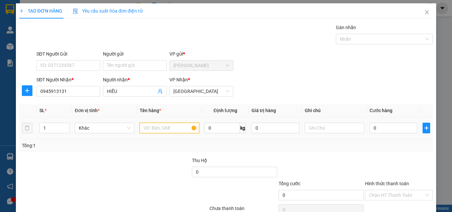
click at [184, 129] on input "text" at bounding box center [170, 128] width 60 height 11
type input "1 THÙNG <"
click at [387, 123] on input "0" at bounding box center [394, 128] width 48 height 11
type input "2"
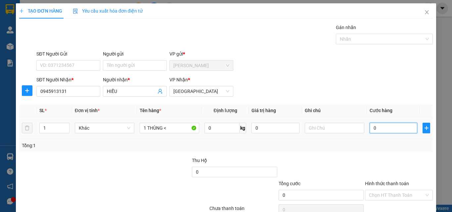
type input "2"
type input "20"
type input "20.000"
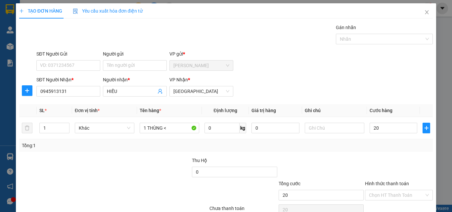
type input "20.000"
click at [371, 154] on div "Transit Pickup Surcharge Ids Transit Deliver Surcharge Ids Transit Deliver Surc…" at bounding box center [226, 128] width 414 height 208
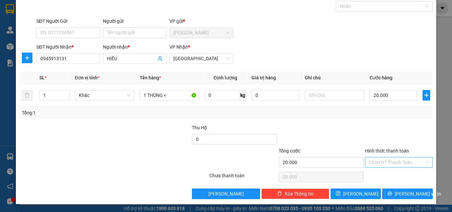
drag, startPoint x: 382, startPoint y: 164, endPoint x: 382, endPoint y: 168, distance: 3.3
click at [382, 165] on input "Hình thức thanh toán" at bounding box center [396, 163] width 55 height 10
click at [386, 180] on div "Tại văn phòng" at bounding box center [394, 175] width 67 height 11
type input "0"
click at [398, 194] on span "[PERSON_NAME] và In" at bounding box center [418, 193] width 46 height 7
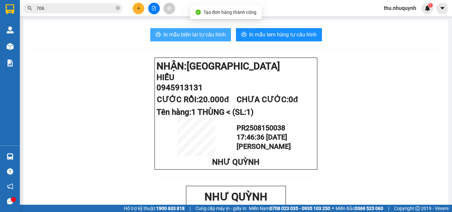
click at [161, 31] on button "In mẫu biên lai tự cấu hình" at bounding box center [190, 34] width 81 height 13
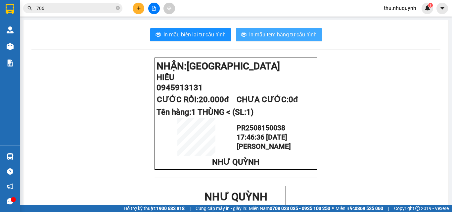
click at [298, 34] on span "In mẫu tem hàng tự cấu hình" at bounding box center [283, 34] width 68 height 8
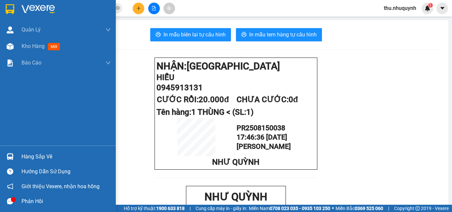
click at [50, 10] on img at bounding box center [38, 9] width 33 height 10
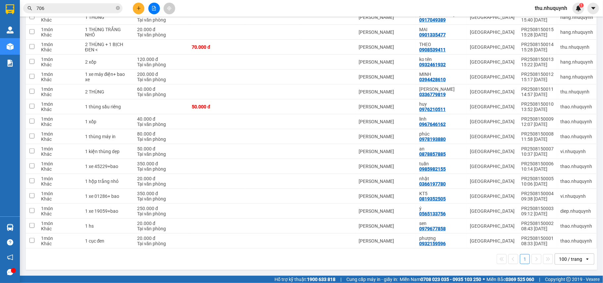
scroll to position [433, 0]
drag, startPoint x: 417, startPoint y: 0, endPoint x: 257, endPoint y: 255, distance: 300.3
click at [253, 212] on div "1 100 / trang open" at bounding box center [311, 258] width 566 height 11
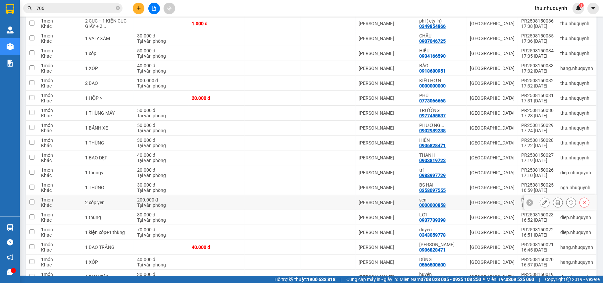
scroll to position [0, 0]
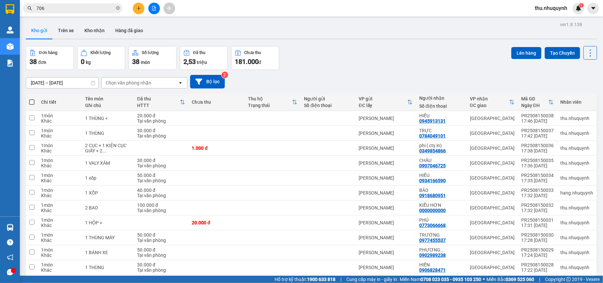
click at [452, 104] on div "Nhân viên" at bounding box center [576, 101] width 33 height 5
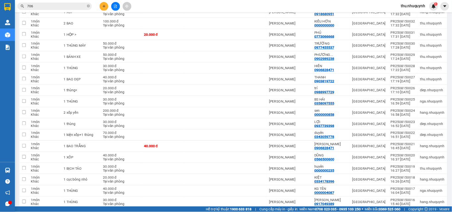
scroll to position [44, 0]
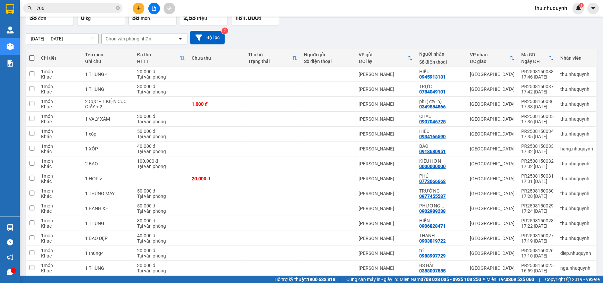
click at [452, 12] on span "thu.nhuquynh" at bounding box center [550, 8] width 43 height 8
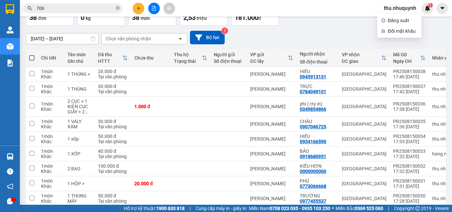
click at [351, 28] on div "13/08/2025 – 15/08/2025 Press the down arrow key to interact with the calendar …" at bounding box center [236, 38] width 420 height 24
click at [141, 7] on button at bounding box center [139, 9] width 12 height 12
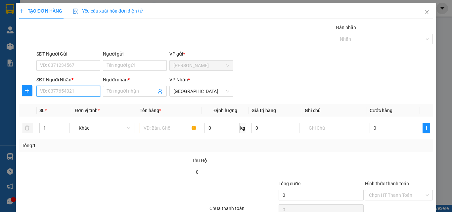
click at [91, 90] on input "SĐT Người Nhận *" at bounding box center [68, 91] width 64 height 11
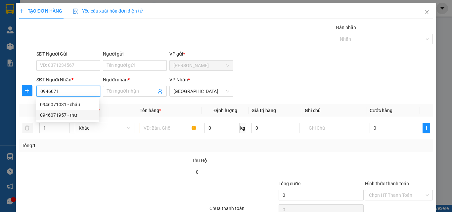
click at [81, 114] on div "0946071957 - thư" at bounding box center [67, 115] width 55 height 7
type input "0946071957"
type input "thư"
type input "20.000"
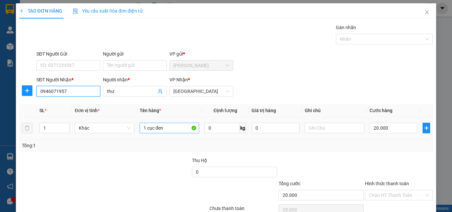
type input "0946071957"
click at [175, 132] on input "1 cục đen" at bounding box center [170, 128] width 60 height 11
type input "1 XỐP"
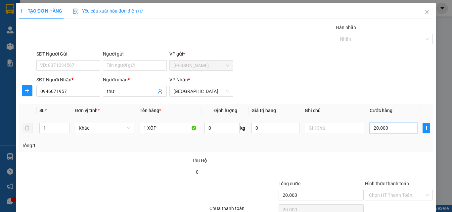
click at [378, 124] on input "20.000" at bounding box center [394, 128] width 48 height 11
type input "4"
type input "40"
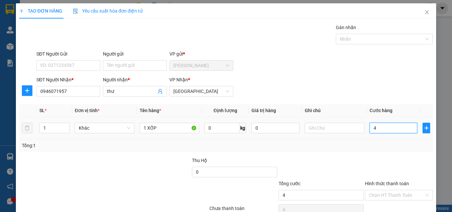
type input "40"
type input "40.000"
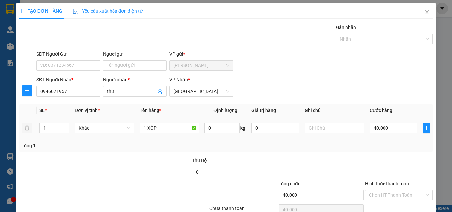
click at [387, 138] on td "40.000" at bounding box center [393, 128] width 53 height 22
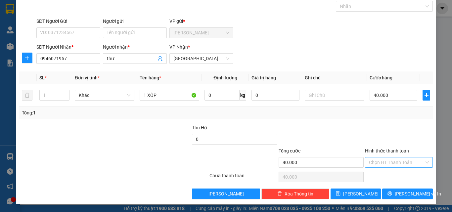
click at [380, 162] on input "Hình thức thanh toán" at bounding box center [396, 163] width 55 height 10
drag, startPoint x: 382, startPoint y: 179, endPoint x: 383, endPoint y: 183, distance: 4.0
click at [382, 180] on div "Tại văn phòng" at bounding box center [394, 175] width 67 height 11
type input "0"
click at [392, 194] on icon "printer" at bounding box center [390, 193] width 5 height 5
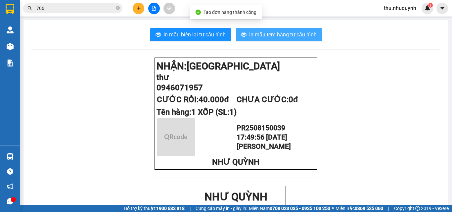
click at [261, 34] on span "In mẫu tem hàng tự cấu hình" at bounding box center [283, 34] width 68 height 8
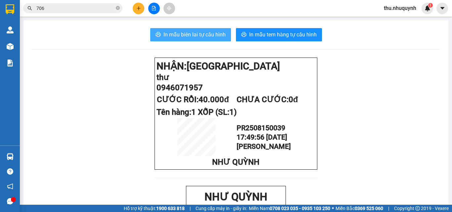
click at [207, 38] on span "In mẫu biên lai tự cấu hình" at bounding box center [195, 34] width 62 height 8
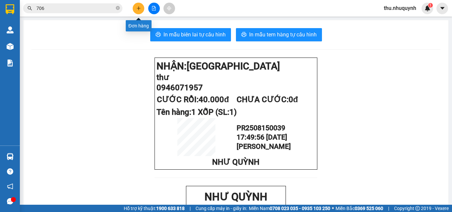
click at [140, 9] on icon "plus" at bounding box center [138, 8] width 5 height 5
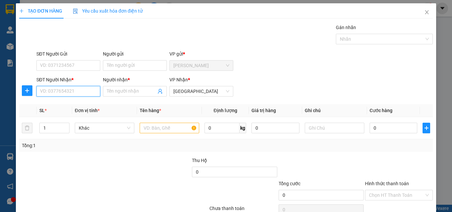
click at [80, 94] on input "SĐT Người Nhận *" at bounding box center [68, 91] width 64 height 11
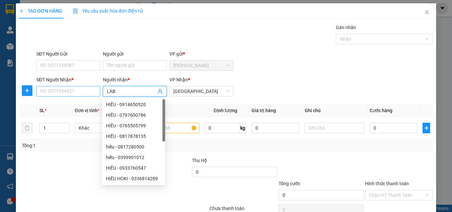
type input "LAB V"
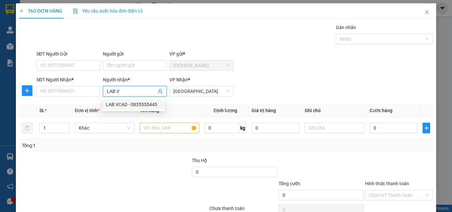
click at [131, 104] on div "LAB VCAD - 0835555445" at bounding box center [133, 104] width 55 height 7
type input "0835555445"
type input "LAB VCAD"
click at [167, 122] on div at bounding box center [170, 127] width 60 height 13
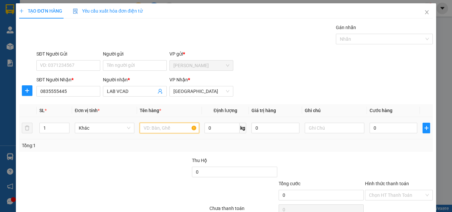
click at [167, 127] on input "text" at bounding box center [170, 128] width 60 height 11
type input "1 HỘP"
click at [394, 128] on input "0" at bounding box center [394, 128] width 48 height 11
type input "2"
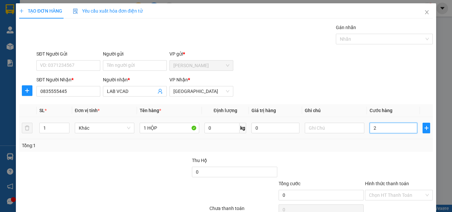
type input "2"
type input "20"
type input "20.000"
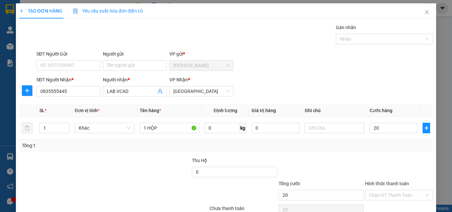
type input "20.000"
click at [361, 151] on div "Tổng: 1" at bounding box center [226, 145] width 414 height 13
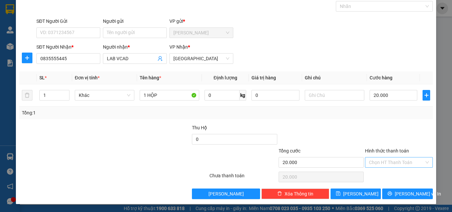
click at [385, 165] on input "Hình thức thanh toán" at bounding box center [396, 163] width 55 height 10
drag, startPoint x: 387, startPoint y: 179, endPoint x: 389, endPoint y: 188, distance: 9.2
click at [387, 180] on div "Tại văn phòng" at bounding box center [394, 175] width 67 height 11
type input "0"
click at [392, 197] on span "printer" at bounding box center [390, 193] width 5 height 5
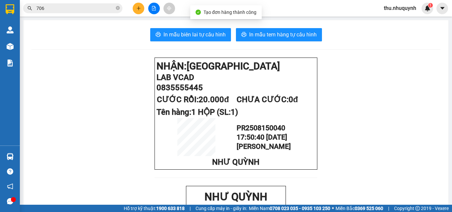
click at [300, 38] on span "In mẫu tem hàng tự cấu hình" at bounding box center [283, 34] width 68 height 8
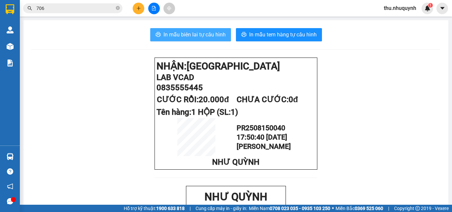
click at [199, 33] on span "In mẫu biên lai tự cấu hình" at bounding box center [195, 34] width 62 height 8
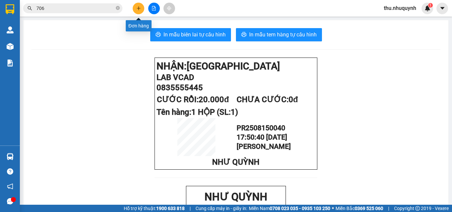
click at [139, 10] on icon "plus" at bounding box center [138, 8] width 5 height 5
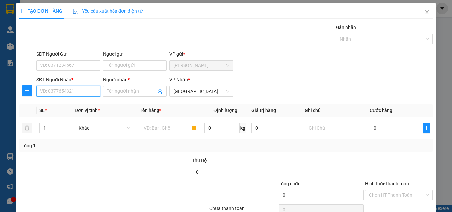
click at [73, 93] on input "SĐT Người Nhận *" at bounding box center [68, 91] width 64 height 11
click at [73, 105] on div "0000000156 - tính" at bounding box center [67, 104] width 55 height 7
type input "0000000156"
type input "tính"
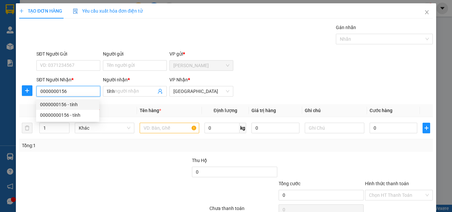
type input "40.000"
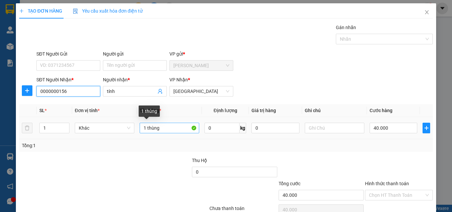
type input "0000000156"
click at [172, 130] on input "1 thùng" at bounding box center [170, 128] width 60 height 11
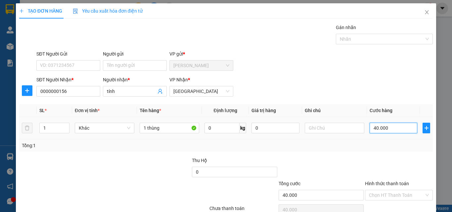
click at [384, 125] on input "40.000" at bounding box center [394, 128] width 48 height 11
type input "5"
type input "50"
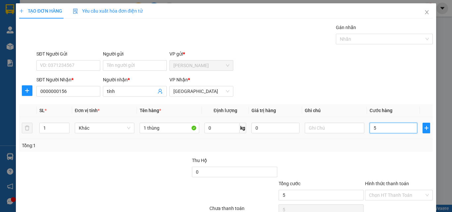
type input "50"
type input "50.000"
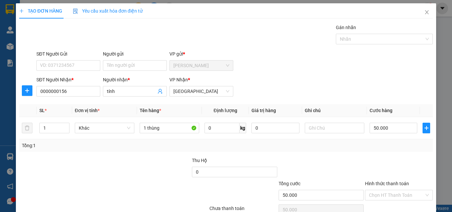
drag, startPoint x: 354, startPoint y: 166, endPoint x: 389, endPoint y: 162, distance: 35.0
click at [354, 165] on div at bounding box center [321, 168] width 86 height 23
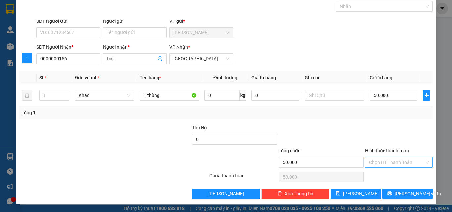
drag, startPoint x: 393, startPoint y: 162, endPoint x: 393, endPoint y: 167, distance: 5.3
click at [393, 165] on input "Hình thức thanh toán" at bounding box center [396, 163] width 55 height 10
click at [391, 176] on div "Tại văn phòng" at bounding box center [394, 175] width 59 height 7
type input "0"
click at [395, 190] on button "[PERSON_NAME] và In" at bounding box center [407, 194] width 51 height 11
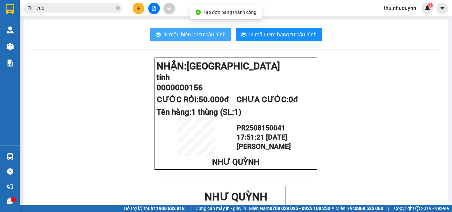
click at [190, 32] on span "In mẫu biên lai tự cấu hình" at bounding box center [195, 34] width 62 height 8
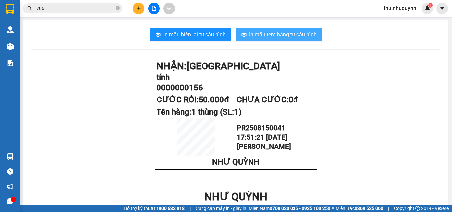
click at [269, 29] on button "In mẫu tem hàng tự cấu hình" at bounding box center [279, 34] width 86 height 13
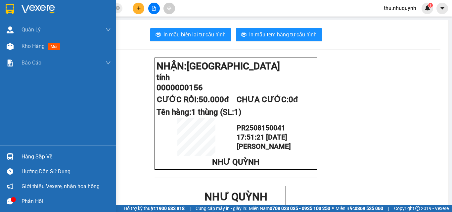
scroll to position [166, 0]
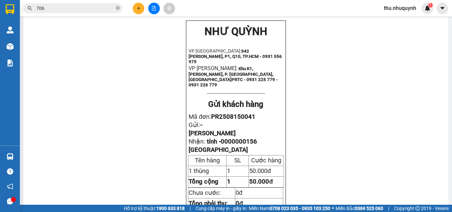
click at [138, 8] on icon "plus" at bounding box center [139, 8] width 4 height 0
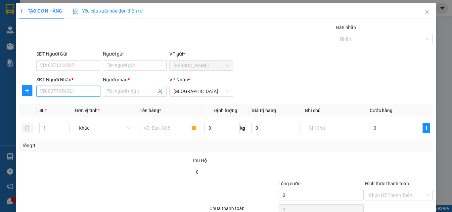
click at [72, 89] on input "SĐT Người Nhận *" at bounding box center [68, 91] width 64 height 11
click at [43, 105] on div "0931332377 - long" at bounding box center [67, 104] width 55 height 7
type input "0931332377"
type input "long"
type input "20.000"
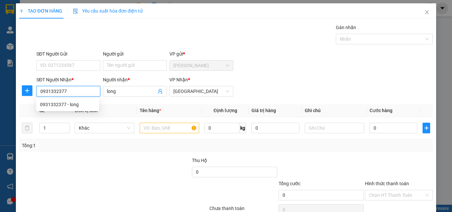
type input "20.000"
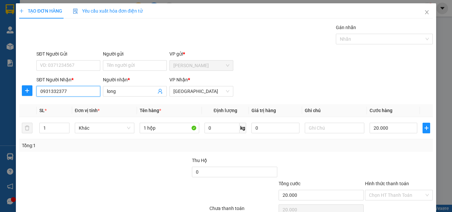
scroll to position [33, 0]
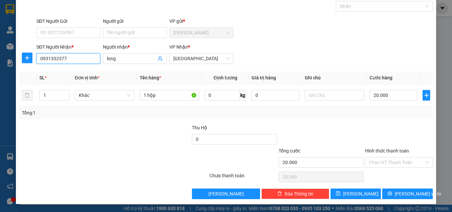
type input "0931332377"
click at [386, 166] on input "Hình thức thanh toán" at bounding box center [396, 163] width 55 height 10
click at [405, 164] on input "Hình thức thanh toán" at bounding box center [396, 163] width 55 height 10
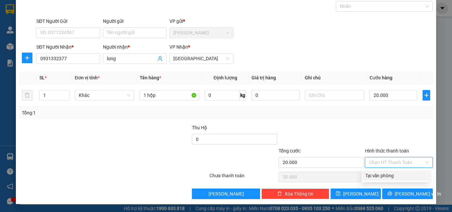
click at [398, 174] on div "Tại văn phòng" at bounding box center [394, 175] width 59 height 7
type input "0"
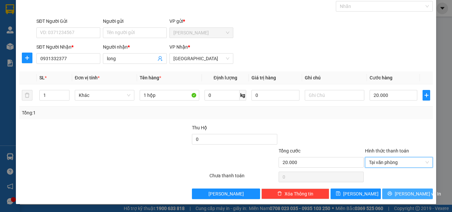
click at [392, 196] on icon "printer" at bounding box center [390, 194] width 4 height 4
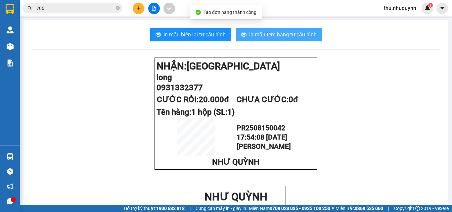
click at [253, 31] on span "In mẫu tem hàng tự cấu hình" at bounding box center [283, 34] width 68 height 8
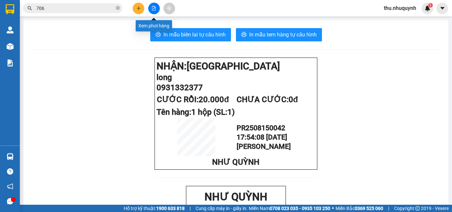
click at [153, 7] on icon "file-add" at bounding box center [154, 8] width 5 height 5
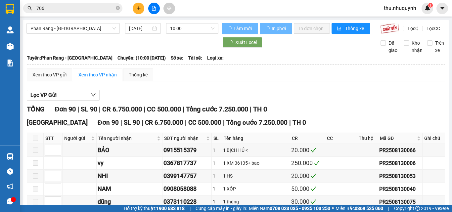
type input "15/08/2025"
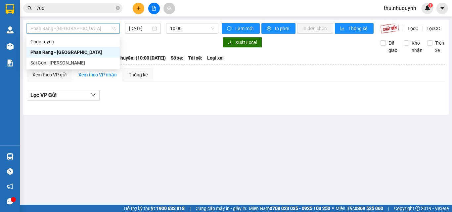
click at [86, 29] on span "Phan Rang - Sài Gòn" at bounding box center [72, 29] width 85 height 10
click at [76, 63] on div "Sài Gòn - Phan Rang" at bounding box center [72, 62] width 85 height 7
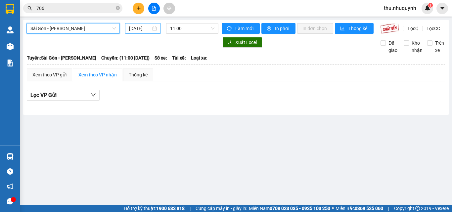
click at [143, 30] on input "15/08/2025" at bounding box center [140, 28] width 22 height 7
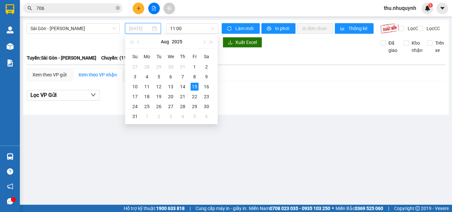
type input "15/08/2025"
click at [192, 29] on span "11:00" at bounding box center [192, 29] width 44 height 10
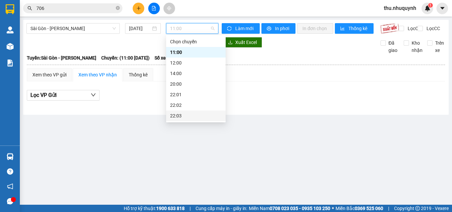
scroll to position [32, 0]
click at [191, 113] on div "22:06" at bounding box center [196, 115] width 52 height 7
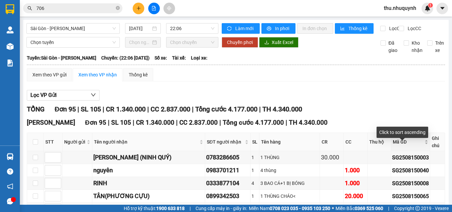
drag, startPoint x: 400, startPoint y: 146, endPoint x: 404, endPoint y: 151, distance: 6.6
click at [398, 146] on span "Mã GD" at bounding box center [408, 141] width 30 height 7
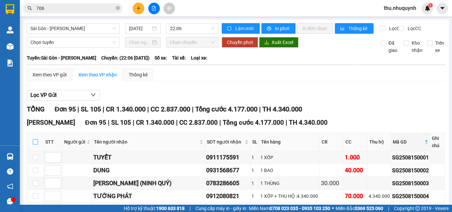
click at [34, 145] on input "checkbox" at bounding box center [35, 141] width 5 height 5
checkbox input "true"
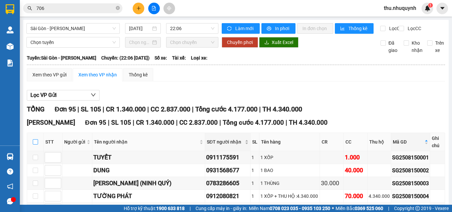
checkbox input "true"
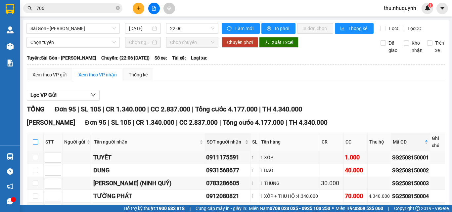
checkbox input "true"
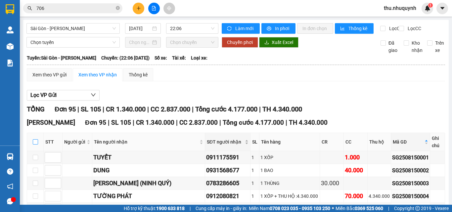
checkbox input "true"
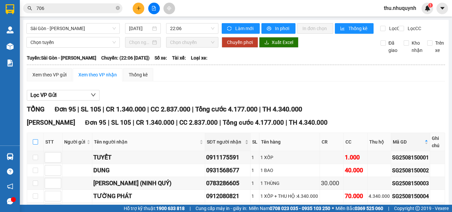
checkbox input "true"
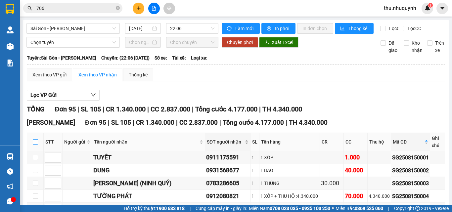
checkbox input "true"
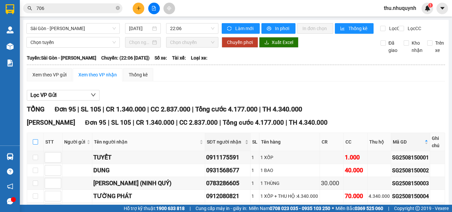
checkbox input "true"
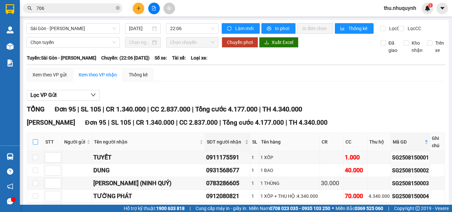
checkbox input "true"
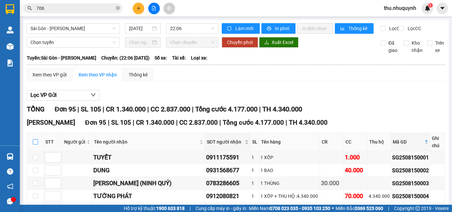
checkbox input "true"
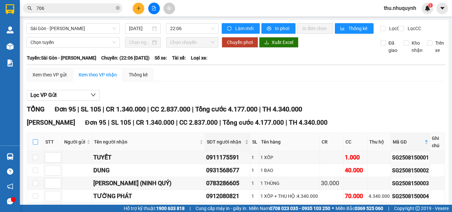
checkbox input "true"
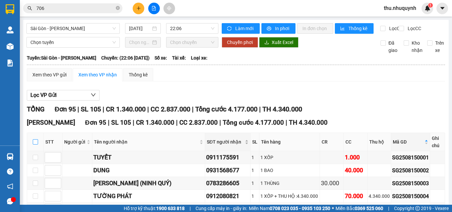
checkbox input "true"
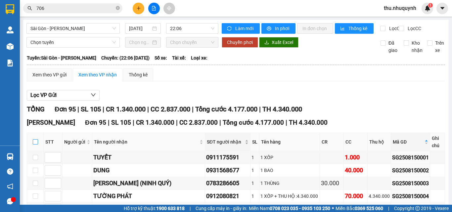
checkbox input "true"
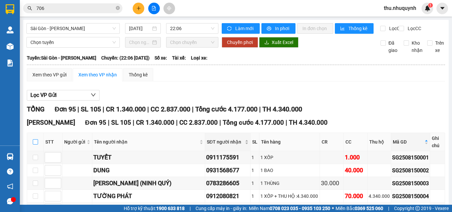
checkbox input "true"
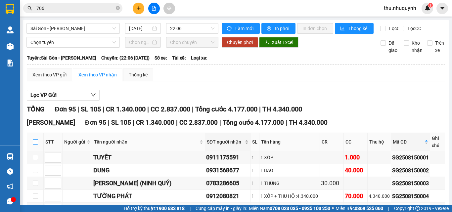
checkbox input "true"
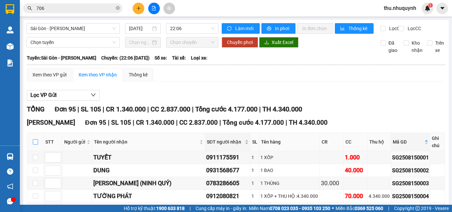
checkbox input "true"
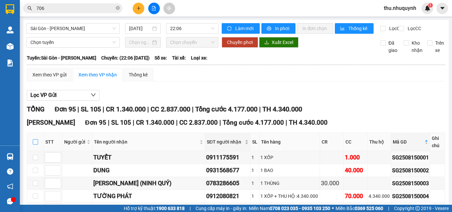
checkbox input "true"
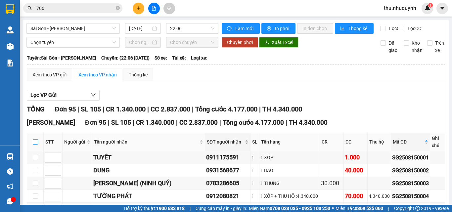
checkbox input "true"
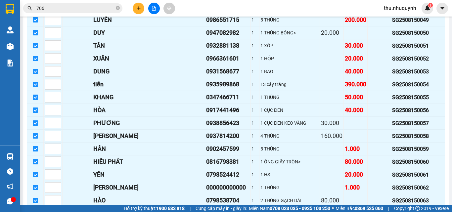
scroll to position [1217, 0]
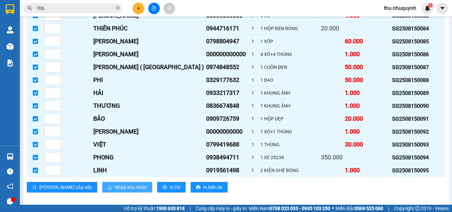
click at [115, 184] on span "Nhập kho nhận" at bounding box center [131, 187] width 32 height 7
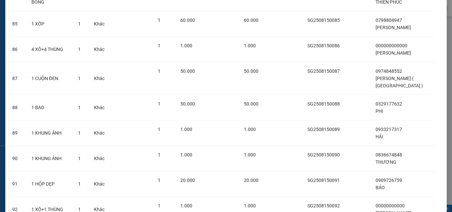
scroll to position [2364, 0]
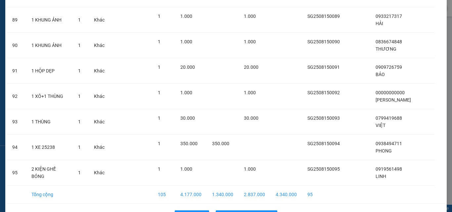
click at [241, 207] on div "Quay lại Nhập hàng kho nhận" at bounding box center [226, 215] width 438 height 17
click at [238, 211] on button "Nhập hàng kho nhận" at bounding box center [247, 216] width 62 height 11
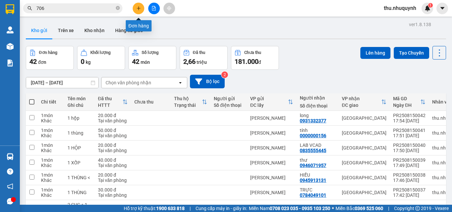
click at [138, 9] on icon "plus" at bounding box center [138, 8] width 5 height 5
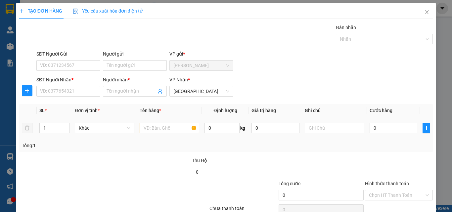
click at [161, 133] on div at bounding box center [170, 127] width 60 height 13
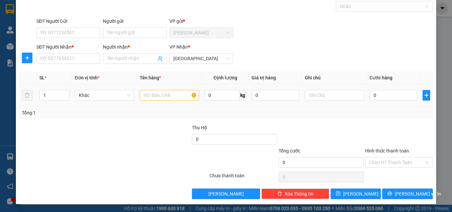
click at [165, 99] on input "text" at bounding box center [170, 95] width 60 height 11
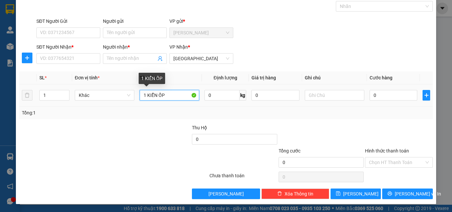
drag, startPoint x: 162, startPoint y: 95, endPoint x: 157, endPoint y: 94, distance: 4.7
click at [158, 94] on input "1 KIỄN ỐP" at bounding box center [170, 95] width 60 height 11
click at [166, 94] on input "1 KIỄN ỐP" at bounding box center [170, 95] width 60 height 11
click at [156, 95] on input "1 KIỄN XỐP" at bounding box center [170, 95] width 60 height 11
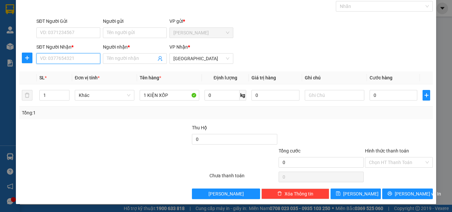
click at [63, 58] on input "SĐT Người Nhận *" at bounding box center [68, 58] width 64 height 11
click at [389, 92] on input "0" at bounding box center [394, 95] width 48 height 11
click at [62, 61] on input "SĐT Người Nhận *" at bounding box center [68, 58] width 64 height 11
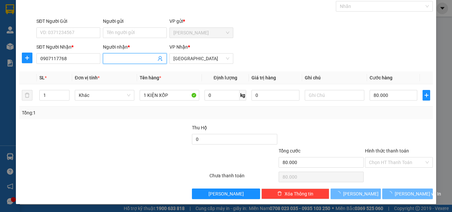
click at [139, 59] on input "Người nhận *" at bounding box center [131, 58] width 49 height 7
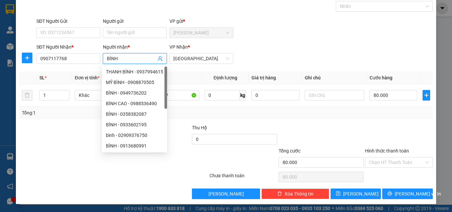
click at [394, 126] on div at bounding box center [398, 135] width 69 height 23
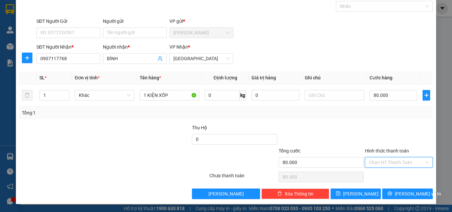
drag, startPoint x: 386, startPoint y: 165, endPoint x: 383, endPoint y: 182, distance: 18.2
click at [386, 165] on input "Hình thức thanh toán" at bounding box center [396, 163] width 55 height 10
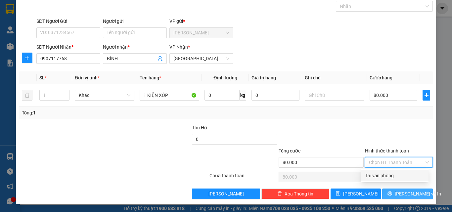
drag, startPoint x: 383, startPoint y: 177, endPoint x: 390, endPoint y: 192, distance: 16.9
click at [383, 177] on div "Tại văn phòng" at bounding box center [394, 175] width 59 height 7
drag, startPoint x: 391, startPoint y: 192, endPoint x: 374, endPoint y: 160, distance: 36.7
click at [390, 191] on icon "printer" at bounding box center [390, 193] width 5 height 5
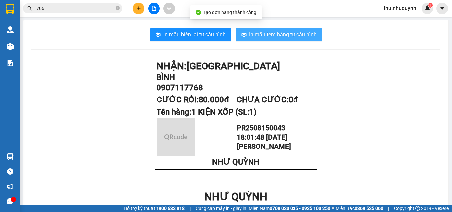
click at [283, 29] on button "In mẫu tem hàng tự cấu hình" at bounding box center [279, 34] width 86 height 13
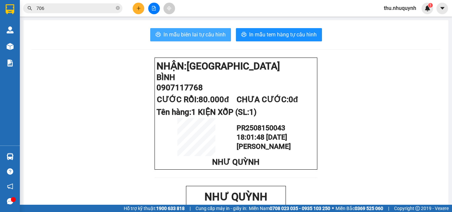
click at [201, 33] on span "In mẫu biên lai tự cấu hình" at bounding box center [195, 34] width 62 height 8
click at [85, 7] on input "706" at bounding box center [75, 8] width 78 height 7
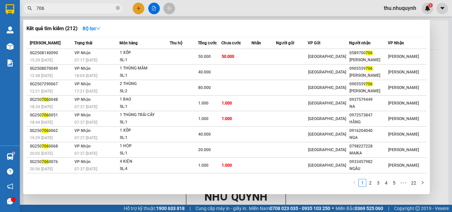
click at [85, 7] on input "706" at bounding box center [75, 8] width 78 height 7
click at [53, 6] on input "706" at bounding box center [75, 8] width 78 height 7
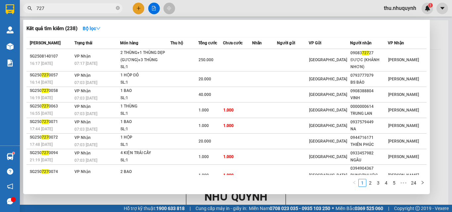
click at [213, 11] on div at bounding box center [226, 106] width 452 height 212
click at [56, 10] on input "727" at bounding box center [75, 8] width 78 height 7
drag, startPoint x: 56, startPoint y: 10, endPoint x: 56, endPoint y: 6, distance: 4.0
click at [56, 10] on input "727" at bounding box center [75, 8] width 78 height 7
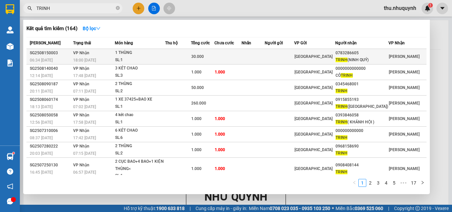
click at [187, 54] on td at bounding box center [178, 57] width 26 height 16
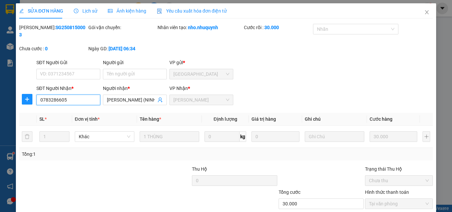
click at [71, 95] on input "0783286605" at bounding box center [68, 100] width 64 height 11
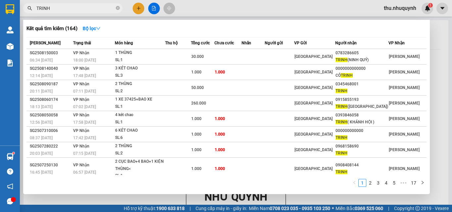
click at [83, 5] on input "TRINH" at bounding box center [75, 8] width 78 height 7
paste input "0783286605"
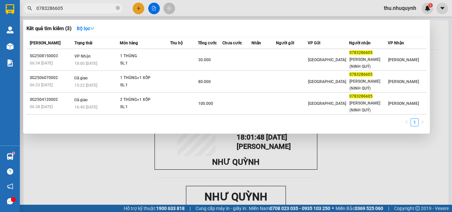
click at [115, 136] on div at bounding box center [226, 106] width 452 height 212
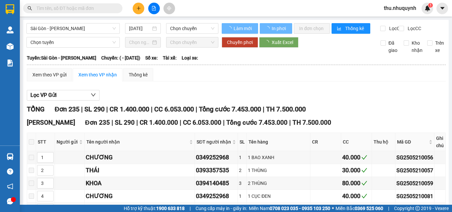
type input "[DATE]"
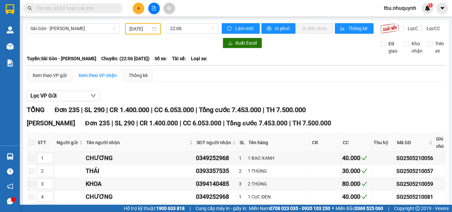
click at [84, 9] on input "text" at bounding box center [75, 8] width 78 height 7
click at [104, 12] on span at bounding box center [72, 8] width 99 height 10
click at [103, 8] on input "text" at bounding box center [75, 8] width 78 height 7
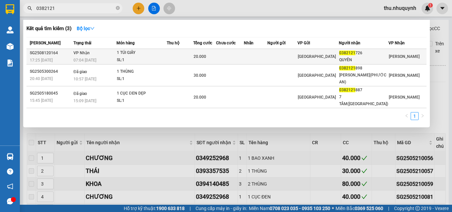
type input "0382121"
click at [148, 60] on div "SL: 1" at bounding box center [142, 60] width 50 height 7
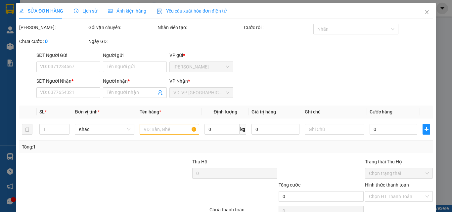
type input "0382121726"
type input "QUYÊN"
type input "20.000"
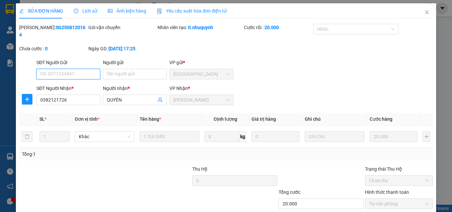
scroll to position [34, 0]
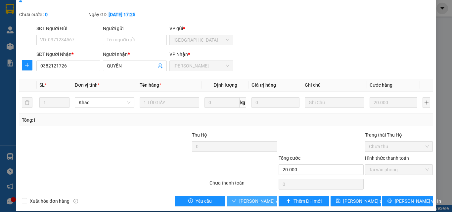
click at [259, 196] on button "[PERSON_NAME] và Giao hàng" at bounding box center [252, 201] width 51 height 11
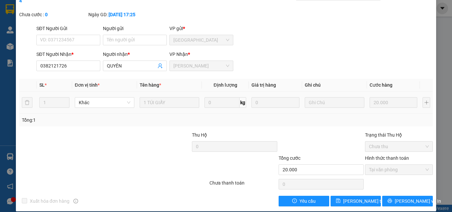
scroll to position [0, 0]
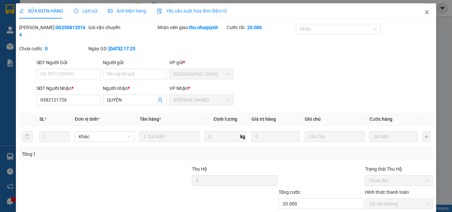
drag, startPoint x: 423, startPoint y: 13, endPoint x: 389, endPoint y: 3, distance: 35.8
click at [424, 13] on icon "close" at bounding box center [426, 12] width 5 height 5
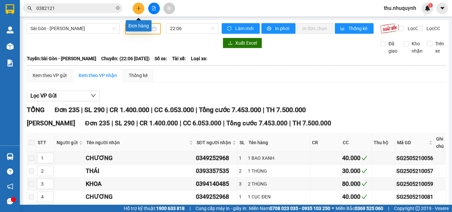
click at [140, 10] on icon "plus" at bounding box center [138, 8] width 5 height 5
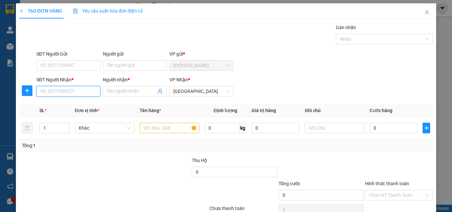
click at [76, 90] on input "SĐT Người Nhận *" at bounding box center [68, 91] width 64 height 11
type input "0903819722"
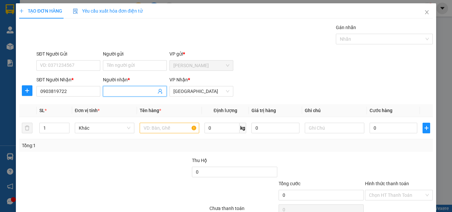
click at [114, 90] on input "Người nhận *" at bounding box center [131, 91] width 49 height 7
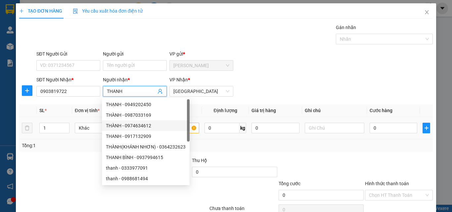
type input "THANH"
click at [192, 126] on input "text" at bounding box center [170, 128] width 60 height 11
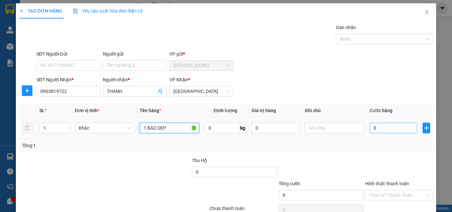
type input "1 BAO DẸP"
click at [379, 129] on input "0" at bounding box center [394, 128] width 48 height 11
type input "4"
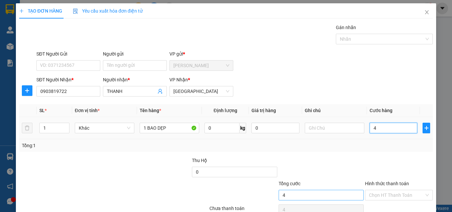
type input "40"
type input "40.000"
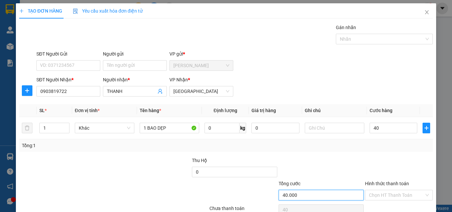
type input "40.000"
drag, startPoint x: 349, startPoint y: 197, endPoint x: 355, endPoint y: 169, distance: 28.4
click at [349, 195] on input "40.000" at bounding box center [321, 195] width 85 height 11
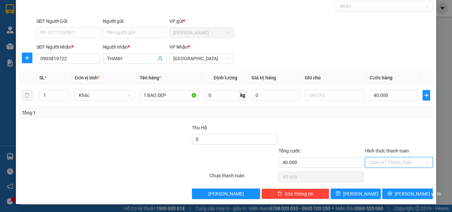
click at [382, 163] on input "Hình thức thanh toán" at bounding box center [396, 163] width 55 height 10
drag, startPoint x: 382, startPoint y: 175, endPoint x: 381, endPoint y: 178, distance: 3.8
click at [382, 175] on div "Tại văn phòng" at bounding box center [394, 175] width 59 height 7
type input "0"
click at [393, 189] on button "[PERSON_NAME] và In" at bounding box center [407, 194] width 51 height 11
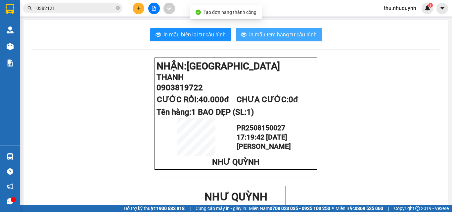
click at [306, 32] on span "In mẫu tem hàng tự cấu hình" at bounding box center [283, 34] width 68 height 8
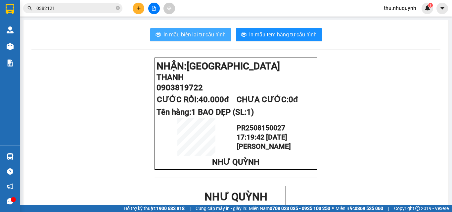
click at [207, 39] on button "In mẫu biên lai tự cấu hình" at bounding box center [190, 34] width 81 height 13
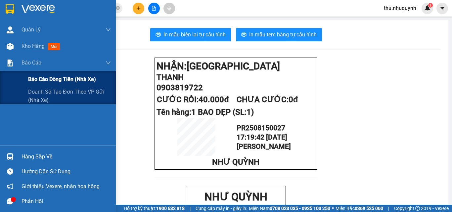
click at [36, 81] on span "Báo cáo dòng tiền (nhà xe)" at bounding box center [62, 79] width 68 height 8
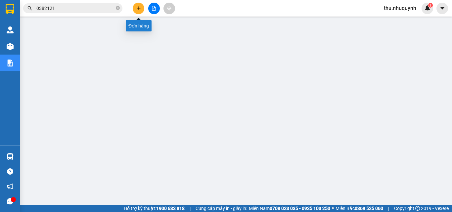
click at [134, 9] on button at bounding box center [139, 9] width 12 height 12
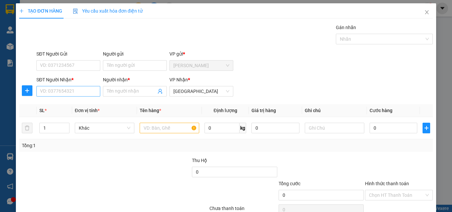
click at [82, 96] on div "SĐT Người Nhận * VD: 0377654321" at bounding box center [68, 87] width 64 height 23
click at [83, 89] on input "SĐT Người Nhận *" at bounding box center [68, 91] width 64 height 11
click at [148, 122] on div at bounding box center [170, 127] width 60 height 13
drag, startPoint x: 147, startPoint y: 126, endPoint x: 143, endPoint y: 126, distance: 4.3
click at [147, 126] on input "text" at bounding box center [170, 128] width 60 height 11
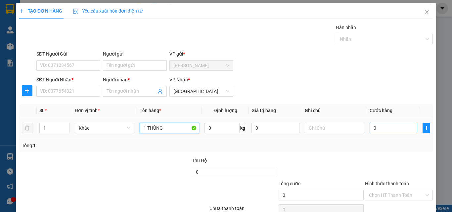
type input "1 THÙNG"
click at [388, 130] on input "0" at bounding box center [394, 128] width 48 height 11
type input "3"
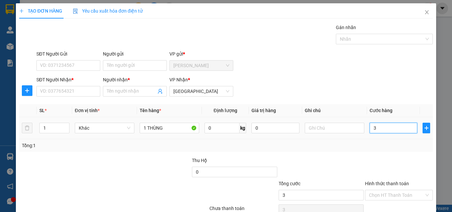
type input "30"
type input "30.000"
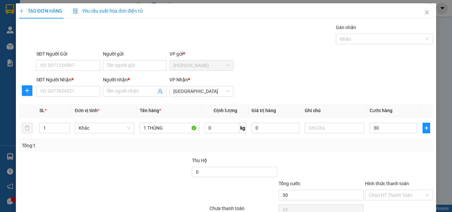
type input "30.000"
drag, startPoint x: 353, startPoint y: 166, endPoint x: 311, endPoint y: 145, distance: 47.4
click at [352, 166] on div at bounding box center [321, 168] width 86 height 23
click at [64, 93] on input "SĐT Người Nhận *" at bounding box center [68, 91] width 64 height 11
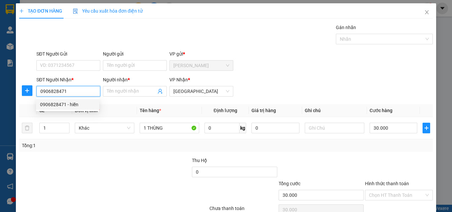
type input "0906828471"
click at [128, 86] on div "Người nhận *" at bounding box center [135, 81] width 64 height 10
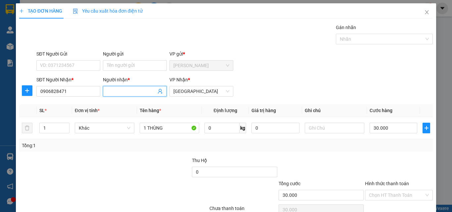
drag, startPoint x: 121, startPoint y: 90, endPoint x: 115, endPoint y: 90, distance: 6.3
click at [120, 90] on input "Người nhận *" at bounding box center [131, 91] width 49 height 7
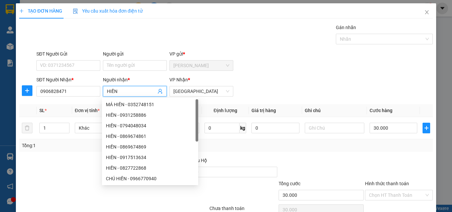
type input "HIỀN"
click at [326, 66] on div "SĐT Người Gửi VD: 0371234567 Người gửi Tên người gửi VP gửi * [PERSON_NAME]" at bounding box center [234, 61] width 399 height 23
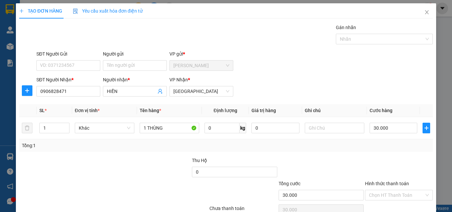
scroll to position [33, 0]
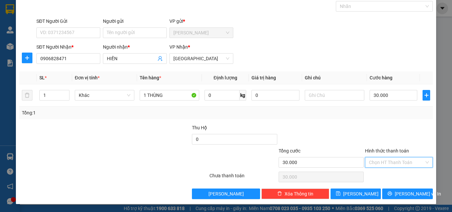
click at [397, 163] on input "Hình thức thanh toán" at bounding box center [396, 163] width 55 height 10
drag, startPoint x: 398, startPoint y: 173, endPoint x: 398, endPoint y: 181, distance: 7.9
click at [398, 175] on div "Tại văn phòng" at bounding box center [394, 175] width 59 height 7
type input "0"
drag, startPoint x: 398, startPoint y: 187, endPoint x: 397, endPoint y: 195, distance: 8.1
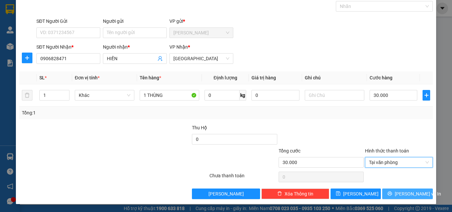
click at [398, 187] on div "Transit Pickup Surcharge Ids Transit Deliver Surcharge Ids Transit Deliver Surc…" at bounding box center [226, 95] width 414 height 208
click at [397, 196] on button "[PERSON_NAME] và In" at bounding box center [407, 194] width 51 height 11
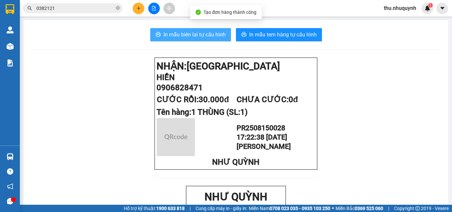
click at [208, 31] on span "In mẫu biên lai tự cấu hình" at bounding box center [195, 34] width 62 height 8
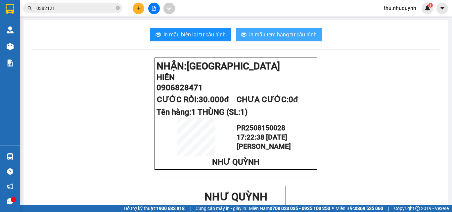
click at [295, 38] on span "In mẫu tem hàng tự cấu hình" at bounding box center [283, 34] width 68 height 8
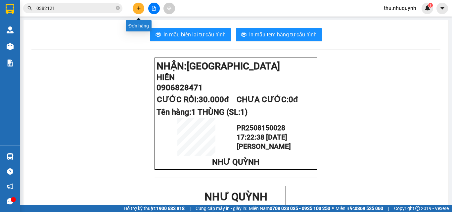
click at [141, 7] on button at bounding box center [139, 9] width 12 height 12
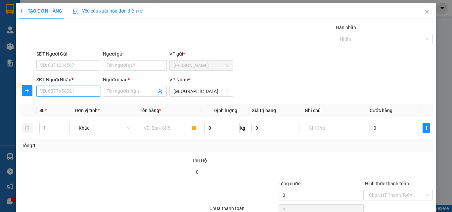
click at [78, 91] on input "SĐT Người Nhận *" at bounding box center [68, 91] width 64 height 11
type input "0977455537"
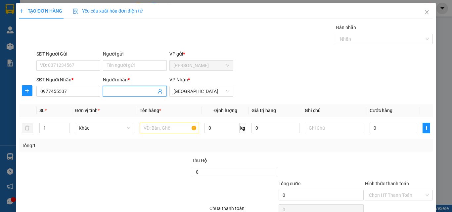
drag, startPoint x: 120, startPoint y: 89, endPoint x: 118, endPoint y: 86, distance: 4.2
click at [120, 89] on input "Người nhận *" at bounding box center [131, 91] width 49 height 7
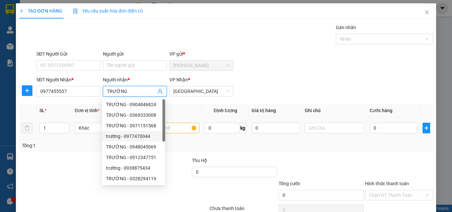
type input "TRƯỜNG"
click at [181, 128] on input "text" at bounding box center [170, 128] width 60 height 11
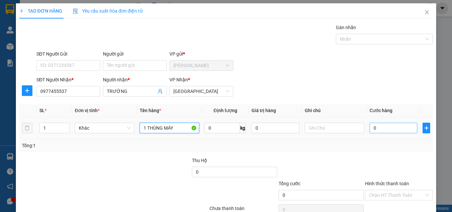
type input "1 THÙNG MÁY"
click at [396, 129] on input "0" at bounding box center [394, 128] width 48 height 11
type input "5"
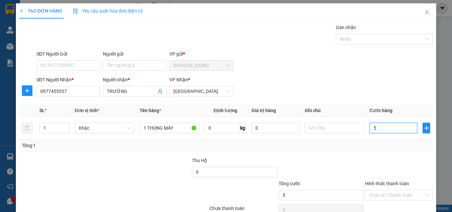
type input "50"
type input "50.000"
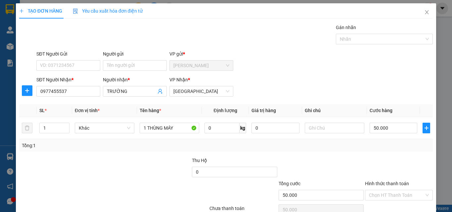
click at [366, 151] on div "Tổng: 1" at bounding box center [226, 145] width 414 height 13
click at [378, 191] on input "Hình thức thanh toán" at bounding box center [396, 195] width 55 height 10
click at [383, 174] on div at bounding box center [398, 168] width 69 height 23
click at [378, 190] on div "Hình thức thanh toán Chọn HT Thanh Toán" at bounding box center [399, 191] width 68 height 23
click at [374, 192] on input "Hình thức thanh toán" at bounding box center [396, 195] width 55 height 10
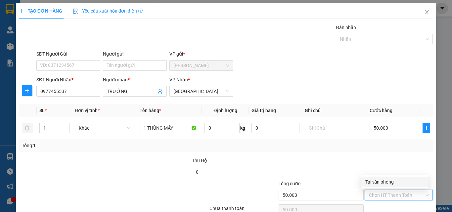
click at [380, 183] on div "Tại văn phòng" at bounding box center [394, 181] width 59 height 7
type input "0"
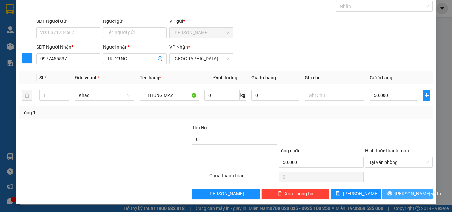
click at [418, 194] on button "[PERSON_NAME] và In" at bounding box center [407, 194] width 51 height 11
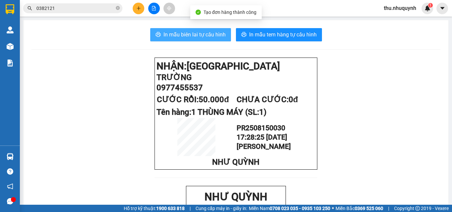
click at [195, 39] on button "In mẫu biên lai tự cấu hình" at bounding box center [190, 34] width 81 height 13
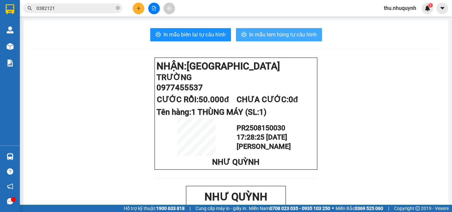
click at [275, 37] on span "In mẫu tem hàng tự cấu hình" at bounding box center [283, 34] width 68 height 8
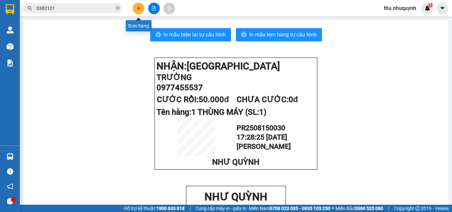
click at [138, 8] on icon "plus" at bounding box center [138, 8] width 5 height 5
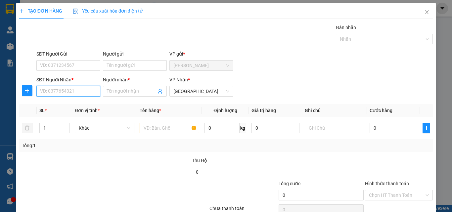
click at [72, 91] on input "SĐT Người Nhận *" at bounding box center [68, 91] width 64 height 11
type input "0773066668"
drag, startPoint x: 109, startPoint y: 90, endPoint x: 101, endPoint y: 88, distance: 8.5
click at [108, 89] on input "Người nhận *" at bounding box center [131, 91] width 49 height 7
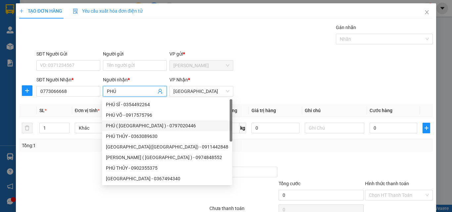
type input "PHÚ"
click at [324, 64] on div "SĐT Người Gửi VD: 0371234567 Người gửi Tên người gửi VP gửi * [PERSON_NAME]" at bounding box center [234, 61] width 399 height 23
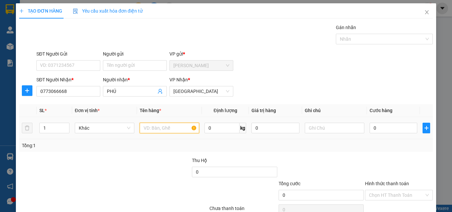
click at [176, 126] on input "text" at bounding box center [170, 128] width 60 height 11
type input "1 HỘP >"
click at [380, 129] on input "0" at bounding box center [394, 128] width 48 height 11
type input "2"
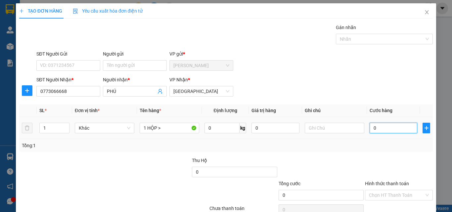
type input "2"
type input "20"
type input "20.000"
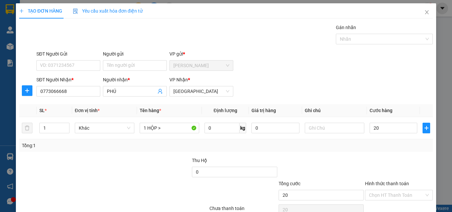
type input "20.000"
drag, startPoint x: 365, startPoint y: 161, endPoint x: 369, endPoint y: 161, distance: 4.3
click at [365, 161] on div at bounding box center [398, 168] width 69 height 23
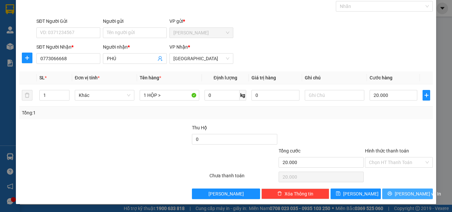
click at [398, 192] on span "[PERSON_NAME] và In" at bounding box center [418, 193] width 46 height 7
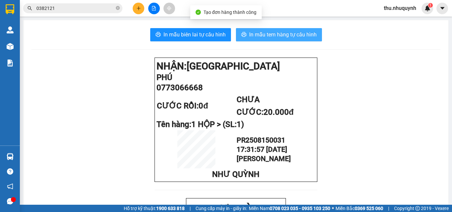
click at [289, 39] on button "In mẫu tem hàng tự cấu hình" at bounding box center [279, 34] width 86 height 13
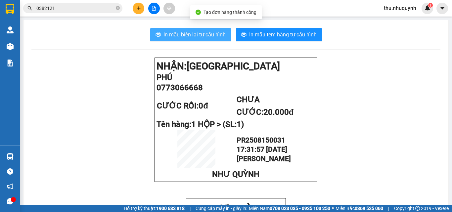
click at [208, 32] on span "In mẫu biên lai tự cấu hình" at bounding box center [195, 34] width 62 height 8
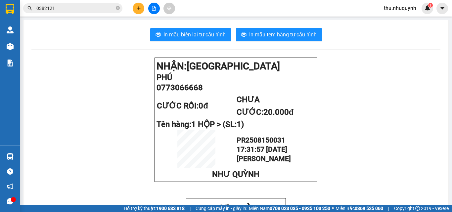
click at [142, 8] on button at bounding box center [139, 9] width 12 height 12
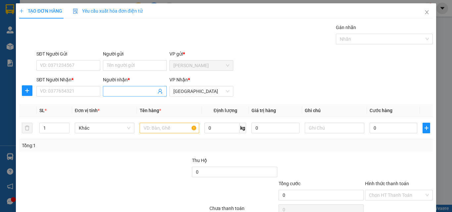
drag, startPoint x: 144, startPoint y: 84, endPoint x: 140, endPoint y: 86, distance: 4.1
click at [143, 85] on div "Người nhận *" at bounding box center [135, 81] width 64 height 10
click at [138, 89] on input "Người nhận *" at bounding box center [131, 91] width 49 height 7
type input "KIỀU HƠN"
click at [79, 91] on input "SĐT Người Nhận *" at bounding box center [68, 91] width 64 height 11
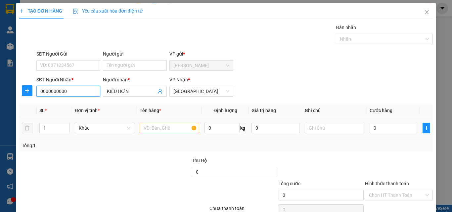
type input "0000000000"
click at [171, 128] on input "text" at bounding box center [170, 128] width 60 height 11
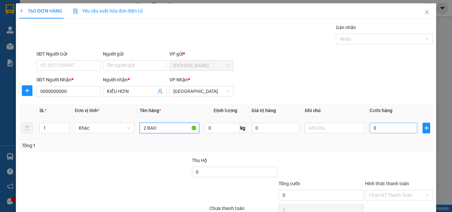
type input "2 BAO"
click at [379, 125] on input "0" at bounding box center [394, 128] width 48 height 11
type input "1"
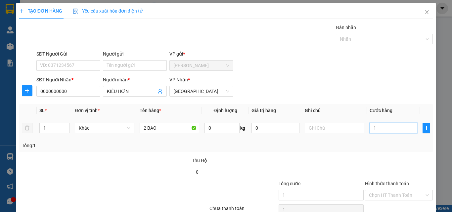
type input "10"
type input "100.000"
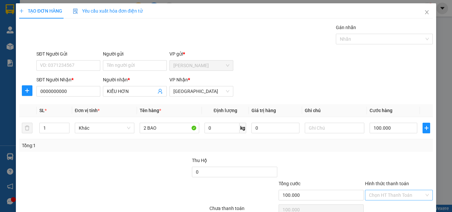
drag, startPoint x: 374, startPoint y: 156, endPoint x: 390, endPoint y: 200, distance: 47.5
click at [374, 157] on div "Transit Pickup Surcharge Ids Transit Deliver Surcharge Ids Transit Deliver Surc…" at bounding box center [226, 128] width 414 height 208
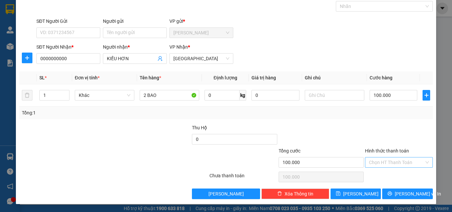
click at [390, 166] on input "Hình thức thanh toán" at bounding box center [396, 163] width 55 height 10
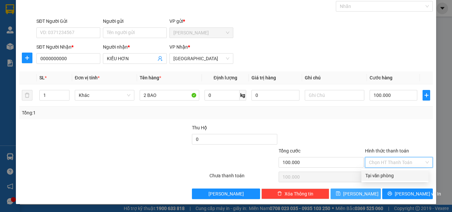
drag, startPoint x: 392, startPoint y: 176, endPoint x: 375, endPoint y: 199, distance: 27.7
click at [392, 179] on div "Tại văn phòng" at bounding box center [394, 175] width 59 height 7
type input "0"
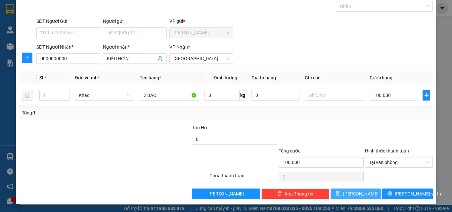
click at [360, 195] on button "[PERSON_NAME]" at bounding box center [356, 194] width 51 height 11
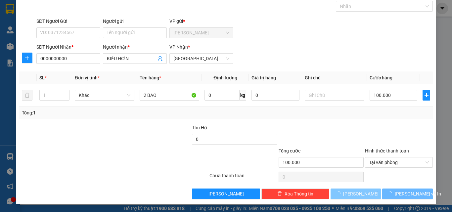
type input "0"
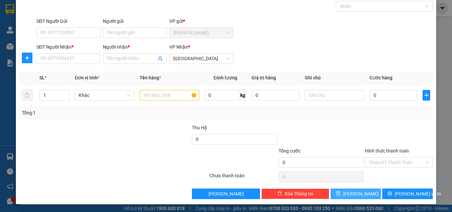
scroll to position [0, 0]
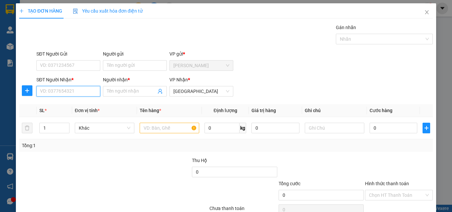
click at [72, 91] on input "SĐT Người Nhận *" at bounding box center [68, 91] width 64 height 11
type input "0934166590"
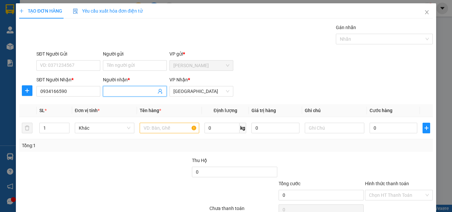
click at [134, 90] on input "Người nhận *" at bounding box center [131, 91] width 49 height 7
click at [90, 89] on input "0934166590" at bounding box center [68, 91] width 64 height 11
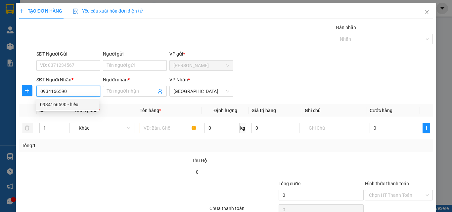
click at [76, 102] on div "0934166590 - hiếu" at bounding box center [67, 104] width 55 height 7
type input "hiếu"
type input "40.000"
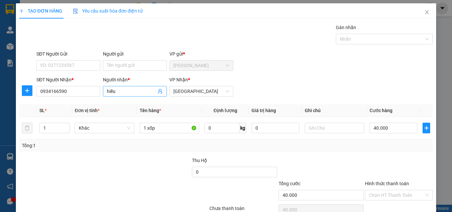
click at [138, 90] on input "hiếu" at bounding box center [131, 91] width 49 height 7
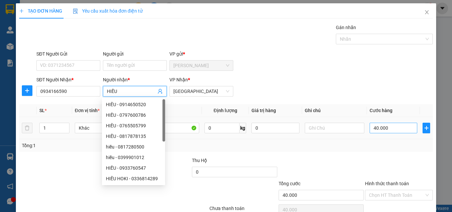
type input "HIẾU"
click at [390, 131] on input "40.000" at bounding box center [394, 128] width 48 height 11
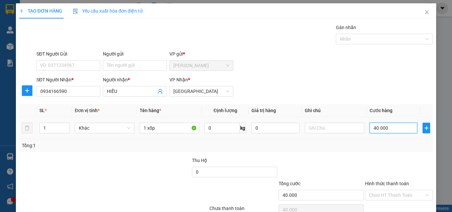
type input "5"
type input "50"
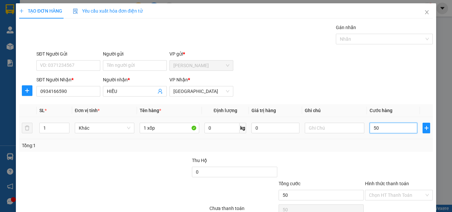
type input "50"
type input "50.000"
click at [376, 159] on div at bounding box center [398, 168] width 69 height 23
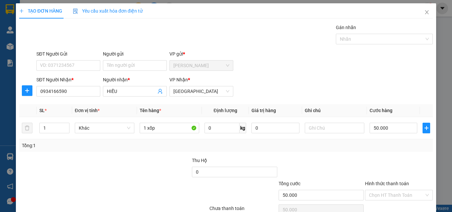
scroll to position [33, 0]
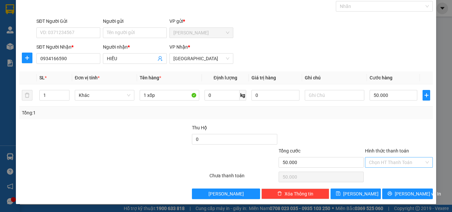
drag, startPoint x: 390, startPoint y: 156, endPoint x: 391, endPoint y: 163, distance: 7.1
click at [390, 156] on div "Hình thức thanh toán" at bounding box center [399, 152] width 68 height 10
drag, startPoint x: 391, startPoint y: 163, endPoint x: 391, endPoint y: 181, distance: 17.9
click at [391, 166] on input "Hình thức thanh toán" at bounding box center [396, 163] width 55 height 10
click at [391, 176] on div "Tại văn phòng" at bounding box center [394, 175] width 59 height 7
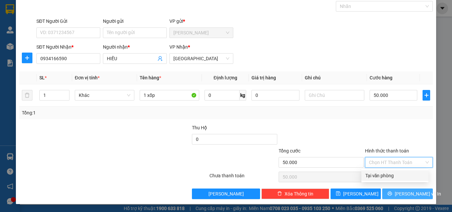
type input "0"
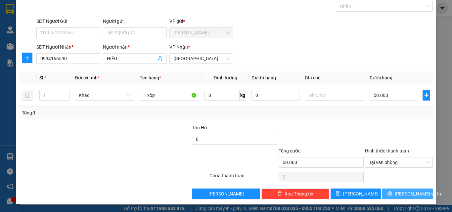
click at [399, 198] on button "[PERSON_NAME] và In" at bounding box center [407, 194] width 51 height 11
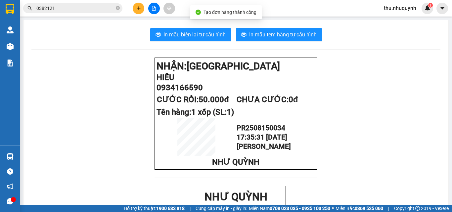
click at [282, 34] on span "In mẫu tem hàng tự cấu hình" at bounding box center [283, 34] width 68 height 8
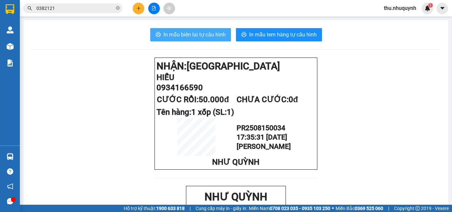
click at [204, 36] on span "In mẫu biên lai tự cấu hình" at bounding box center [195, 34] width 62 height 8
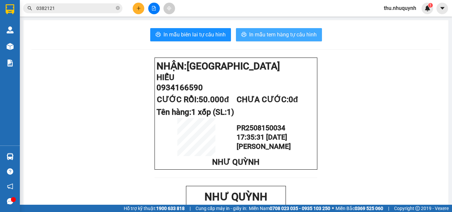
click at [293, 37] on span "In mẫu tem hàng tự cấu hình" at bounding box center [283, 34] width 68 height 8
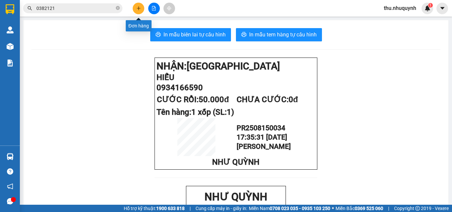
click at [141, 10] on button at bounding box center [139, 9] width 12 height 12
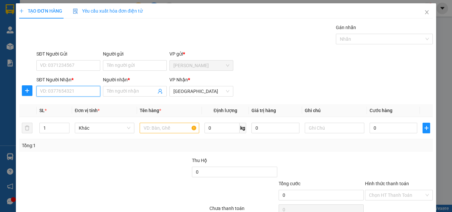
click at [78, 88] on input "SĐT Người Nhận *" at bounding box center [68, 91] width 64 height 11
type input "0907046725"
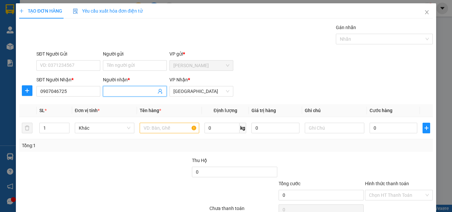
click at [114, 91] on input "Người nhận *" at bounding box center [131, 91] width 49 height 7
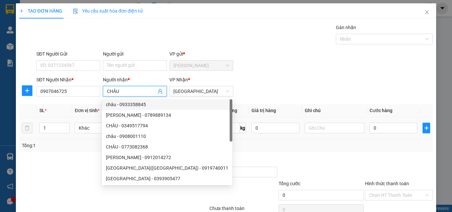
type input "CHÂU"
click at [188, 129] on input "text" at bounding box center [170, 128] width 60 height 11
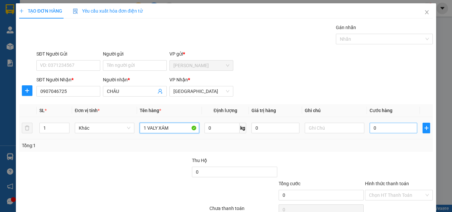
type input "1 VALY XÁM"
type input "3"
type input "30"
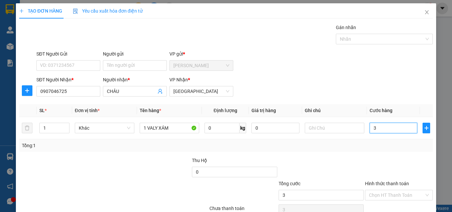
type input "30"
type input "30.000"
click at [359, 159] on div at bounding box center [321, 168] width 86 height 23
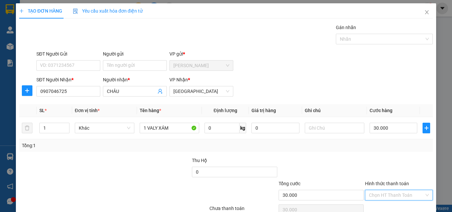
click at [411, 192] on input "Hình thức thanh toán" at bounding box center [396, 195] width 55 height 10
click at [399, 184] on div "Tại văn phòng" at bounding box center [394, 181] width 59 height 7
type input "0"
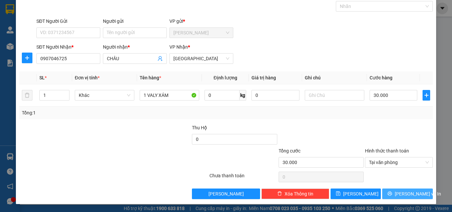
click at [411, 195] on span "[PERSON_NAME] và In" at bounding box center [418, 193] width 46 height 7
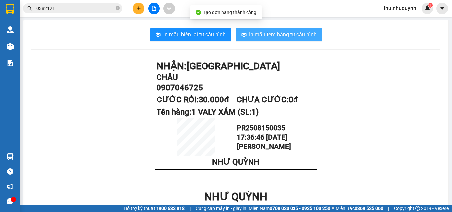
click at [276, 37] on span "In mẫu tem hàng tự cấu hình" at bounding box center [283, 34] width 68 height 8
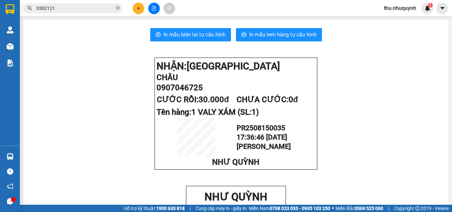
click at [207, 33] on span "In mẫu biên lai tự cấu hình" at bounding box center [195, 34] width 62 height 8
click at [140, 13] on button at bounding box center [139, 9] width 12 height 12
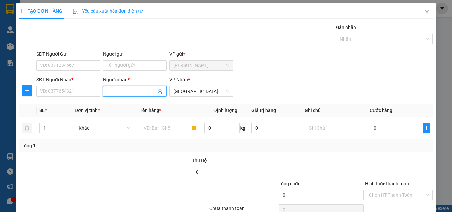
click at [134, 93] on input "Người nhận *" at bounding box center [131, 91] width 49 height 7
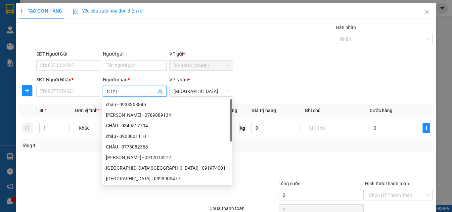
type input "CTY IN"
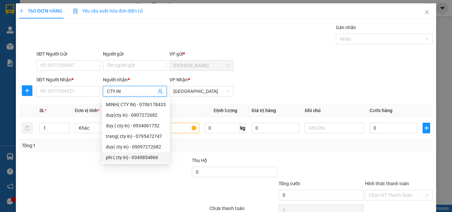
click at [155, 160] on div "phi ( cty in) - 0349854866" at bounding box center [136, 157] width 60 height 7
type input "0349854866"
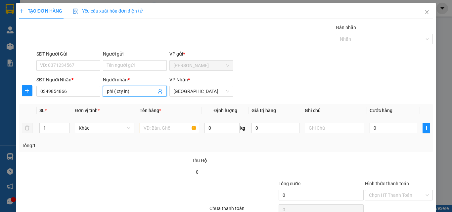
type input "phi ( cty in)"
click at [163, 118] on td at bounding box center [169, 128] width 65 height 22
click at [165, 130] on input "text" at bounding box center [170, 128] width 60 height 11
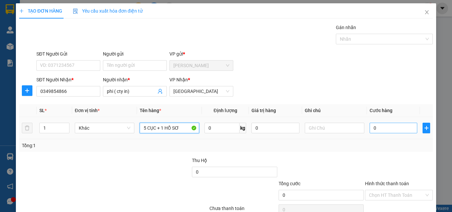
type input "5 CỤC + 1 HỒ SƠ"
click at [381, 129] on input "0" at bounding box center [394, 128] width 48 height 11
type input "1"
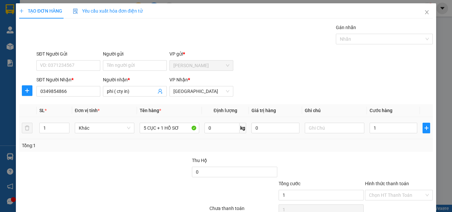
type input "1.000"
click at [338, 157] on div at bounding box center [321, 168] width 86 height 23
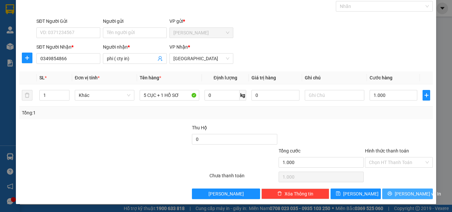
click at [398, 191] on span "[PERSON_NAME] và In" at bounding box center [418, 193] width 46 height 7
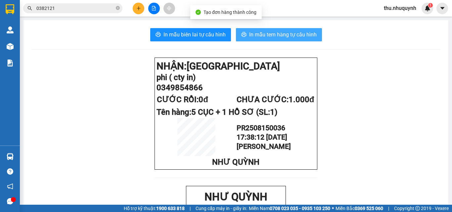
click at [270, 33] on span "In mẫu tem hàng tự cấu hình" at bounding box center [283, 34] width 68 height 8
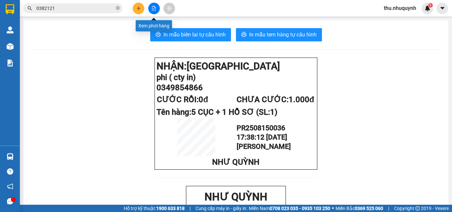
click at [155, 11] on button at bounding box center [154, 9] width 12 height 12
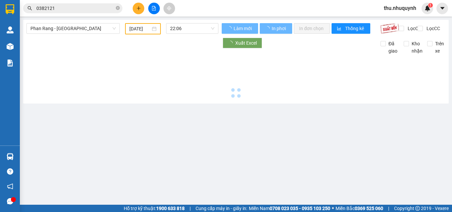
type input "[DATE]"
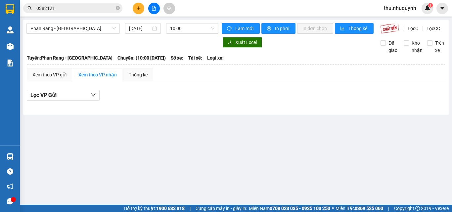
click at [138, 7] on icon "plus" at bounding box center [138, 8] width 5 height 5
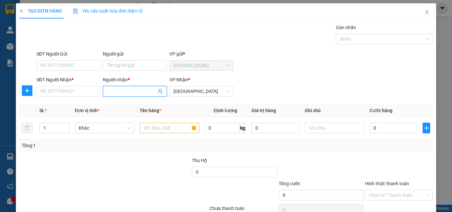
click at [147, 91] on input "Người nhận *" at bounding box center [131, 91] width 49 height 7
type input "TRỰC"
click at [86, 90] on input "SĐT Người Nhận *" at bounding box center [68, 91] width 64 height 11
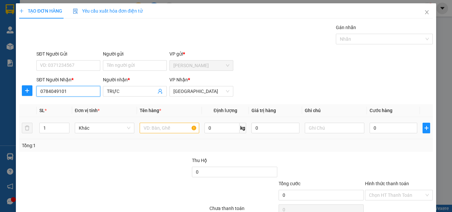
type input "0784049101"
click at [183, 129] on input "text" at bounding box center [170, 128] width 60 height 11
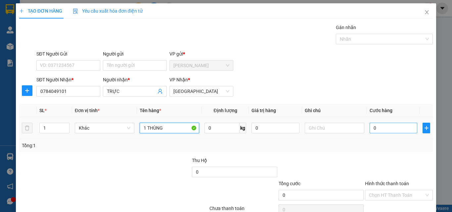
type input "1 THÙNG"
click at [375, 129] on input "0" at bounding box center [394, 128] width 48 height 11
type input "3"
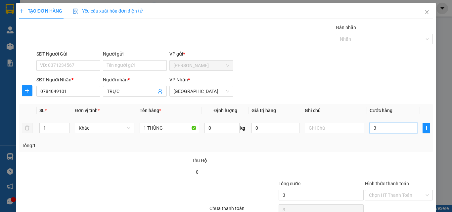
type input "30"
type input "30.000"
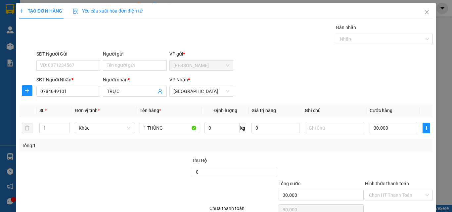
drag, startPoint x: 381, startPoint y: 157, endPoint x: 383, endPoint y: 170, distance: 13.0
click at [379, 156] on div "Transit Pickup Surcharge Ids Transit Deliver Surcharge Ids Transit Deliver Surc…" at bounding box center [226, 128] width 414 height 208
click at [383, 193] on input "Hình thức thanh toán" at bounding box center [396, 195] width 55 height 10
click at [384, 184] on div "Tại văn phòng" at bounding box center [394, 181] width 59 height 7
type input "0"
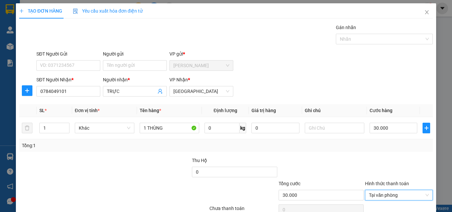
scroll to position [33, 0]
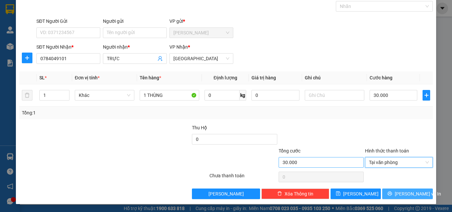
drag, startPoint x: 392, startPoint y: 191, endPoint x: 355, endPoint y: 165, distance: 45.6
click at [391, 190] on button "[PERSON_NAME] và In" at bounding box center [407, 194] width 51 height 11
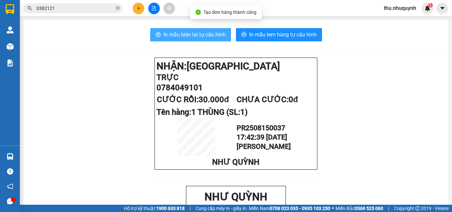
click at [211, 39] on button "In mẫu biên lai tự cấu hình" at bounding box center [190, 34] width 81 height 13
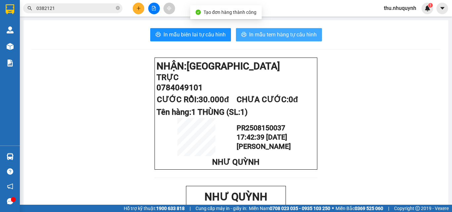
click at [298, 36] on span "In mẫu tem hàng tự cấu hình" at bounding box center [283, 34] width 68 height 8
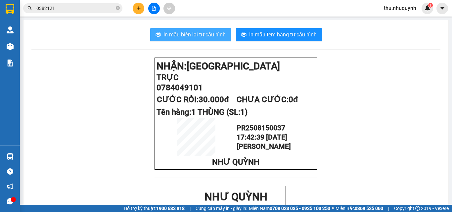
click at [170, 33] on span "In mẫu biên lai tự cấu hình" at bounding box center [195, 34] width 62 height 8
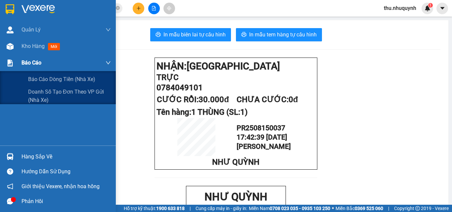
click at [37, 67] on span "Báo cáo" at bounding box center [32, 63] width 20 height 8
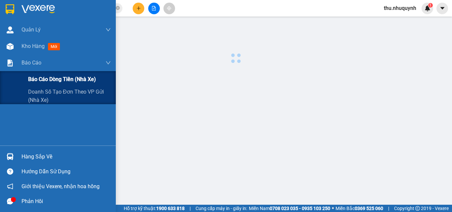
click at [43, 80] on span "Báo cáo dòng tiền (nhà xe)" at bounding box center [62, 79] width 68 height 8
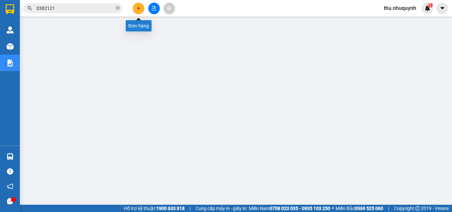
click at [142, 12] on button at bounding box center [139, 9] width 12 height 12
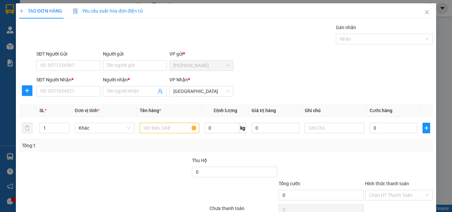
click at [46, 85] on div "SĐT Người Nhận *" at bounding box center [68, 81] width 64 height 10
click at [46, 86] on input "SĐT Người Nhận *" at bounding box center [68, 91] width 64 height 11
type input "0902960963"
drag, startPoint x: 123, startPoint y: 89, endPoint x: 115, endPoint y: 82, distance: 10.8
click at [122, 90] on input "Người nhận *" at bounding box center [131, 91] width 49 height 7
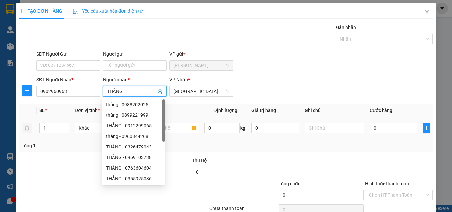
type input "THẮNG"
click at [184, 122] on div at bounding box center [170, 127] width 60 height 13
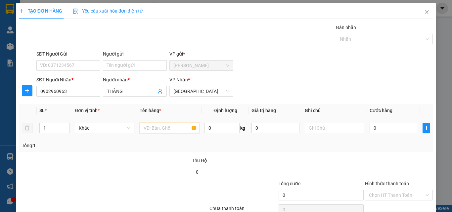
click at [181, 124] on input "text" at bounding box center [170, 128] width 60 height 11
type input "1 KIỆN XỐP"
click at [384, 127] on input "0" at bounding box center [394, 128] width 48 height 11
type input "5"
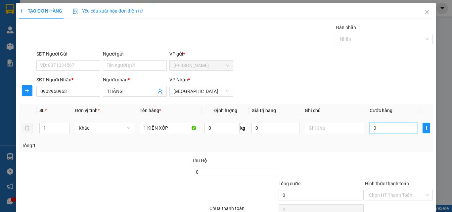
type input "5"
type input "50"
type input "50.000"
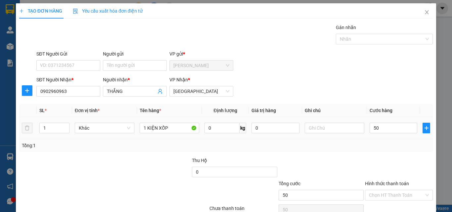
type input "50.000"
click at [368, 164] on div at bounding box center [398, 168] width 69 height 23
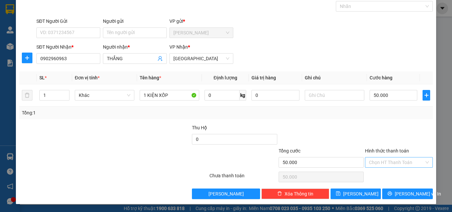
drag, startPoint x: 390, startPoint y: 163, endPoint x: 390, endPoint y: 167, distance: 4.3
click at [390, 163] on input "Hình thức thanh toán" at bounding box center [396, 163] width 55 height 10
drag, startPoint x: 390, startPoint y: 175, endPoint x: 389, endPoint y: 182, distance: 6.8
click at [390, 176] on div "Tại văn phòng" at bounding box center [394, 175] width 59 height 7
type input "0"
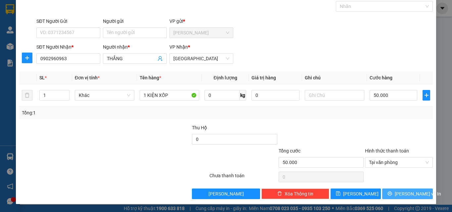
click at [391, 191] on button "[PERSON_NAME] và In" at bounding box center [407, 194] width 51 height 11
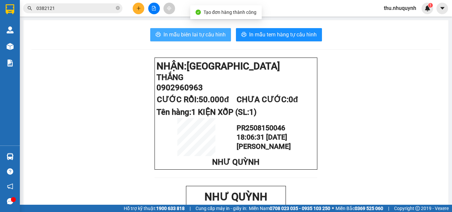
click at [191, 37] on span "In mẫu biên lai tự cấu hình" at bounding box center [195, 34] width 62 height 8
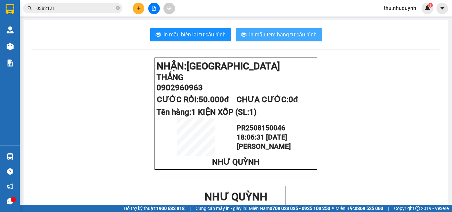
click at [299, 33] on span "In mẫu tem hàng tự cấu hình" at bounding box center [283, 34] width 68 height 8
click at [136, 7] on button at bounding box center [139, 9] width 12 height 12
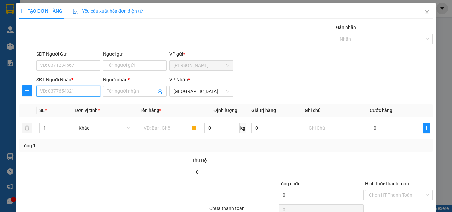
click at [77, 90] on input "SĐT Người Nhận *" at bounding box center [68, 91] width 64 height 11
type input "0902525234"
click at [84, 104] on div "0902525234 - trâm" at bounding box center [67, 104] width 55 height 7
type input "trâm"
type input "30.000"
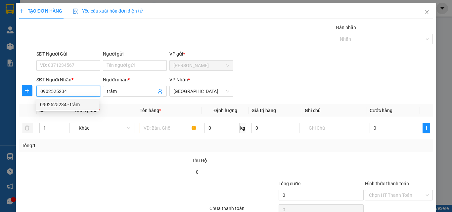
type input "30.000"
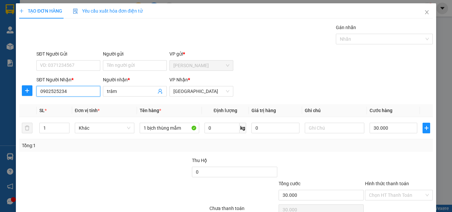
scroll to position [33, 0]
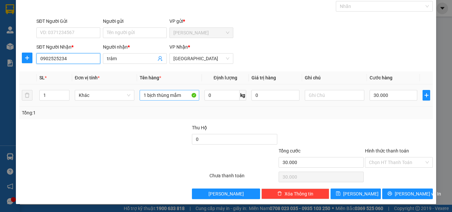
type input "0902525234"
click at [172, 95] on input "1 bịch thùng mắm" at bounding box center [170, 95] width 60 height 11
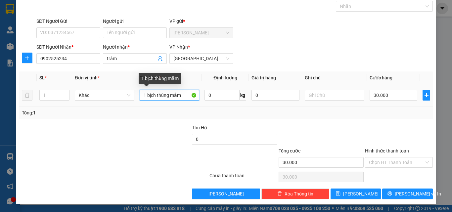
click at [172, 95] on input "1 bịch thùng mắm" at bounding box center [170, 95] width 60 height 11
type input "1 XỐP"
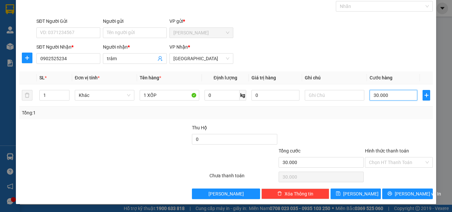
type input "5"
type input "50"
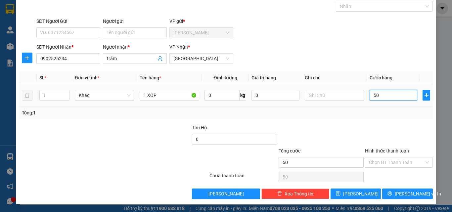
type input "50"
type input "50.000"
click at [420, 94] on td at bounding box center [426, 95] width 13 height 22
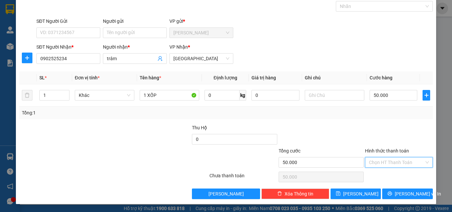
drag, startPoint x: 398, startPoint y: 159, endPoint x: 397, endPoint y: 174, distance: 15.3
click at [397, 164] on input "Hình thức thanh toán" at bounding box center [396, 163] width 55 height 10
click at [397, 174] on div "Tại văn phòng" at bounding box center [394, 175] width 59 height 7
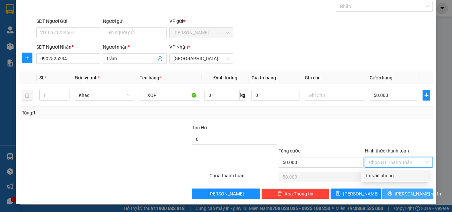
type input "0"
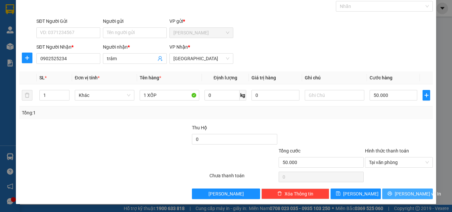
click at [398, 190] on button "[PERSON_NAME] và In" at bounding box center [407, 194] width 51 height 11
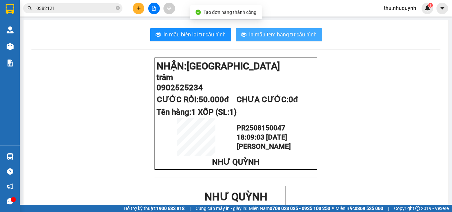
click at [292, 34] on span "In mẫu tem hàng tự cấu hình" at bounding box center [283, 34] width 68 height 8
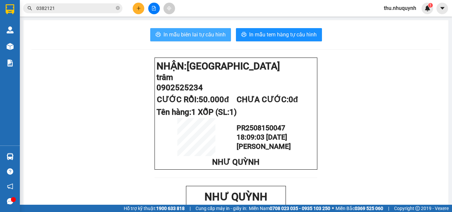
click at [207, 30] on button "In mẫu biên lai tự cấu hình" at bounding box center [190, 34] width 81 height 13
click at [134, 12] on button at bounding box center [139, 9] width 12 height 12
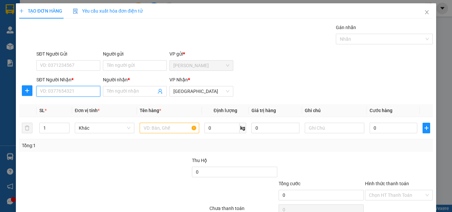
click at [75, 89] on input "SĐT Người Nhận *" at bounding box center [68, 91] width 64 height 11
click at [161, 126] on input "text" at bounding box center [170, 128] width 60 height 11
type input "1 KIỆN XỐP"
click at [61, 90] on input "SĐT Người Nhận *" at bounding box center [68, 91] width 64 height 11
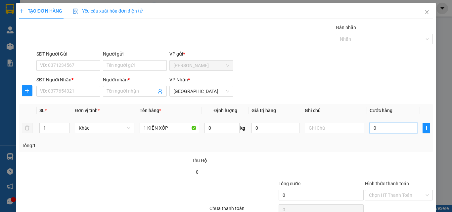
click at [408, 129] on input "0" at bounding box center [394, 128] width 48 height 11
type input "7"
type input "70"
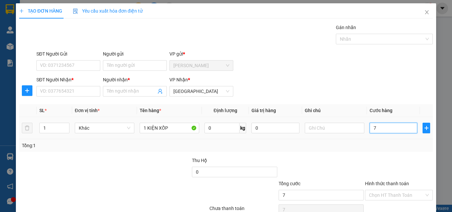
type input "70"
type input "70.000"
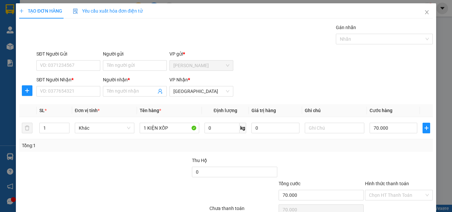
click at [309, 84] on div "SĐT Người Nhận * VD: 0377654321 Người nhận * Tên người nhận VP Nhận * [GEOGRAPH…" at bounding box center [234, 87] width 399 height 23
click at [73, 95] on input "SĐT Người Nhận *" at bounding box center [68, 91] width 64 height 11
click at [424, 13] on icon "close" at bounding box center [426, 12] width 5 height 5
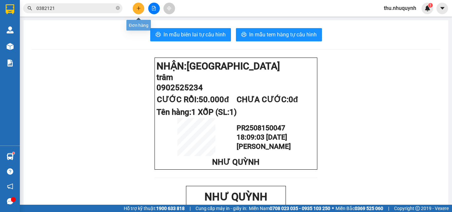
click at [138, 8] on icon "plus" at bounding box center [139, 8] width 4 height 0
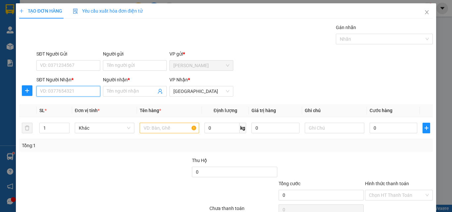
click at [87, 89] on input "SĐT Người Nhận *" at bounding box center [68, 91] width 64 height 11
drag, startPoint x: 78, startPoint y: 107, endPoint x: 176, endPoint y: 148, distance: 105.9
click at [79, 107] on div "0915889712 - TRÂM" at bounding box center [67, 104] width 55 height 7
type input "0915889712"
type input "TRÂM"
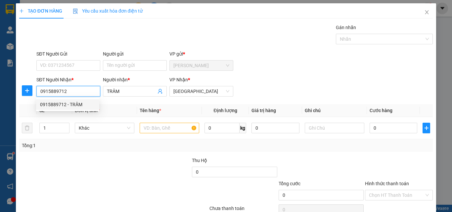
type input "40.000"
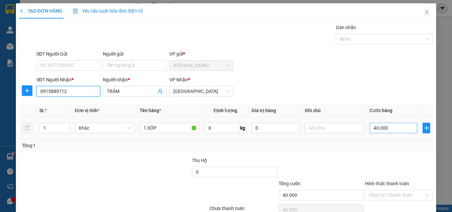
type input "0915889712"
click at [396, 128] on input "40.000" at bounding box center [394, 128] width 48 height 11
type input "5"
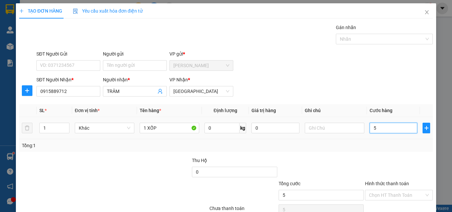
type input "50"
type input "50.000"
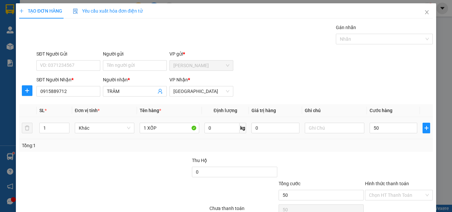
type input "50.000"
click at [356, 167] on div at bounding box center [321, 168] width 86 height 23
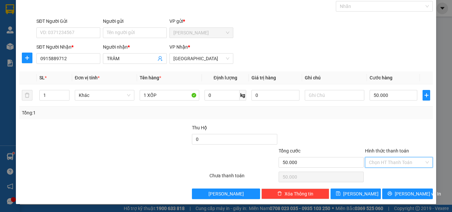
drag, startPoint x: 388, startPoint y: 159, endPoint x: 387, endPoint y: 175, distance: 16.6
click at [388, 164] on input "Hình thức thanh toán" at bounding box center [396, 163] width 55 height 10
drag, startPoint x: 387, startPoint y: 175, endPoint x: 389, endPoint y: 195, distance: 19.9
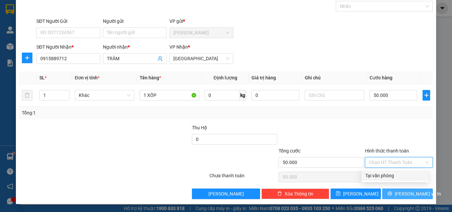
click at [386, 183] on div "Transit Pickup Surcharge Ids Transit Deliver Surcharge Ids Transit Deliver Surc…" at bounding box center [226, 95] width 414 height 208
click at [389, 196] on button "[PERSON_NAME] và In" at bounding box center [407, 194] width 51 height 11
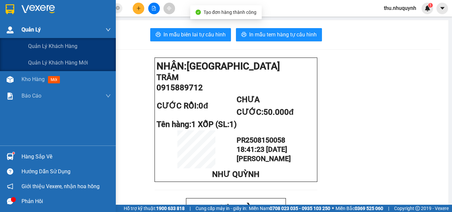
click at [10, 25] on div at bounding box center [10, 30] width 12 height 12
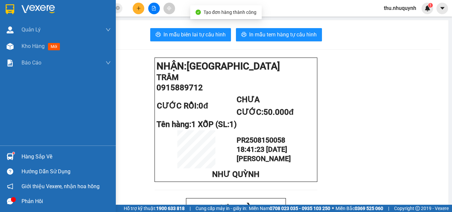
click at [17, 10] on div at bounding box center [58, 11] width 116 height 22
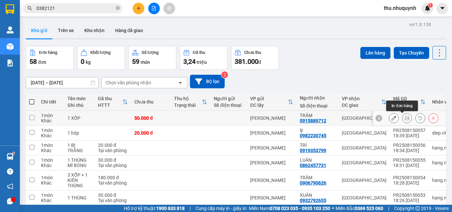
click at [392, 118] on icon at bounding box center [394, 118] width 5 height 5
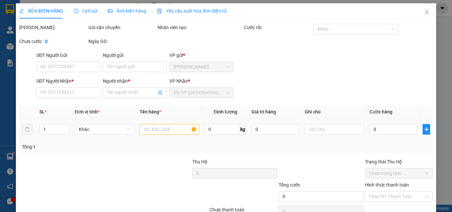
type input "0915889712"
type input "TRÂM"
type input "50.000"
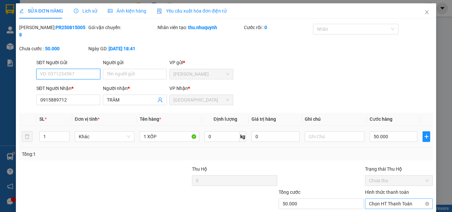
scroll to position [34, 0]
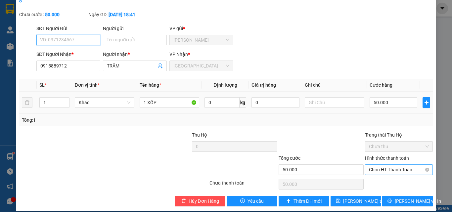
drag, startPoint x: 383, startPoint y: 160, endPoint x: 383, endPoint y: 167, distance: 7.6
click at [383, 165] on span "Chọn HT Thanh Toán" at bounding box center [399, 170] width 60 height 10
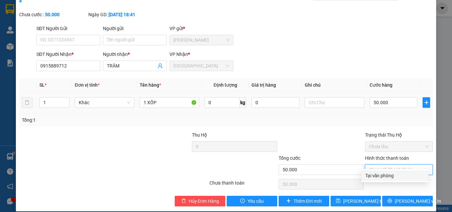
click at [389, 177] on div "Tại văn phòng" at bounding box center [394, 175] width 59 height 7
type input "0"
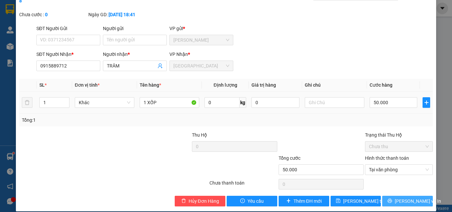
drag, startPoint x: 396, startPoint y: 196, endPoint x: 314, endPoint y: 180, distance: 82.8
click at [396, 196] on button "[PERSON_NAME] và In" at bounding box center [407, 201] width 51 height 11
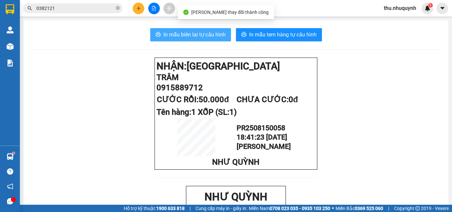
click at [189, 40] on button "In mẫu biên lai tự cấu hình" at bounding box center [190, 34] width 81 height 13
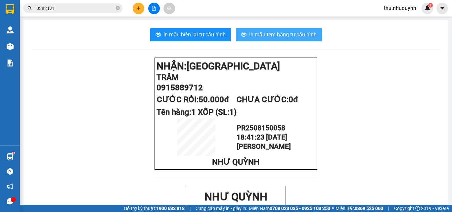
click at [272, 35] on span "In mẫu tem hàng tự cấu hình" at bounding box center [283, 34] width 68 height 8
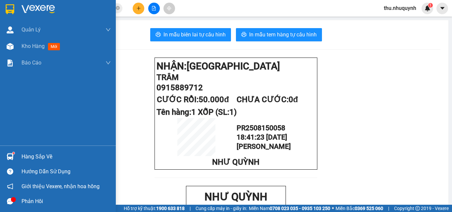
click at [15, 12] on div at bounding box center [10, 9] width 12 height 12
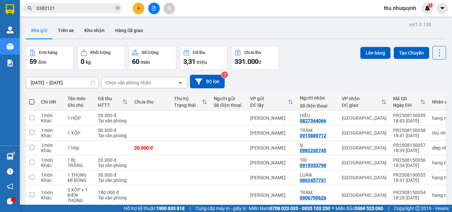
click at [156, 9] on button at bounding box center [154, 9] width 12 height 12
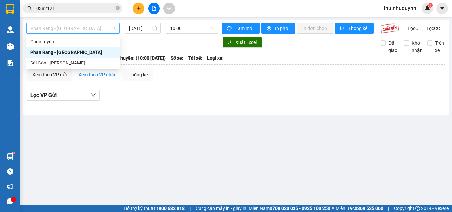
click at [98, 29] on span "Phan Rang - [GEOGRAPHIC_DATA]" at bounding box center [72, 29] width 85 height 10
click at [104, 50] on div "Phan Rang - [GEOGRAPHIC_DATA]" at bounding box center [72, 52] width 85 height 7
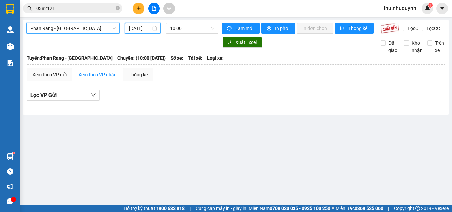
click at [140, 31] on input "[DATE]" at bounding box center [140, 28] width 22 height 7
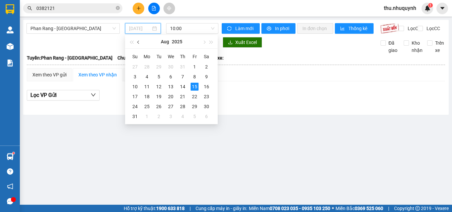
type input "[DATE]"
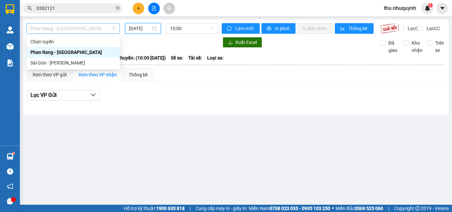
click at [90, 27] on span "Phan Rang - [GEOGRAPHIC_DATA]" at bounding box center [72, 29] width 85 height 10
click at [93, 60] on div "Sài Gòn - [PERSON_NAME]" at bounding box center [72, 62] width 85 height 7
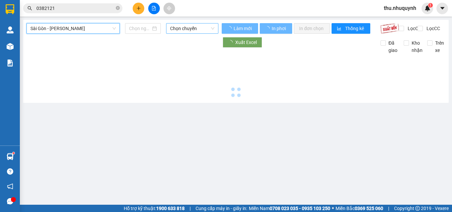
type input "[DATE]"
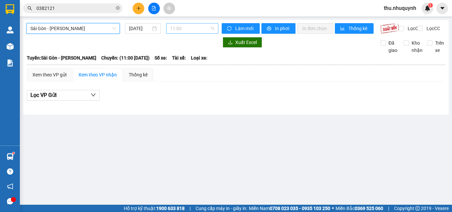
click at [189, 26] on span "11:00" at bounding box center [192, 29] width 44 height 10
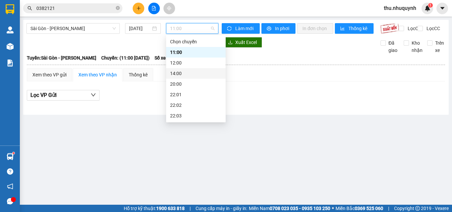
scroll to position [32, 0]
click at [192, 111] on div "22:06" at bounding box center [196, 116] width 60 height 11
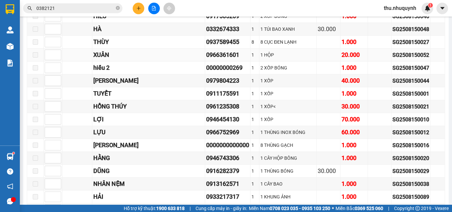
scroll to position [99, 0]
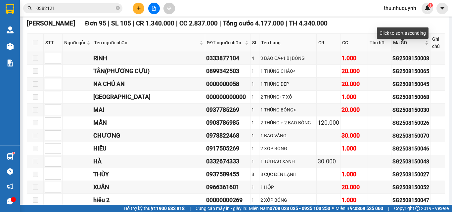
click at [401, 46] on span "Mã GD" at bounding box center [408, 42] width 30 height 7
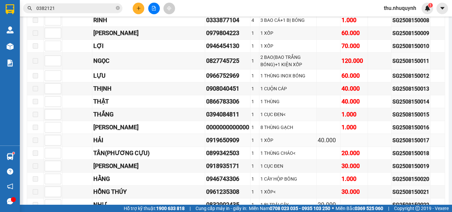
scroll to position [265, 0]
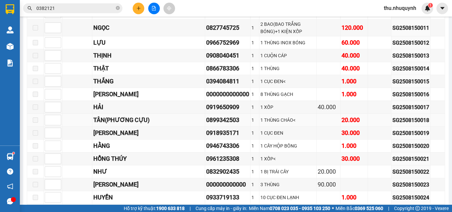
click at [206, 116] on div "0899342503" at bounding box center [227, 120] width 43 height 9
click at [206, 117] on div "0899342503" at bounding box center [227, 120] width 43 height 9
click at [214, 129] on div "0918935171" at bounding box center [227, 132] width 43 height 9
click at [206, 117] on div "0899342503" at bounding box center [227, 120] width 43 height 9
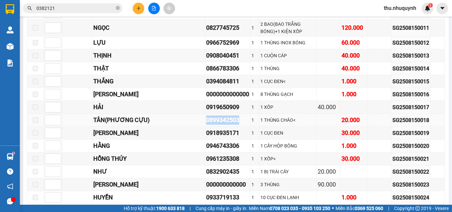
click at [206, 117] on div "0899342503" at bounding box center [227, 120] width 43 height 9
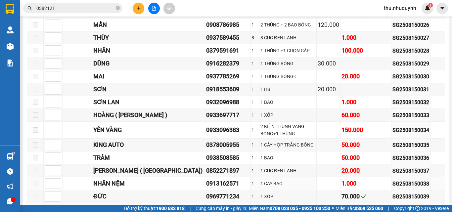
scroll to position [497, 0]
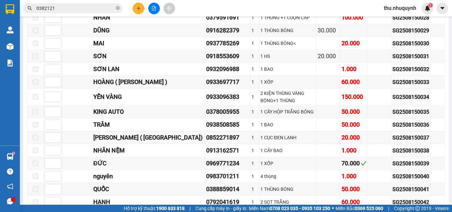
click at [289, 131] on td "1 CỤC ĐEN LẠNH" at bounding box center [288, 137] width 57 height 13
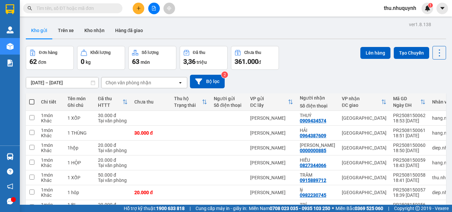
click at [73, 10] on div "Kết quả tìm kiếm ( 0 ) Bộ lọc No Data" at bounding box center [64, 9] width 129 height 12
click at [75, 5] on input "text" at bounding box center [75, 8] width 78 height 7
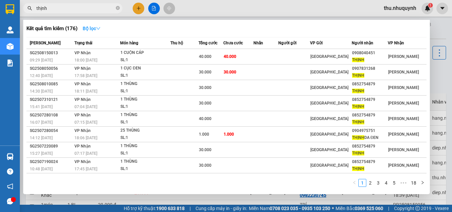
click at [82, 27] on button "Bộ lọc" at bounding box center [91, 28] width 28 height 11
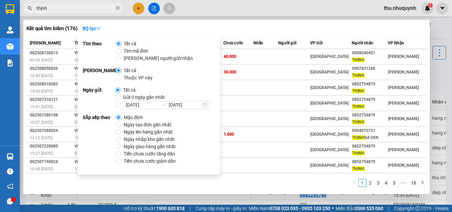
click at [77, 11] on input "thịnh" at bounding box center [75, 8] width 78 height 7
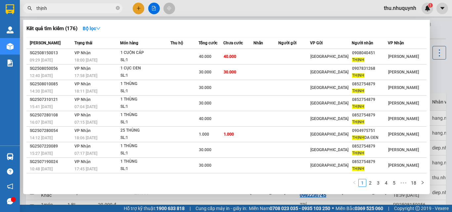
click at [77, 11] on input "thịnh" at bounding box center [75, 8] width 78 height 7
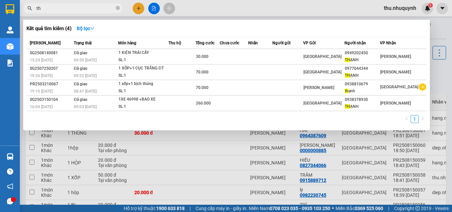
type input "t"
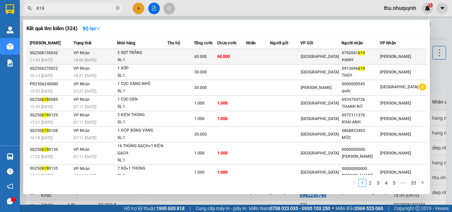
type input "619"
click at [340, 60] on td "[GEOGRAPHIC_DATA]" at bounding box center [321, 57] width 41 height 16
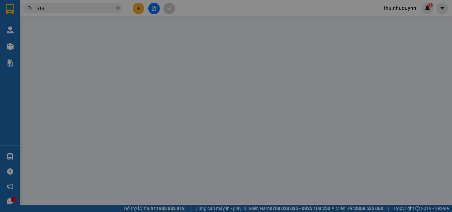
type input "0792041619"
type input "HẠNH"
type input "60.000"
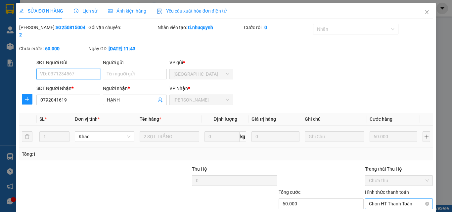
click at [383, 199] on span "Chọn HT Thanh Toán" at bounding box center [399, 204] width 60 height 10
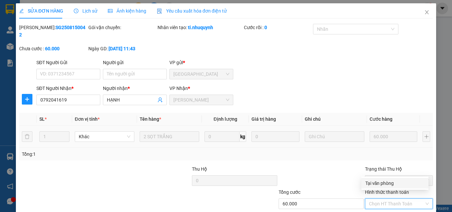
click at [377, 182] on div "Tại văn phòng" at bounding box center [394, 183] width 59 height 7
type input "0"
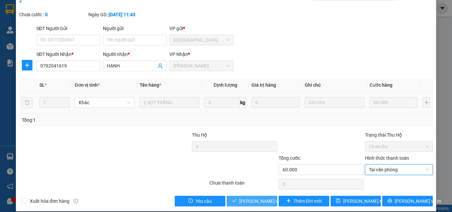
click at [250, 198] on span "[PERSON_NAME] và Giao hàng" at bounding box center [271, 201] width 64 height 7
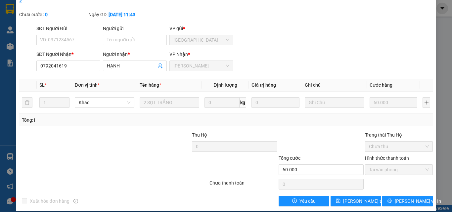
scroll to position [0, 0]
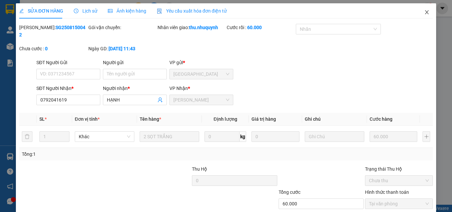
click at [424, 9] on span "Close" at bounding box center [427, 12] width 19 height 19
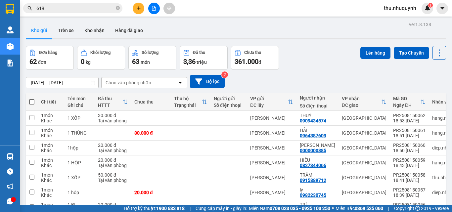
click at [139, 10] on icon "plus" at bounding box center [138, 8] width 5 height 5
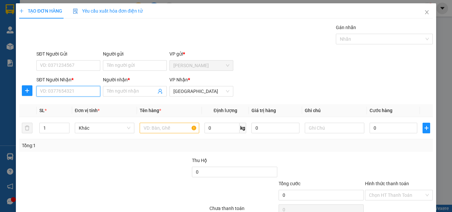
click at [88, 91] on input "SĐT Người Nhận *" at bounding box center [68, 91] width 64 height 11
click at [181, 132] on input "text" at bounding box center [170, 128] width 60 height 11
type input "1 kiện xốp"
click at [86, 94] on input "SĐT Người Nhận *" at bounding box center [68, 91] width 64 height 11
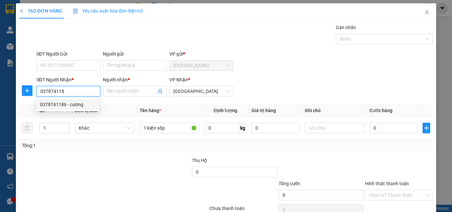
click at [84, 103] on div "0378741186 - cương" at bounding box center [67, 104] width 55 height 7
type input "0378741186"
type input "cương"
type input "50.000"
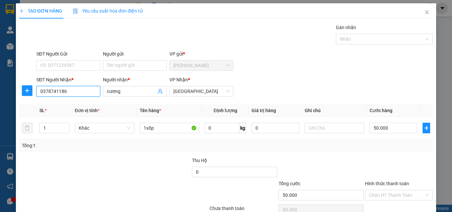
scroll to position [33, 0]
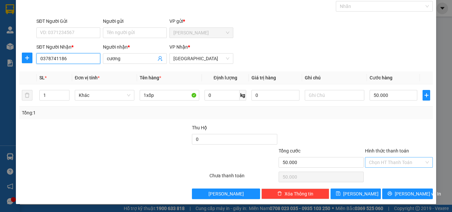
type input "0378741186"
click at [376, 160] on input "Hình thức thanh toán" at bounding box center [396, 163] width 55 height 10
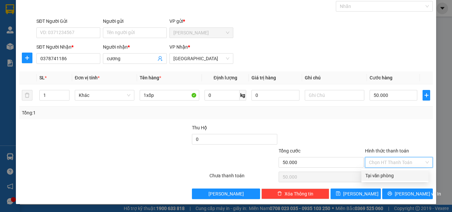
click at [381, 178] on div "Tại văn phòng" at bounding box center [394, 175] width 59 height 7
type input "0"
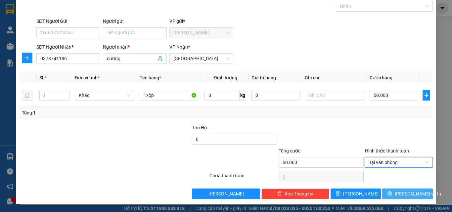
click at [391, 189] on div "Transit Pickup Surcharge Ids Transit Deliver Surcharge Ids Transit Deliver Surc…" at bounding box center [226, 95] width 414 height 208
drag, startPoint x: 392, startPoint y: 194, endPoint x: 377, endPoint y: 189, distance: 15.2
click at [389, 194] on button "[PERSON_NAME] và In" at bounding box center [407, 194] width 51 height 11
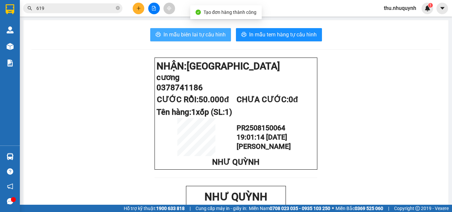
click at [220, 36] on span "In mẫu biên lai tự cấu hình" at bounding box center [195, 34] width 62 height 8
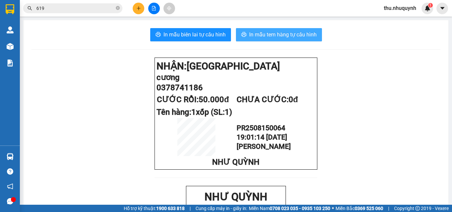
click at [306, 36] on span "In mẫu tem hàng tự cấu hình" at bounding box center [283, 34] width 68 height 8
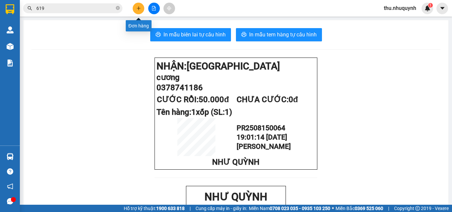
click at [134, 11] on button at bounding box center [139, 9] width 12 height 12
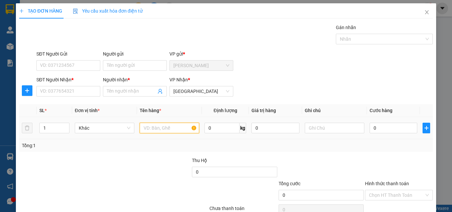
click at [153, 128] on input "text" at bounding box center [170, 128] width 60 height 11
type input "1 thùng bóng"
click at [81, 85] on div "SĐT Người Nhận *" at bounding box center [68, 81] width 64 height 10
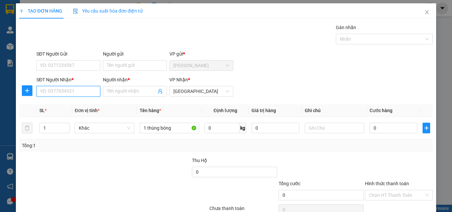
click at [81, 88] on input "SĐT Người Nhận *" at bounding box center [68, 91] width 64 height 11
type input "0945429775"
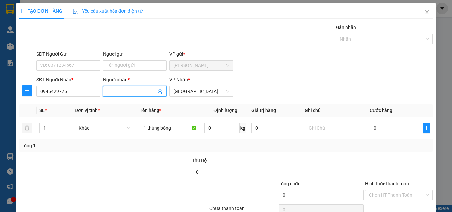
click at [144, 92] on input "Người nhận *" at bounding box center [131, 91] width 49 height 7
type input "p"
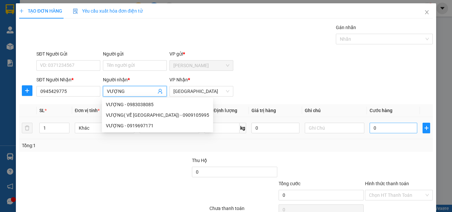
type input "VƯỢNG"
click at [387, 126] on input "0" at bounding box center [394, 128] width 48 height 11
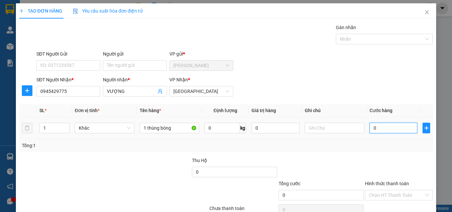
type input "5"
type input "50"
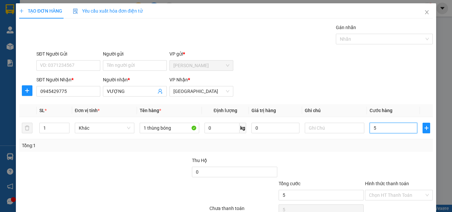
type input "50"
type input "50.000"
drag, startPoint x: 380, startPoint y: 168, endPoint x: 389, endPoint y: 159, distance: 12.9
click at [381, 167] on div at bounding box center [398, 168] width 69 height 23
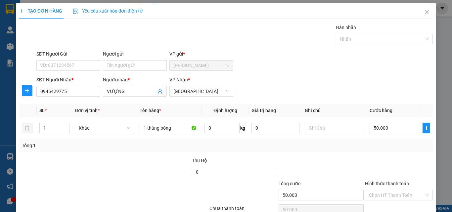
scroll to position [33, 0]
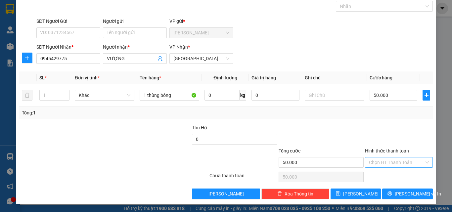
click at [387, 161] on input "Hình thức thanh toán" at bounding box center [396, 163] width 55 height 10
click at [387, 178] on div "Tại văn phòng" at bounding box center [394, 175] width 59 height 7
type input "0"
click at [388, 190] on button "[PERSON_NAME] và In" at bounding box center [407, 194] width 51 height 11
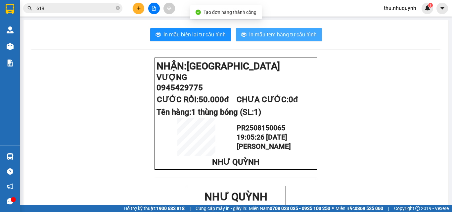
click at [292, 39] on button "In mẫu tem hàng tự cấu hình" at bounding box center [279, 34] width 86 height 13
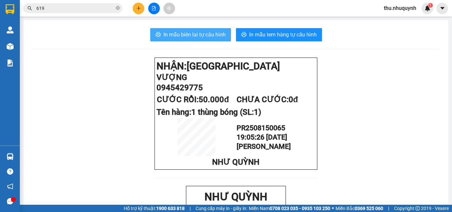
click at [177, 34] on span "In mẫu biên lai tự cấu hình" at bounding box center [195, 34] width 62 height 8
drag, startPoint x: 346, startPoint y: 191, endPoint x: 317, endPoint y: 48, distance: 146.2
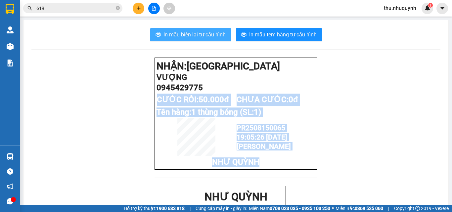
click at [202, 30] on span "In mẫu biên lai tự cấu hình" at bounding box center [195, 34] width 62 height 8
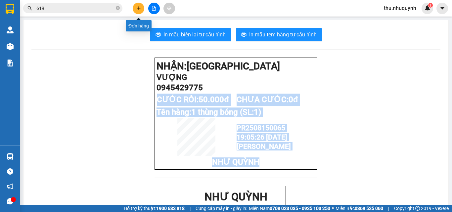
click at [142, 8] on button at bounding box center [139, 9] width 12 height 12
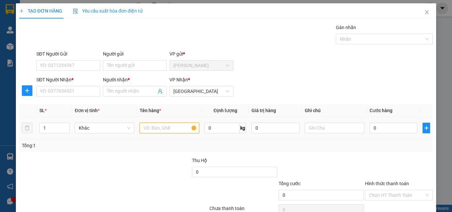
click at [155, 124] on input "text" at bounding box center [170, 128] width 60 height 11
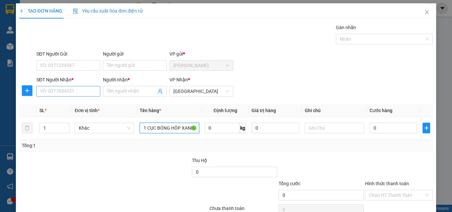
type input "1 CỤC BÓNG HÔP XANH"
click at [74, 88] on input "SĐT Người Nhận *" at bounding box center [68, 91] width 64 height 11
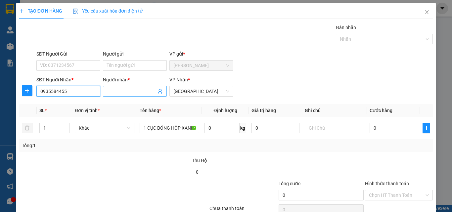
type input "0935584455"
click at [136, 91] on input "Người nhận *" at bounding box center [131, 91] width 49 height 7
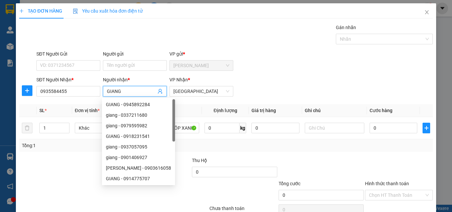
type input "GIANG"
drag, startPoint x: 359, startPoint y: 67, endPoint x: 381, endPoint y: 106, distance: 45.1
click at [359, 72] on div "SĐT Người Gửi VD: 0371234567 Người gửi Tên người gửi VP gửi * Phan Rang" at bounding box center [234, 61] width 399 height 23
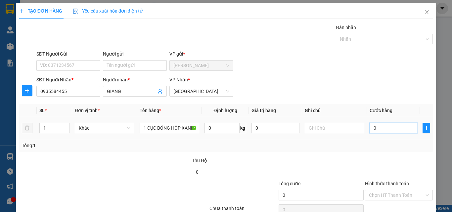
click at [383, 131] on input "0" at bounding box center [394, 128] width 48 height 11
type input "2"
type input "20"
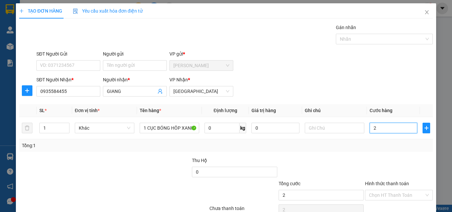
type input "20"
type input "20.000"
click at [371, 148] on div "Tổng: 1" at bounding box center [226, 145] width 409 height 7
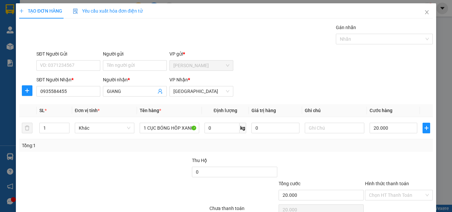
scroll to position [33, 0]
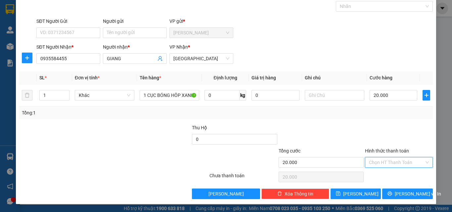
drag, startPoint x: 398, startPoint y: 162, endPoint x: 396, endPoint y: 173, distance: 11.5
click at [398, 163] on input "Hình thức thanh toán" at bounding box center [396, 163] width 55 height 10
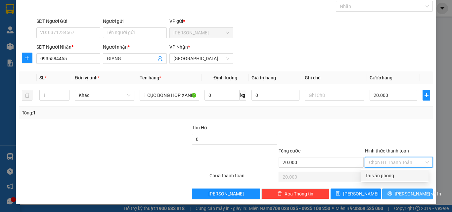
drag, startPoint x: 396, startPoint y: 175, endPoint x: 399, endPoint y: 190, distance: 15.6
click at [395, 179] on div "Tại văn phòng" at bounding box center [394, 175] width 59 height 7
type input "0"
drag, startPoint x: 399, startPoint y: 190, endPoint x: 379, endPoint y: 177, distance: 24.3
click at [399, 190] on span "[PERSON_NAME] và In" at bounding box center [418, 193] width 46 height 7
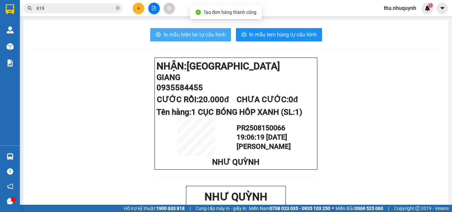
click at [184, 34] on span "In mẫu biên lai tự cấu hình" at bounding box center [195, 34] width 62 height 8
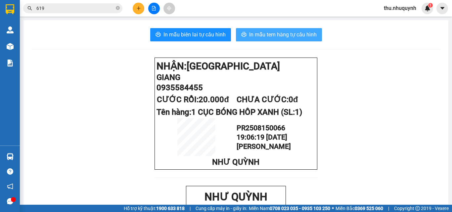
click at [277, 35] on span "In mẫu tem hàng tự cấu hình" at bounding box center [283, 34] width 68 height 8
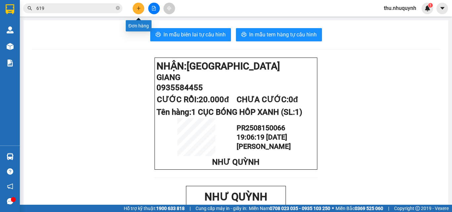
click at [137, 10] on icon "plus" at bounding box center [138, 8] width 5 height 5
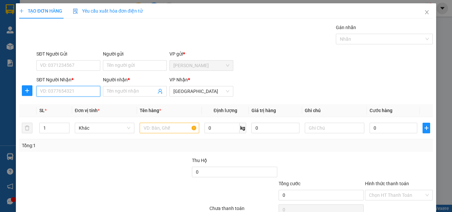
drag, startPoint x: 95, startPoint y: 92, endPoint x: 77, endPoint y: 92, distance: 17.2
click at [89, 88] on input "SĐT Người Nhận *" at bounding box center [68, 91] width 64 height 11
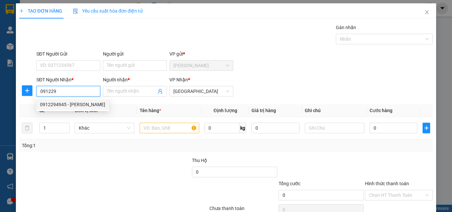
click at [69, 106] on div "0912294945 - khánh" at bounding box center [72, 104] width 65 height 7
type input "0912294945"
type input "khánh"
type input "60.000"
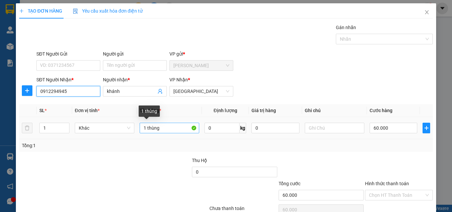
type input "0912294945"
click at [161, 132] on input "1 thùng" at bounding box center [170, 128] width 60 height 11
type input "3 THÙNG"
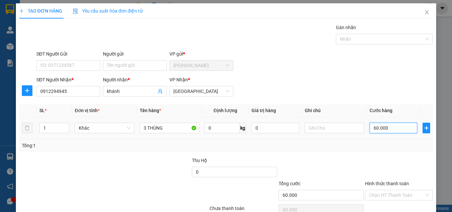
drag, startPoint x: 390, startPoint y: 125, endPoint x: 390, endPoint y: 120, distance: 5.0
click at [390, 125] on input "60.000" at bounding box center [394, 128] width 48 height 11
type input "2"
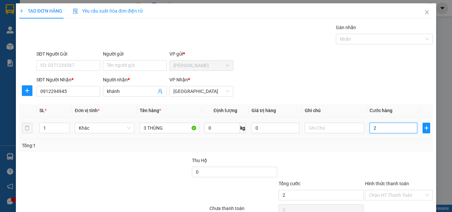
type input "21"
type input "210"
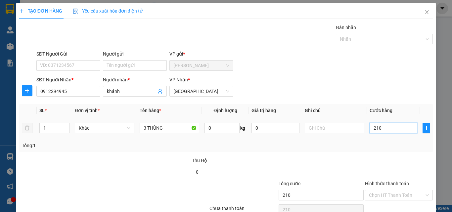
type input "210"
type input "210.000"
drag, startPoint x: 386, startPoint y: 169, endPoint x: 383, endPoint y: 164, distance: 5.1
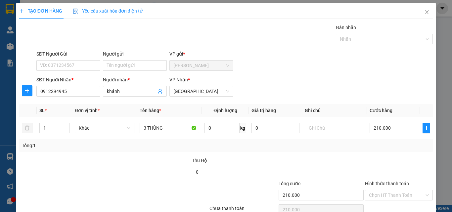
click at [386, 168] on div at bounding box center [398, 168] width 69 height 23
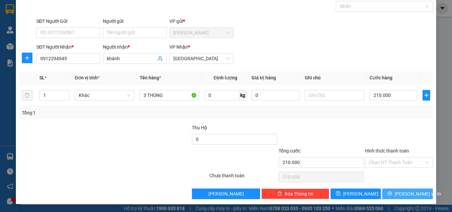
drag, startPoint x: 394, startPoint y: 195, endPoint x: 376, endPoint y: 182, distance: 21.9
click at [389, 193] on button "[PERSON_NAME] và In" at bounding box center [407, 194] width 51 height 11
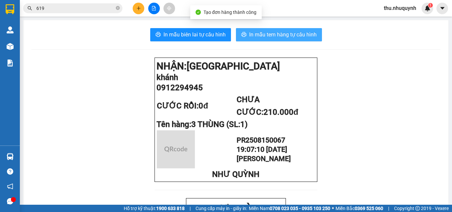
click at [293, 29] on button "In mẫu tem hàng tự cấu hình" at bounding box center [279, 34] width 86 height 13
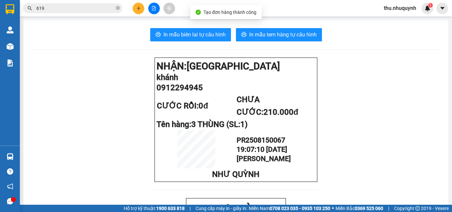
click at [193, 37] on span "In mẫu biên lai tự cấu hình" at bounding box center [195, 34] width 62 height 8
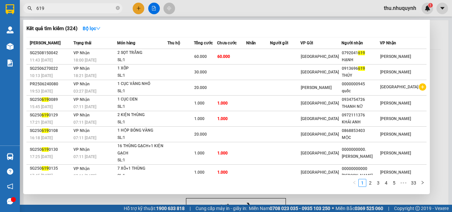
click at [83, 11] on input "619" at bounding box center [75, 8] width 78 height 7
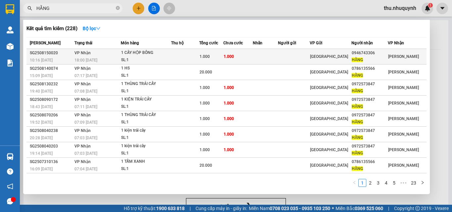
type input "HẰNG"
click at [193, 62] on td at bounding box center [185, 57] width 28 height 16
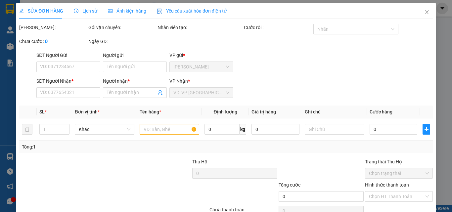
type input "0946743306"
type input "HẰNG"
type input "1.000"
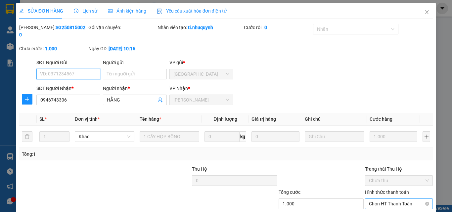
drag, startPoint x: 393, startPoint y: 158, endPoint x: 393, endPoint y: 165, distance: 7.3
click at [393, 199] on span "Chọn HT Thanh Toán" at bounding box center [399, 204] width 60 height 10
drag, startPoint x: 390, startPoint y: 175, endPoint x: 295, endPoint y: 190, distance: 95.5
click at [389, 206] on div "Tại văn phòng" at bounding box center [394, 209] width 59 height 7
type input "0"
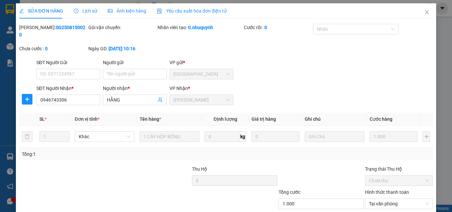
drag, startPoint x: 254, startPoint y: 190, endPoint x: 183, endPoint y: 163, distance: 75.9
click at [183, 163] on div "Total Paid Fee 0 Total UnPaid Fee 1.000 Cash Collection Total Fee Mã ĐH: SG2508…" at bounding box center [226, 132] width 414 height 217
click at [183, 189] on div at bounding box center [174, 200] width 69 height 23
drag, startPoint x: 245, startPoint y: 195, endPoint x: 239, endPoint y: 181, distance: 15.9
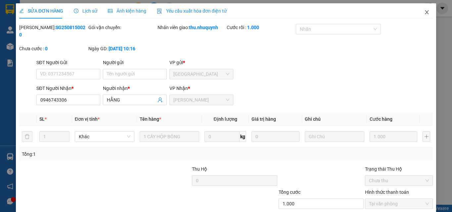
drag, startPoint x: 420, startPoint y: 14, endPoint x: 416, endPoint y: 15, distance: 4.0
click at [424, 15] on icon "close" at bounding box center [426, 12] width 5 height 5
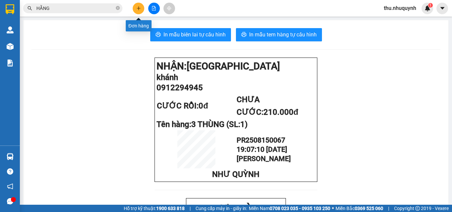
click at [140, 8] on icon "plus" at bounding box center [138, 8] width 5 height 5
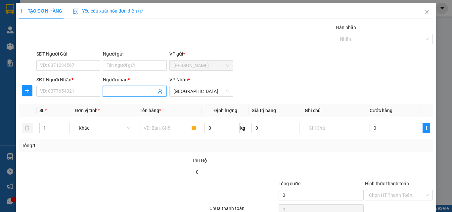
click at [129, 94] on input "Người nhận *" at bounding box center [131, 91] width 49 height 7
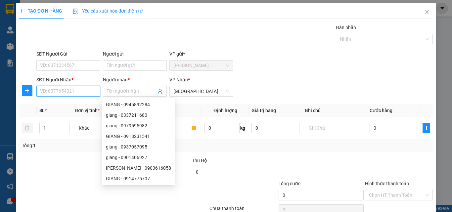
click at [68, 89] on input "SĐT Người Nhận *" at bounding box center [68, 91] width 64 height 11
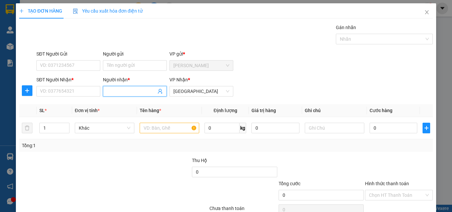
click at [103, 91] on span at bounding box center [135, 91] width 64 height 11
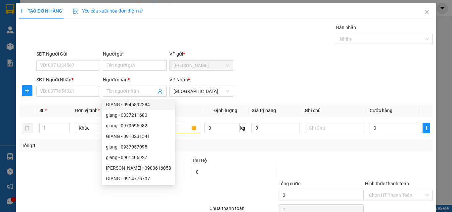
click at [305, 55] on div "SĐT Người Gửi VD: 0371234567 Người gửi Tên người gửi VP gửi * Phan Rang" at bounding box center [234, 61] width 399 height 23
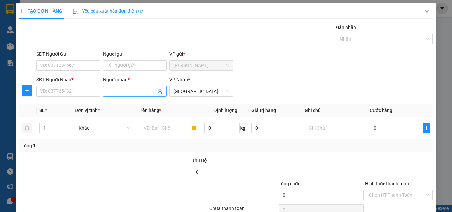
click at [126, 90] on input "Người nhận *" at bounding box center [131, 91] width 49 height 7
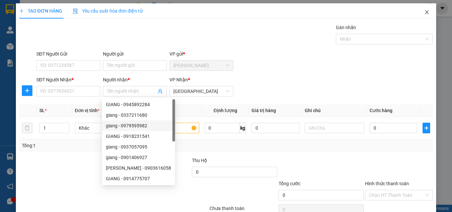
click at [424, 11] on icon "close" at bounding box center [426, 12] width 5 height 5
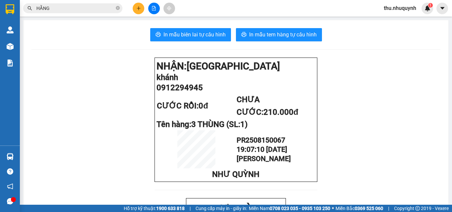
click at [140, 10] on icon "plus" at bounding box center [138, 8] width 5 height 5
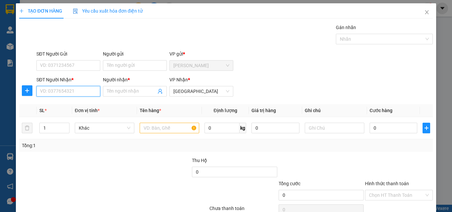
drag, startPoint x: 83, startPoint y: 91, endPoint x: 82, endPoint y: 87, distance: 4.4
click at [82, 89] on input "SĐT Người Nhận *" at bounding box center [68, 91] width 64 height 11
type input "2"
click at [419, 10] on span "Close" at bounding box center [427, 12] width 19 height 19
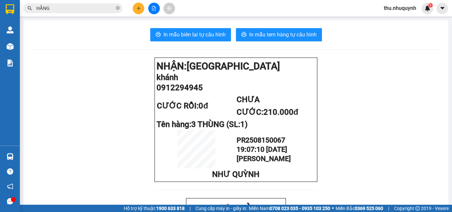
click at [80, 13] on span "HẰNG" at bounding box center [72, 8] width 99 height 10
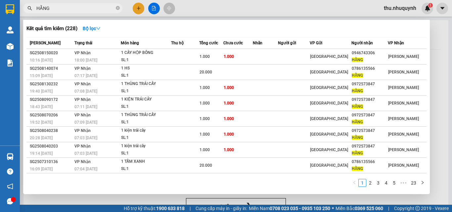
click at [85, 9] on input "HẰNG" at bounding box center [75, 8] width 78 height 7
click at [95, 9] on input "HẰNG" at bounding box center [75, 8] width 78 height 7
click at [140, 8] on div at bounding box center [226, 106] width 452 height 212
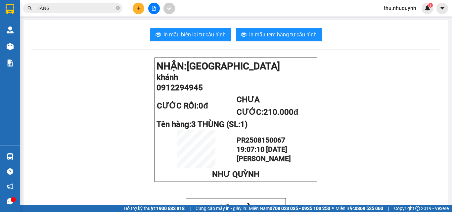
click at [140, 8] on icon "plus" at bounding box center [138, 8] width 5 height 5
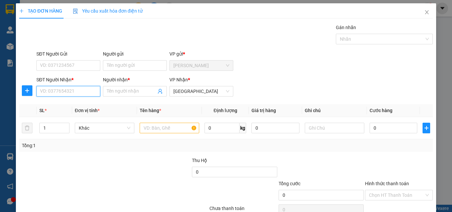
click at [82, 90] on input "SĐT Người Nhận *" at bounding box center [68, 91] width 64 height 11
click at [115, 88] on input "Người nhận *" at bounding box center [131, 91] width 49 height 7
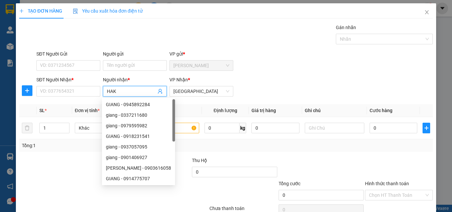
type input "HAKI"
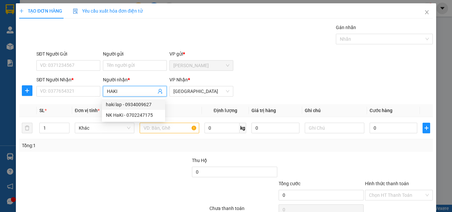
click at [153, 107] on div "haki lap - 0934009627" at bounding box center [133, 104] width 55 height 7
type input "0934009627"
type input "haki lap"
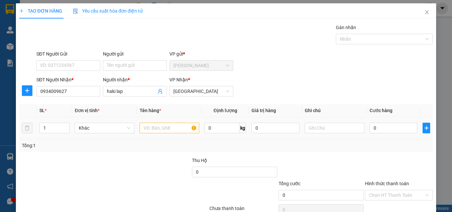
drag, startPoint x: 123, startPoint y: 156, endPoint x: 162, endPoint y: 137, distance: 42.8
click at [134, 149] on div "Transit Pickup Surcharge Ids Transit Deliver Surcharge Ids Transit Deliver Surc…" at bounding box center [226, 128] width 414 height 208
click at [167, 127] on input "text" at bounding box center [170, 128] width 60 height 11
type input "1 HỘP"
click at [385, 129] on input "0" at bounding box center [394, 128] width 48 height 11
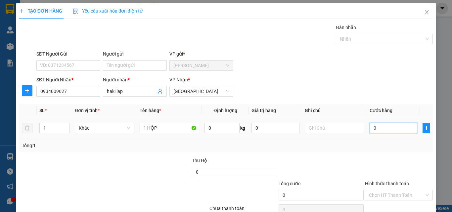
type input "2"
type input "20"
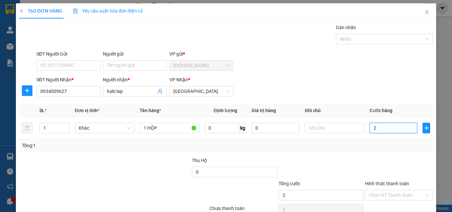
type input "20"
type input "20.000"
drag, startPoint x: 360, startPoint y: 162, endPoint x: 384, endPoint y: 182, distance: 31.5
click at [360, 162] on div at bounding box center [321, 168] width 86 height 23
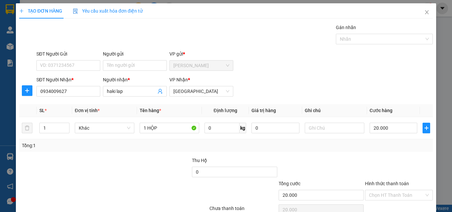
scroll to position [33, 0]
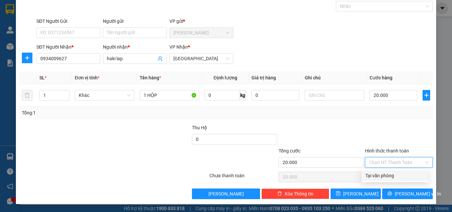
drag, startPoint x: 396, startPoint y: 161, endPoint x: 391, endPoint y: 179, distance: 18.9
click at [393, 170] on div "Transit Pickup Surcharge Ids Transit Deliver Surcharge Ids Transit Deliver Surc…" at bounding box center [226, 95] width 414 height 208
drag, startPoint x: 391, startPoint y: 179, endPoint x: 392, endPoint y: 197, distance: 17.9
click at [390, 182] on div "Transit Pickup Surcharge Ids Transit Deliver Surcharge Ids Transit Deliver Surc…" at bounding box center [226, 95] width 414 height 208
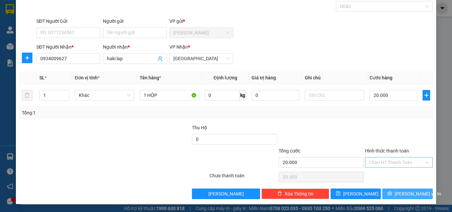
drag, startPoint x: 393, startPoint y: 198, endPoint x: 393, endPoint y: 165, distance: 33.8
click at [393, 165] on div "Transit Pickup Surcharge Ids Transit Deliver Surcharge Ids Transit Deliver Surc…" at bounding box center [226, 95] width 414 height 208
drag, startPoint x: 393, startPoint y: 165, endPoint x: 392, endPoint y: 178, distance: 13.3
click at [393, 168] on div "Chọn HT Thanh Toán" at bounding box center [399, 162] width 68 height 11
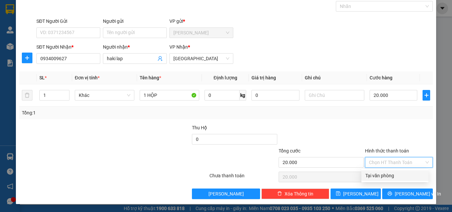
drag, startPoint x: 392, startPoint y: 178, endPoint x: 393, endPoint y: 187, distance: 8.7
click at [392, 179] on div "Tại văn phòng" at bounding box center [394, 175] width 59 height 7
type input "0"
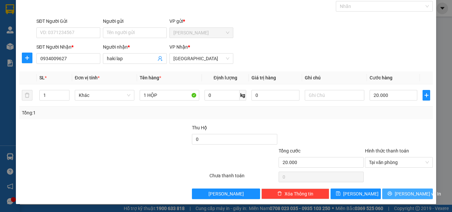
click at [400, 197] on span "[PERSON_NAME] và In" at bounding box center [418, 193] width 46 height 7
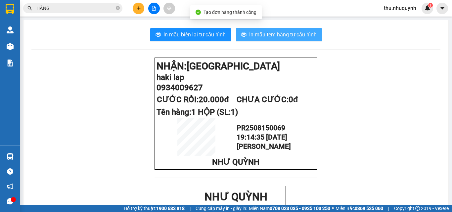
click at [275, 36] on span "In mẫu tem hàng tự cấu hình" at bounding box center [283, 34] width 68 height 8
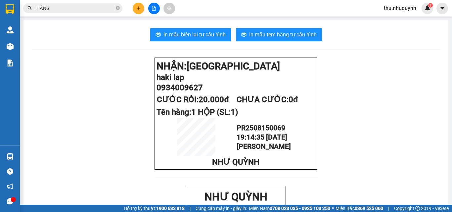
click at [203, 35] on span "In mẫu biên lai tự cấu hình" at bounding box center [195, 34] width 62 height 8
click at [137, 6] on icon "plus" at bounding box center [138, 8] width 5 height 5
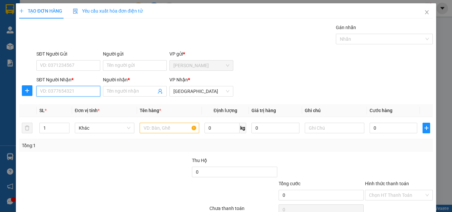
drag, startPoint x: 75, startPoint y: 93, endPoint x: 71, endPoint y: 93, distance: 4.3
click at [72, 93] on input "SĐT Người Nhận *" at bounding box center [68, 91] width 64 height 11
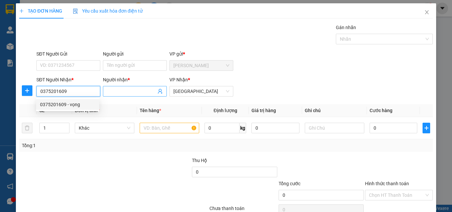
type input "0375201609"
drag, startPoint x: 115, startPoint y: 92, endPoint x: 118, endPoint y: 87, distance: 5.3
click at [118, 87] on span at bounding box center [135, 91] width 64 height 11
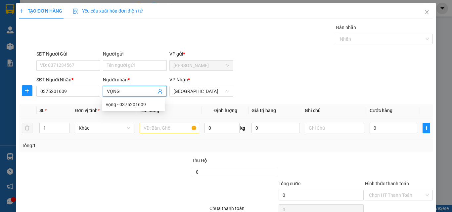
type input "VỌNG"
click at [179, 126] on input "text" at bounding box center [170, 128] width 60 height 11
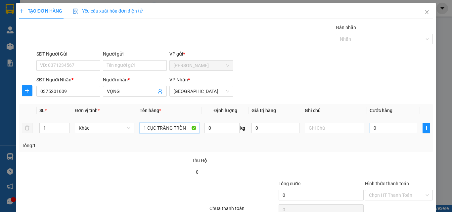
type input "1 CỤC TRẮNG TRÒN"
click at [385, 129] on input "0" at bounding box center [394, 128] width 48 height 11
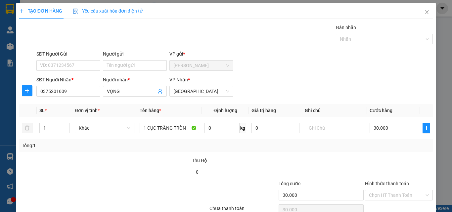
drag, startPoint x: 373, startPoint y: 155, endPoint x: 369, endPoint y: 155, distance: 4.0
click at [373, 155] on div "Transit Pickup Surcharge Ids Transit Deliver Surcharge Ids Transit Deliver Surc…" at bounding box center [226, 128] width 414 height 208
drag, startPoint x: 397, startPoint y: 160, endPoint x: 397, endPoint y: 167, distance: 6.6
click at [397, 190] on input "Hình thức thanh toán" at bounding box center [396, 195] width 55 height 10
drag, startPoint x: 396, startPoint y: 171, endPoint x: 392, endPoint y: 189, distance: 18.0
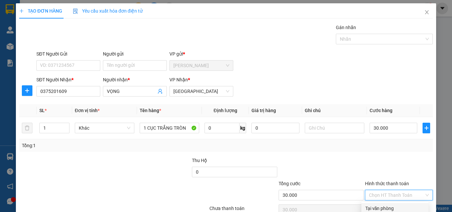
click at [394, 203] on div "Tại văn phòng" at bounding box center [394, 208] width 67 height 11
drag, startPoint x: 392, startPoint y: 190, endPoint x: 376, endPoint y: 177, distance: 19.8
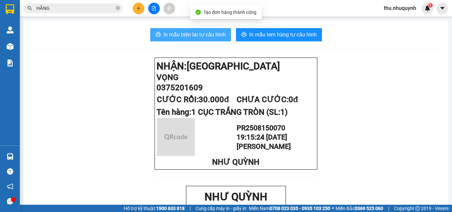
click at [194, 37] on span "In mẫu biên lai tự cấu hình" at bounding box center [195, 34] width 62 height 8
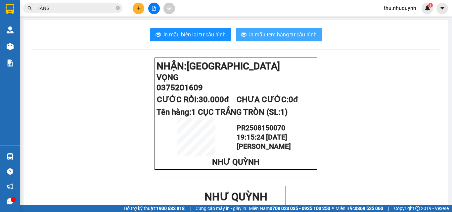
click at [286, 34] on span "In mẫu tem hàng tự cấu hình" at bounding box center [283, 34] width 68 height 8
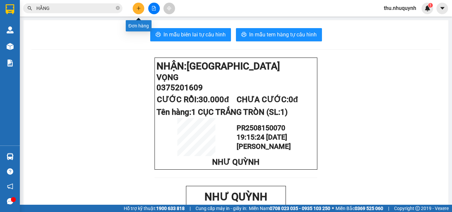
click at [137, 7] on icon "plus" at bounding box center [138, 8] width 5 height 5
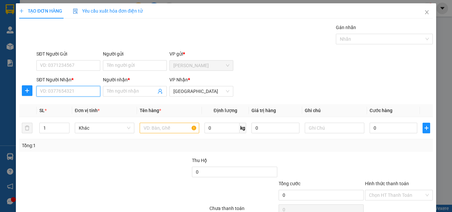
click at [58, 94] on input "SĐT Người Nhận *" at bounding box center [68, 91] width 64 height 11
type input "0969472337"
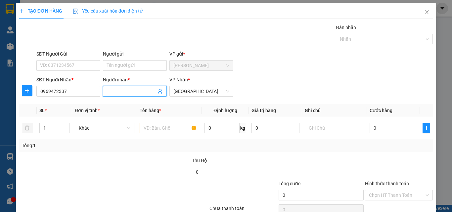
click at [120, 93] on input "Người nhận *" at bounding box center [131, 91] width 49 height 7
type input "D"
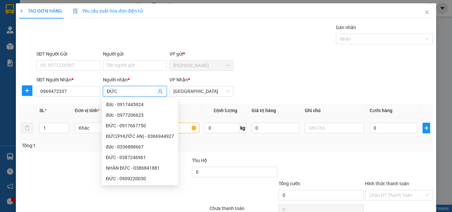
type input "ĐỨC"
drag, startPoint x: 184, startPoint y: 127, endPoint x: 179, endPoint y: 125, distance: 4.9
click at [184, 127] on input "text" at bounding box center [170, 128] width 60 height 11
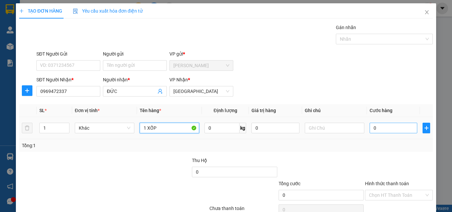
type input "1 XỐP"
click at [392, 127] on input "0" at bounding box center [394, 128] width 48 height 11
type input "4"
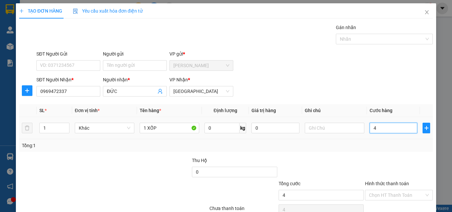
type input "40"
type input "40.000"
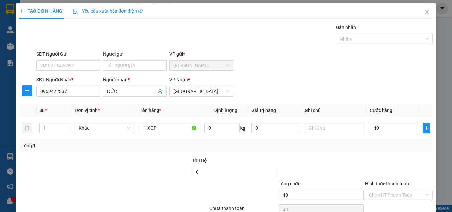
type input "40.000"
click at [334, 162] on div at bounding box center [321, 168] width 86 height 23
click at [393, 196] on input "Hình thức thanh toán" at bounding box center [396, 195] width 55 height 10
click at [392, 181] on div "Tại văn phòng" at bounding box center [394, 181] width 59 height 7
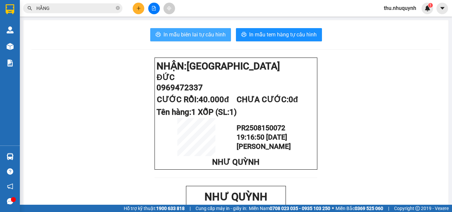
click at [208, 36] on span "In mẫu biên lai tự cấu hình" at bounding box center [195, 34] width 62 height 8
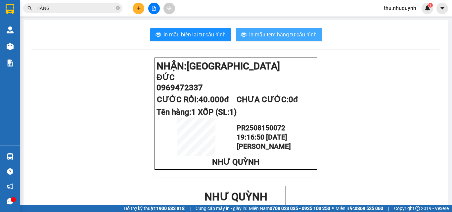
click at [259, 31] on span "In mẫu tem hàng tự cấu hình" at bounding box center [283, 34] width 68 height 8
click at [139, 5] on button at bounding box center [139, 9] width 12 height 12
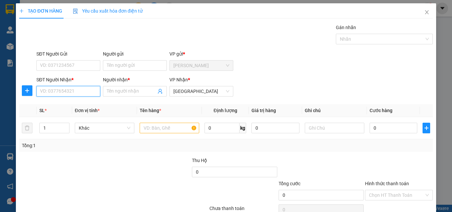
click at [96, 91] on input "SĐT Người Nhận *" at bounding box center [68, 91] width 64 height 11
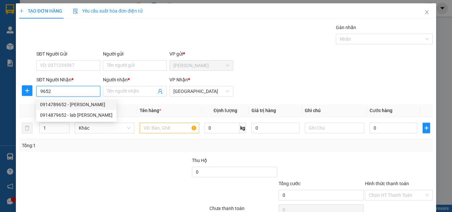
click at [82, 107] on div "0914789652 - LÊ KHẢI" at bounding box center [76, 104] width 72 height 7
type input "0914789652"
type input "[PERSON_NAME]"
type input "20.000"
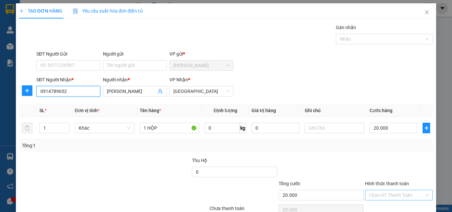
type input "0914789652"
click at [391, 194] on input "Hình thức thanh toán" at bounding box center [396, 195] width 55 height 10
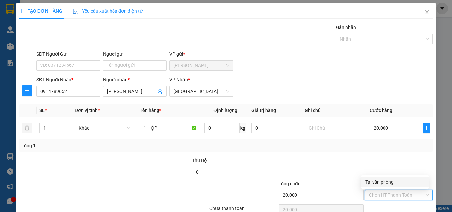
click at [388, 182] on div "Tại văn phòng" at bounding box center [394, 181] width 59 height 7
type input "0"
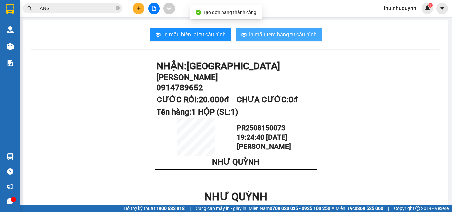
click at [269, 32] on span "In mẫu tem hàng tự cấu hình" at bounding box center [283, 34] width 68 height 8
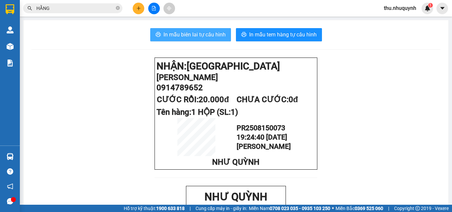
click at [198, 35] on span "In mẫu biên lai tự cấu hình" at bounding box center [195, 34] width 62 height 8
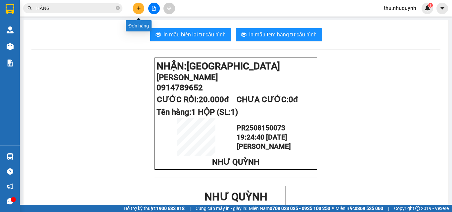
click at [140, 12] on button at bounding box center [139, 9] width 12 height 12
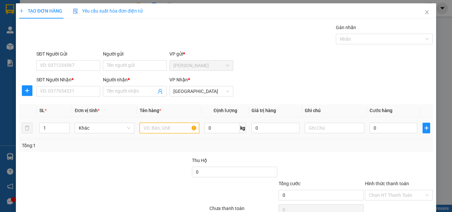
click at [161, 128] on input "text" at bounding box center [170, 128] width 60 height 11
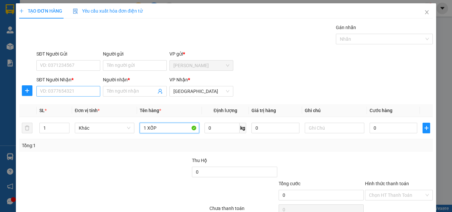
type input "1 XỐP"
drag, startPoint x: 79, startPoint y: 88, endPoint x: 84, endPoint y: 89, distance: 4.4
click at [78, 88] on input "SĐT Người Nhận *" at bounding box center [68, 91] width 64 height 11
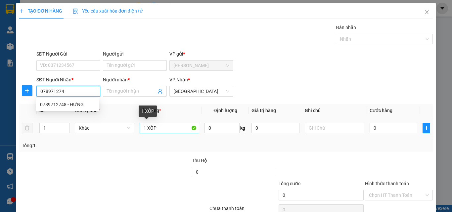
type input "0789712748"
click at [70, 101] on div "0789712748 - HƯNG" at bounding box center [67, 104] width 55 height 7
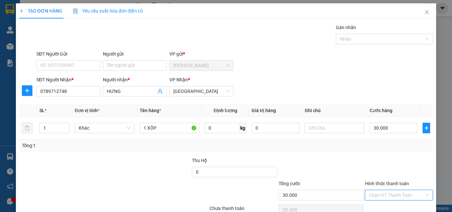
drag, startPoint x: 406, startPoint y: 163, endPoint x: 398, endPoint y: 178, distance: 17.3
click at [405, 190] on input "Hình thức thanh toán" at bounding box center [396, 195] width 55 height 10
click at [396, 203] on div "Tại văn phòng" at bounding box center [394, 208] width 67 height 11
drag, startPoint x: 400, startPoint y: 199, endPoint x: 398, endPoint y: 194, distance: 5.0
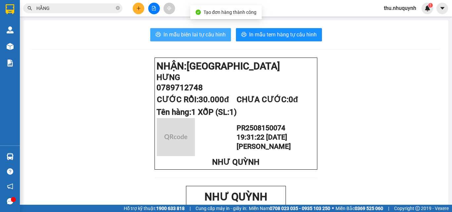
click at [188, 33] on span "In mẫu biên lai tự cấu hình" at bounding box center [195, 34] width 62 height 8
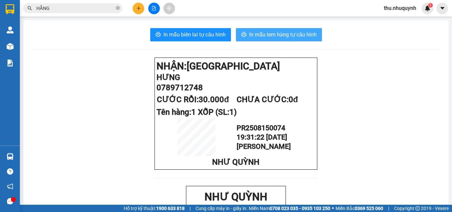
click at [264, 34] on span "In mẫu tem hàng tự cấu hình" at bounding box center [283, 34] width 68 height 8
click at [73, 4] on span "HẰNG" at bounding box center [72, 8] width 99 height 10
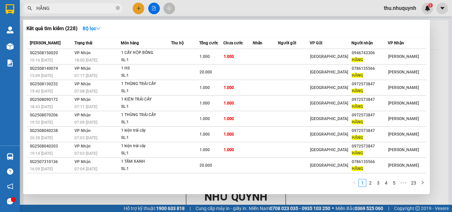
click at [72, 8] on input "HẰNG" at bounding box center [75, 8] width 78 height 7
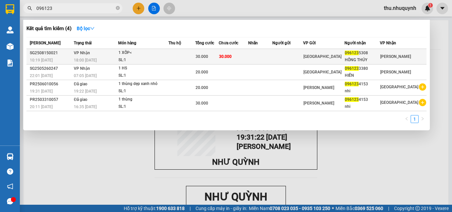
type input "096123"
click at [181, 52] on td at bounding box center [182, 57] width 27 height 16
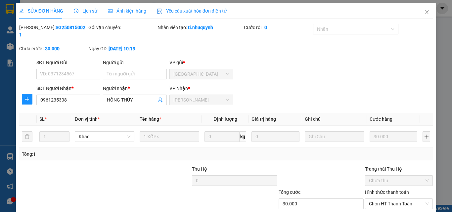
type input "0961235308"
type input "HỒNG THÚY"
type input "30.000"
click at [386, 199] on span "Chọn HT Thanh Toán" at bounding box center [399, 204] width 60 height 10
click at [377, 206] on div "Tại văn phòng" at bounding box center [394, 209] width 59 height 7
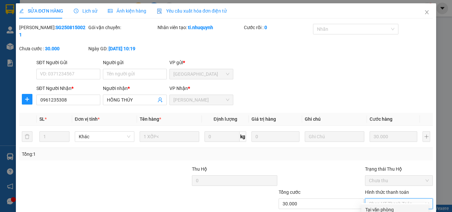
type input "0"
drag, startPoint x: 424, startPoint y: 14, endPoint x: 380, endPoint y: 4, distance: 45.6
click at [424, 14] on icon "close" at bounding box center [426, 12] width 5 height 5
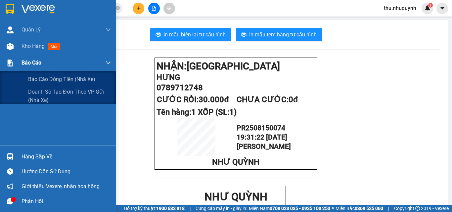
click at [38, 66] on span "Báo cáo" at bounding box center [32, 63] width 20 height 8
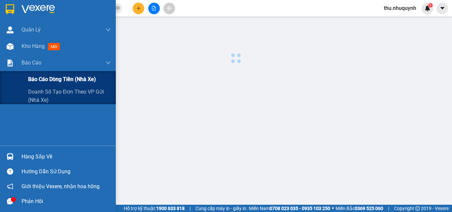
click at [38, 77] on span "Báo cáo dòng tiền (nhà xe)" at bounding box center [62, 79] width 68 height 8
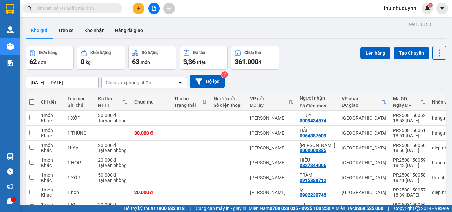
click at [97, 10] on input "text" at bounding box center [75, 8] width 78 height 7
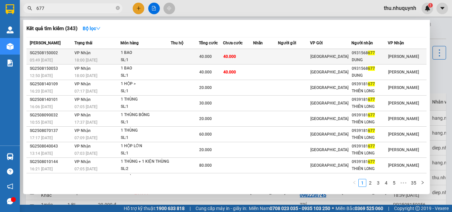
type input "677"
click at [212, 58] on span "40.000" at bounding box center [205, 56] width 13 height 5
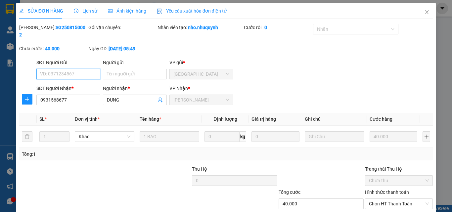
type input "0931568677"
type input "DUNG"
type input "40.000"
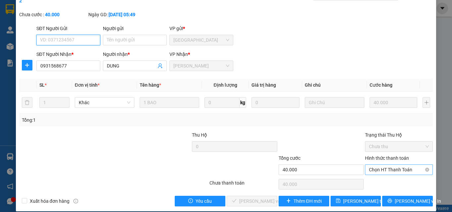
click at [389, 165] on span "Chọn HT Thanh Toán" at bounding box center [399, 170] width 60 height 10
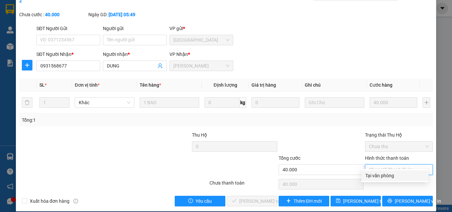
drag, startPoint x: 384, startPoint y: 174, endPoint x: 359, endPoint y: 178, distance: 25.8
click at [384, 174] on div "Tại văn phòng" at bounding box center [394, 175] width 59 height 7
type input "0"
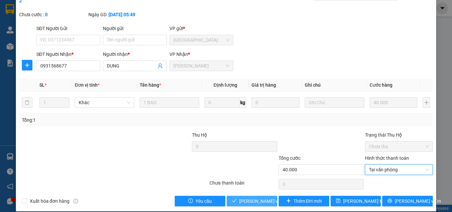
click at [243, 198] on span "[PERSON_NAME] và Giao hàng" at bounding box center [271, 201] width 64 height 7
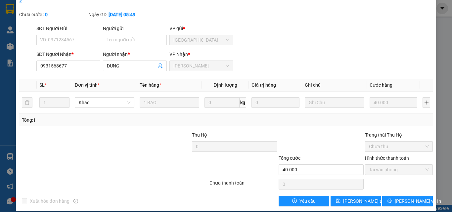
scroll to position [0, 0]
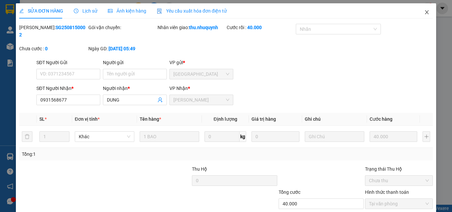
drag, startPoint x: 423, startPoint y: 14, endPoint x: 274, endPoint y: 1, distance: 149.2
click at [424, 14] on icon "close" at bounding box center [426, 12] width 5 height 5
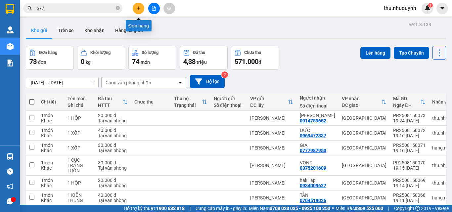
click at [142, 11] on button at bounding box center [139, 9] width 12 height 12
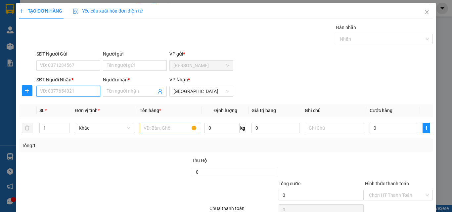
click at [69, 96] on input "SĐT Người Nhận *" at bounding box center [68, 91] width 64 height 11
type input "0937528220"
click at [130, 88] on input "Người nhận *" at bounding box center [131, 91] width 49 height 7
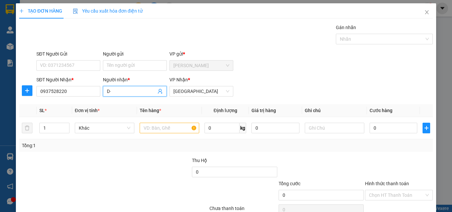
type input "D"
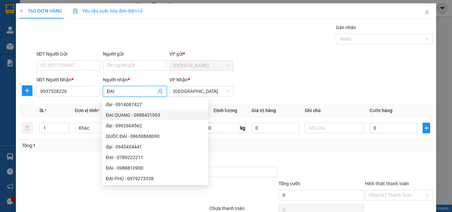
type input "ĐẠI"
drag, startPoint x: 259, startPoint y: 95, endPoint x: 235, endPoint y: 110, distance: 28.1
click at [259, 95] on div "SĐT Người Nhận * 0937528220 Người nhận * ĐẠI VP Nhận * [GEOGRAPHIC_DATA]" at bounding box center [234, 87] width 399 height 23
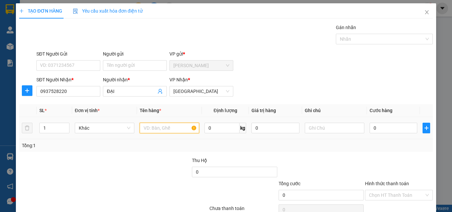
click at [186, 131] on input "text" at bounding box center [170, 128] width 60 height 11
type input "1 KIỆN XỐP"
drag, startPoint x: 393, startPoint y: 121, endPoint x: 387, endPoint y: 124, distance: 6.1
click at [390, 122] on div "0" at bounding box center [394, 127] width 48 height 13
type input "4"
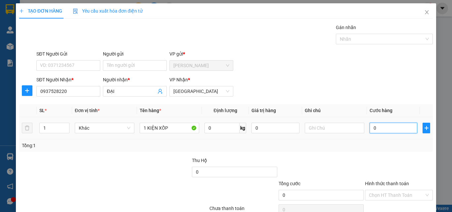
type input "4"
type input "40"
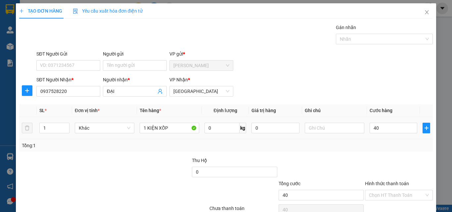
type input "40.000"
click at [353, 173] on div at bounding box center [321, 168] width 86 height 23
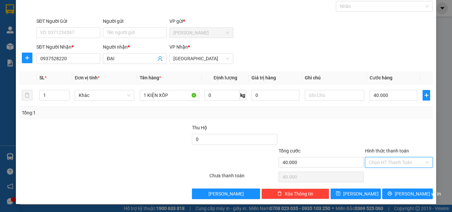
click at [389, 165] on input "Hình thức thanh toán" at bounding box center [396, 163] width 55 height 10
click at [389, 177] on div "Tại văn phòng" at bounding box center [394, 175] width 59 height 7
type input "0"
click at [399, 195] on span "[PERSON_NAME] và In" at bounding box center [418, 193] width 46 height 7
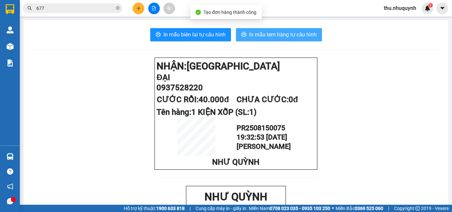
drag, startPoint x: 287, startPoint y: 34, endPoint x: 275, endPoint y: 38, distance: 12.5
click at [284, 34] on span "In mẫu tem hàng tự cấu hình" at bounding box center [283, 34] width 68 height 8
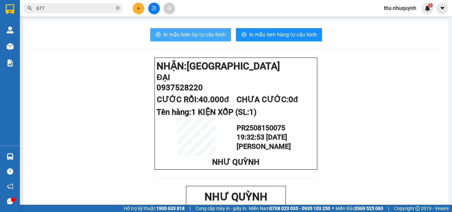
drag, startPoint x: 223, startPoint y: 35, endPoint x: 212, endPoint y: 34, distance: 10.9
click at [221, 35] on button "In mẫu biên lai tự cấu hình" at bounding box center [190, 34] width 81 height 13
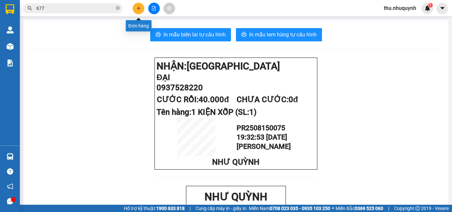
click at [142, 10] on button at bounding box center [139, 9] width 12 height 12
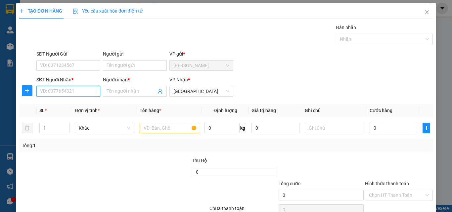
click at [84, 90] on input "SĐT Người Nhận *" at bounding box center [68, 91] width 64 height 11
type input "0909988660"
click at [114, 87] on span at bounding box center [135, 91] width 64 height 11
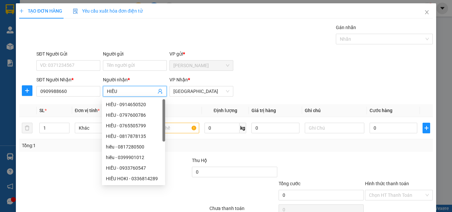
type input "HIẾU"
click at [304, 86] on div "SĐT Người Nhận * 0909988660 Người nhận * HIẾU VP Nhận * [GEOGRAPHIC_DATA]" at bounding box center [234, 87] width 399 height 23
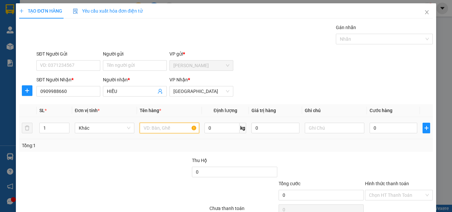
click at [173, 124] on input "text" at bounding box center [170, 128] width 60 height 11
type input "1 XỐP"
type input "7"
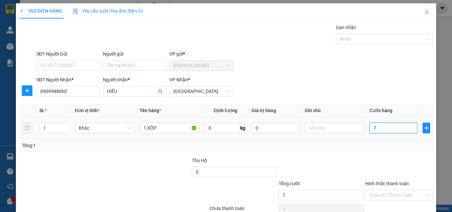
type input "70"
type input "70.000"
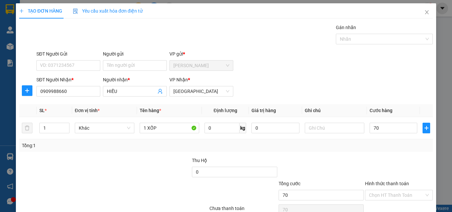
type input "70.000"
click at [405, 158] on div at bounding box center [398, 168] width 69 height 23
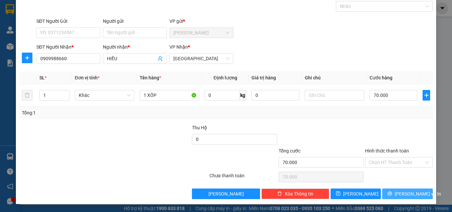
click at [397, 194] on button "[PERSON_NAME] và In" at bounding box center [407, 194] width 51 height 11
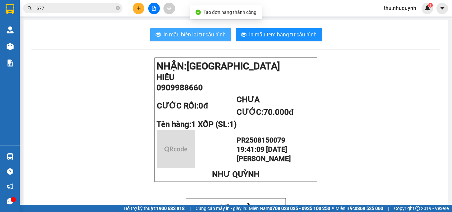
click at [201, 34] on span "In mẫu biên lai tự cấu hình" at bounding box center [195, 34] width 62 height 8
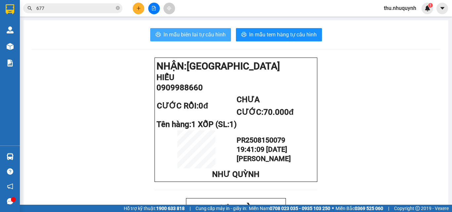
click at [264, 34] on span "In mẫu tem hàng tự cấu hình" at bounding box center [283, 34] width 68 height 8
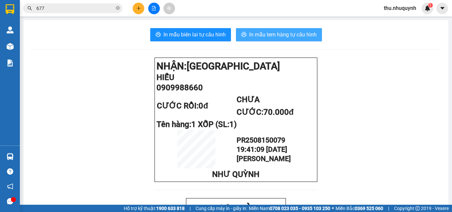
click at [236, 28] on button "In mẫu tem hàng tự cấu hình" at bounding box center [279, 34] width 86 height 13
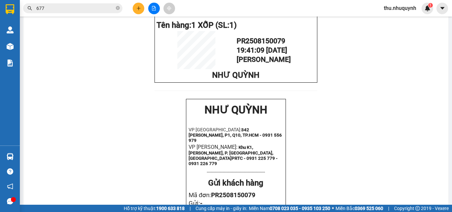
scroll to position [132, 0]
